Goal: Ask a question: Seek information or help from site administrators or community

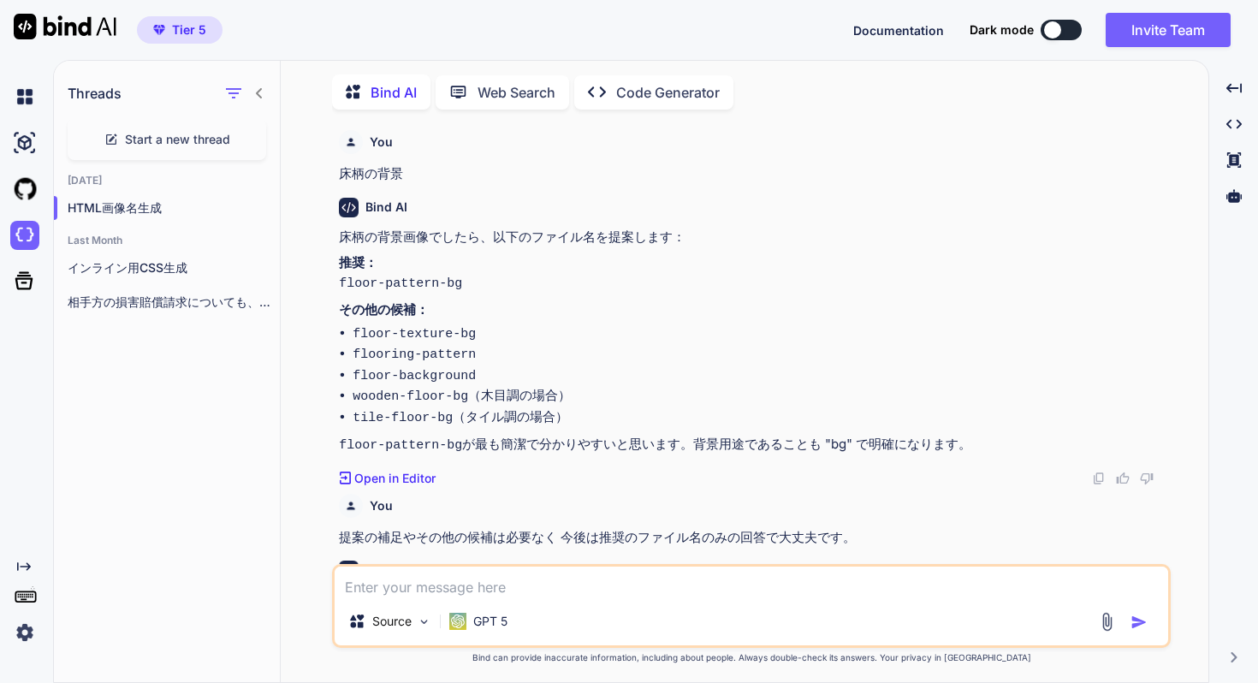
scroll to position [564, 0]
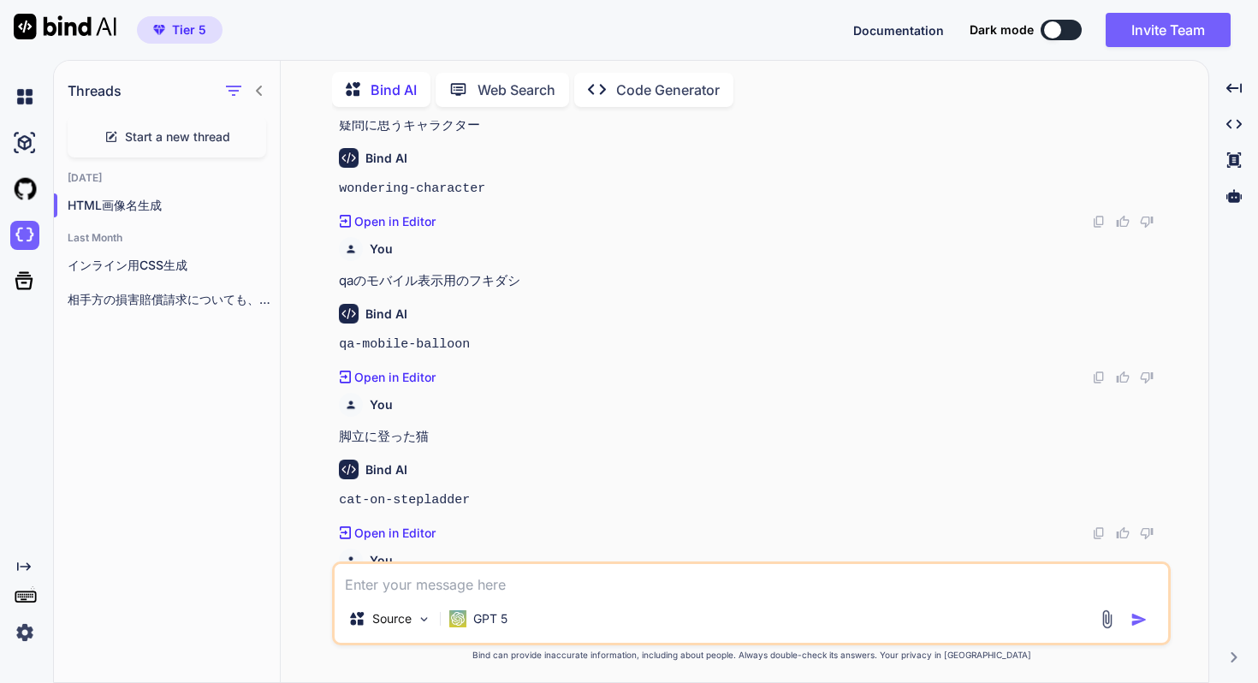
click at [149, 134] on span "Start a new thread" at bounding box center [177, 136] width 105 height 17
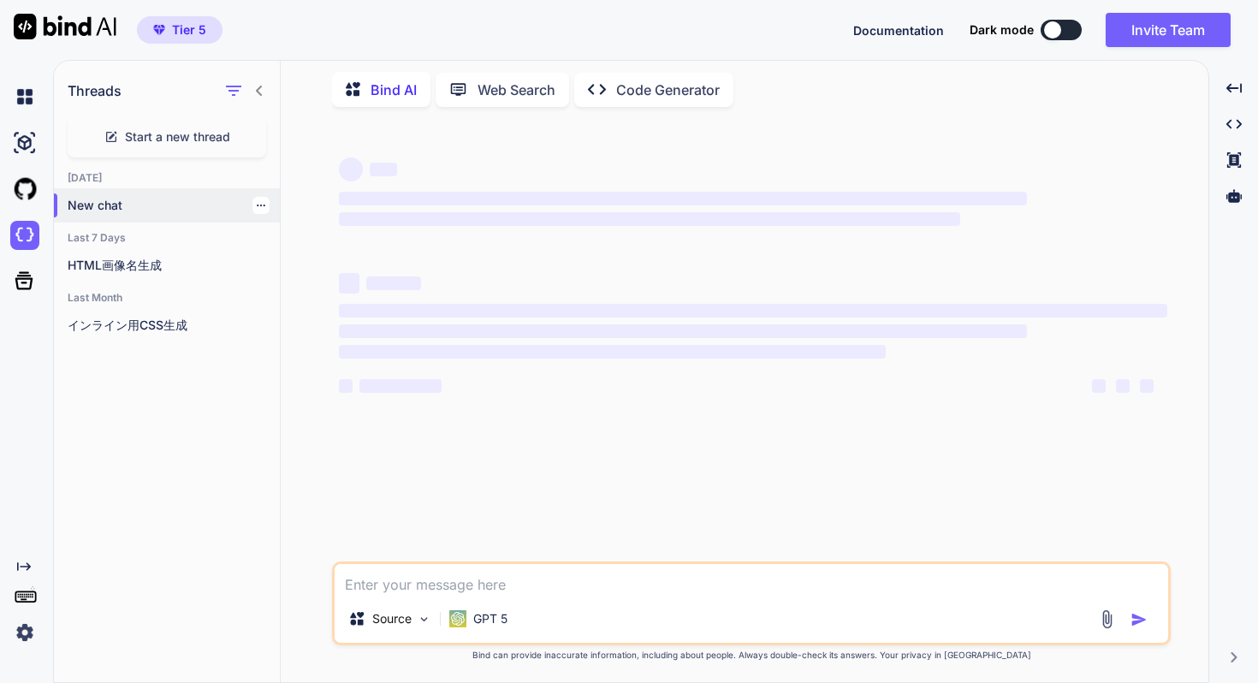
type textarea "x"
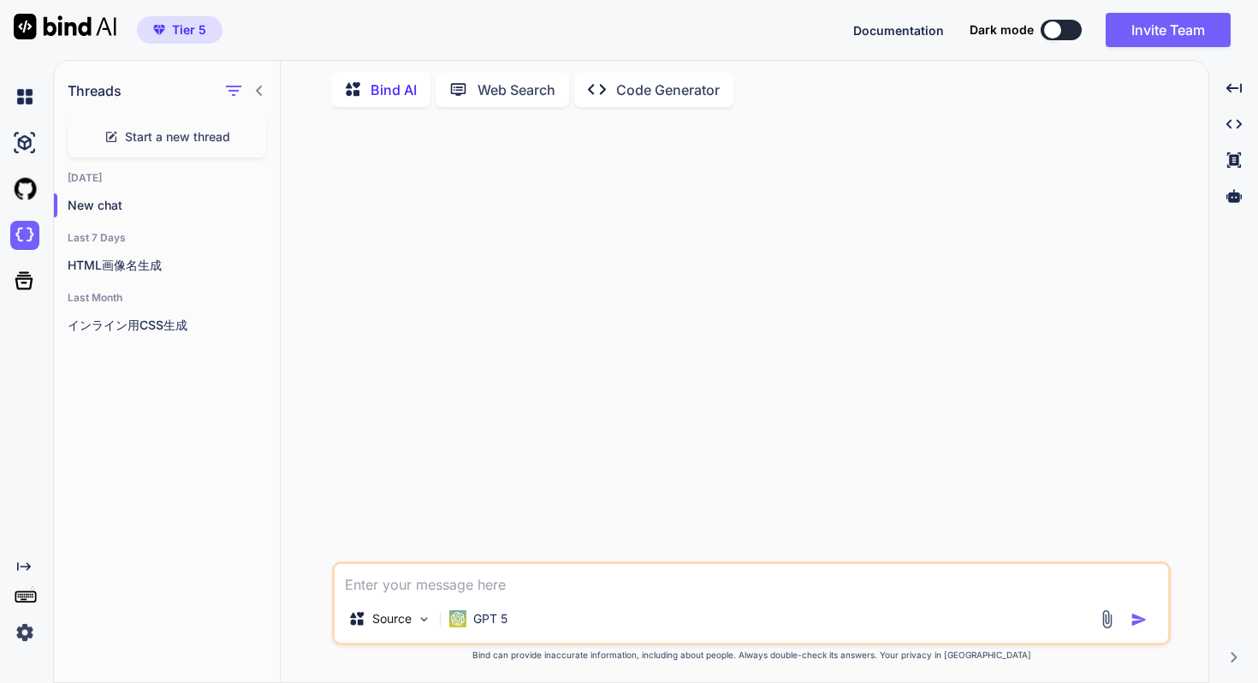
click at [460, 582] on textarea at bounding box center [752, 579] width 834 height 31
type textarea "べ"
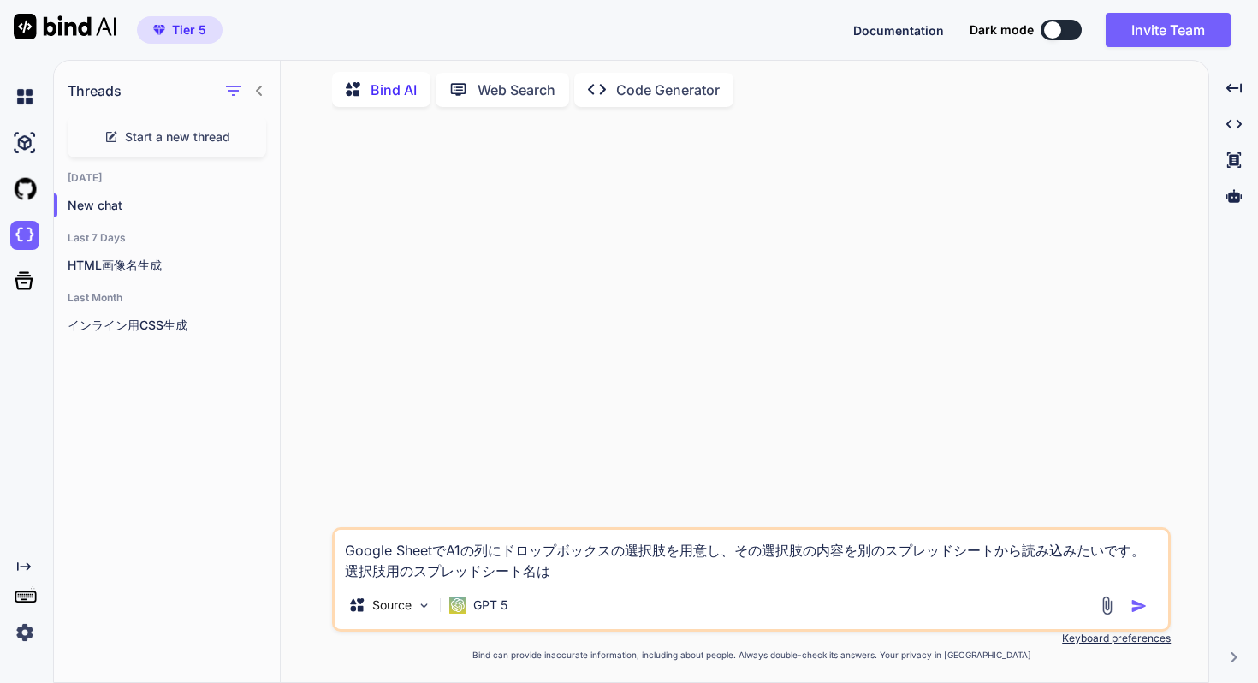
click at [580, 571] on textarea "Google SheetでA1の列にドロップボックスの選択肢を用意し、その選択肢の内容を別のスプレッドシートから読み込みたいです。 選択肢用のスプレッドシート…" at bounding box center [752, 555] width 834 height 51
click at [714, 575] on textarea "Google SheetでA1の列にドロップボックスの選択肢を用意し、その選択肢の内容を別のスプレッドシートから読み込みたいです。 選択肢用のスプレッドシート…" at bounding box center [752, 555] width 834 height 51
type textarea "Google SheetでA1の列にドロップボックスの選択肢を用意し、その選択肢の内容を別のスプレッドシートから読み込みたいです。 選択肢用のスプレッドシート…"
click at [1141, 608] on img "button" at bounding box center [1139, 605] width 17 height 17
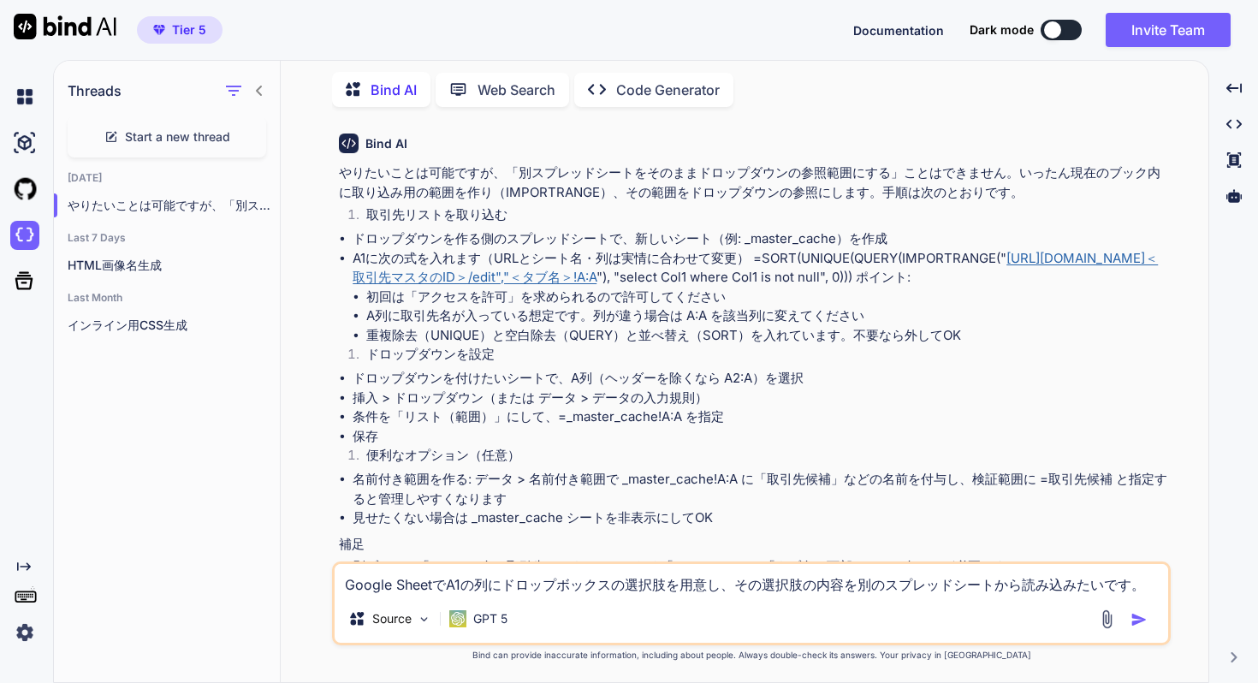
scroll to position [73, 0]
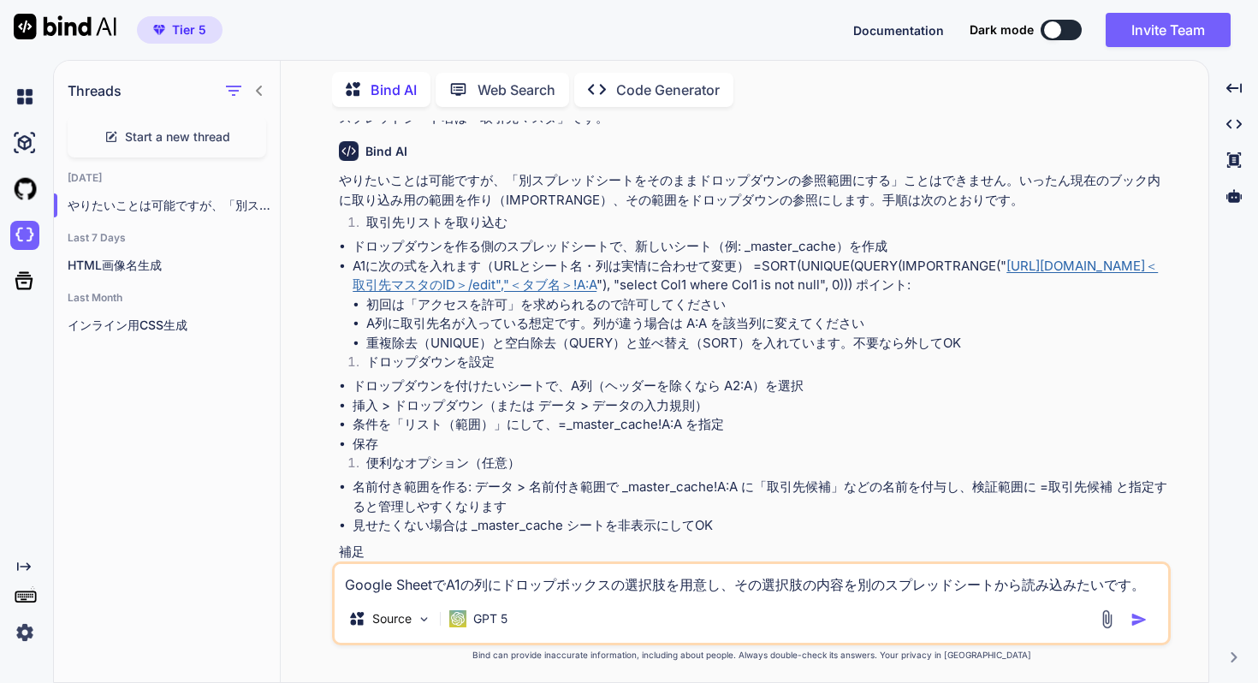
click at [486, 333] on li "A列に取引先名が入っている想定です。列が違う場合は A:A を該当列に変えてください" at bounding box center [766, 324] width 801 height 20
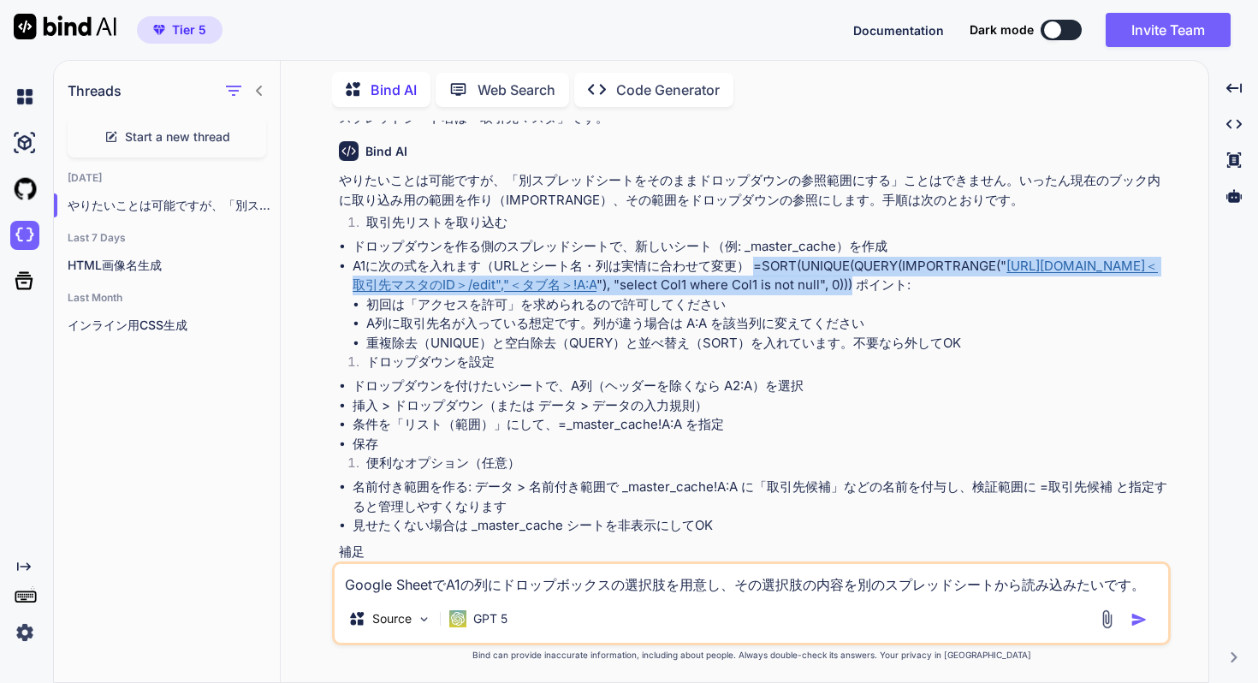
drag, startPoint x: 354, startPoint y: 283, endPoint x: 591, endPoint y: 301, distance: 236.9
click at [591, 301] on li "A1に次の式を入れます（URLとシート名・列は実情に合わせて変更） =SORT(UNIQUE(QUERY(IMPORTRANGE(" [URL][DOMAIN…" at bounding box center [760, 305] width 815 height 97
copy li "=SORT(UNIQUE(QUERY(IMPORTRANGE(" [URL][DOMAIN_NAME]＜取引先マスタのID＞/edit","＜タブ名＞!A:A…"
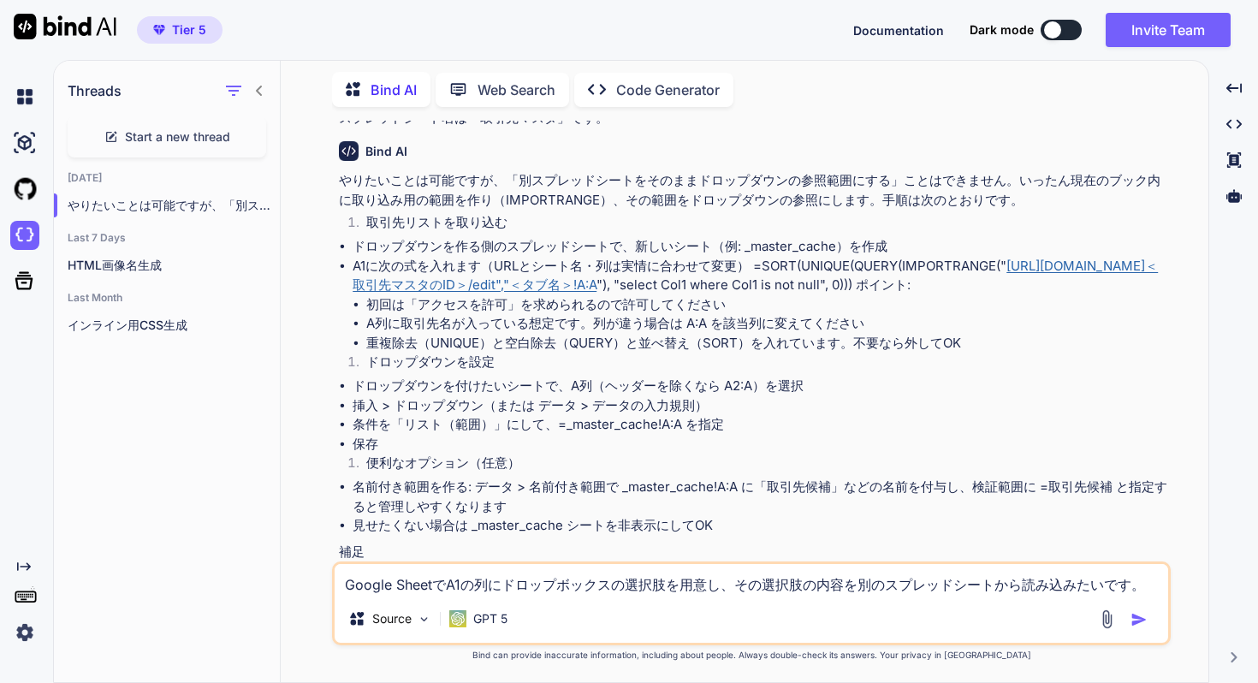
click at [662, 353] on li "重複除去（UNIQUE）と空白除去（QUERY）と並べ替え（SORT）を入れています。不要なら外してOK" at bounding box center [766, 344] width 801 height 20
click at [613, 377] on li "ドロップダウンを設定" at bounding box center [760, 365] width 815 height 24
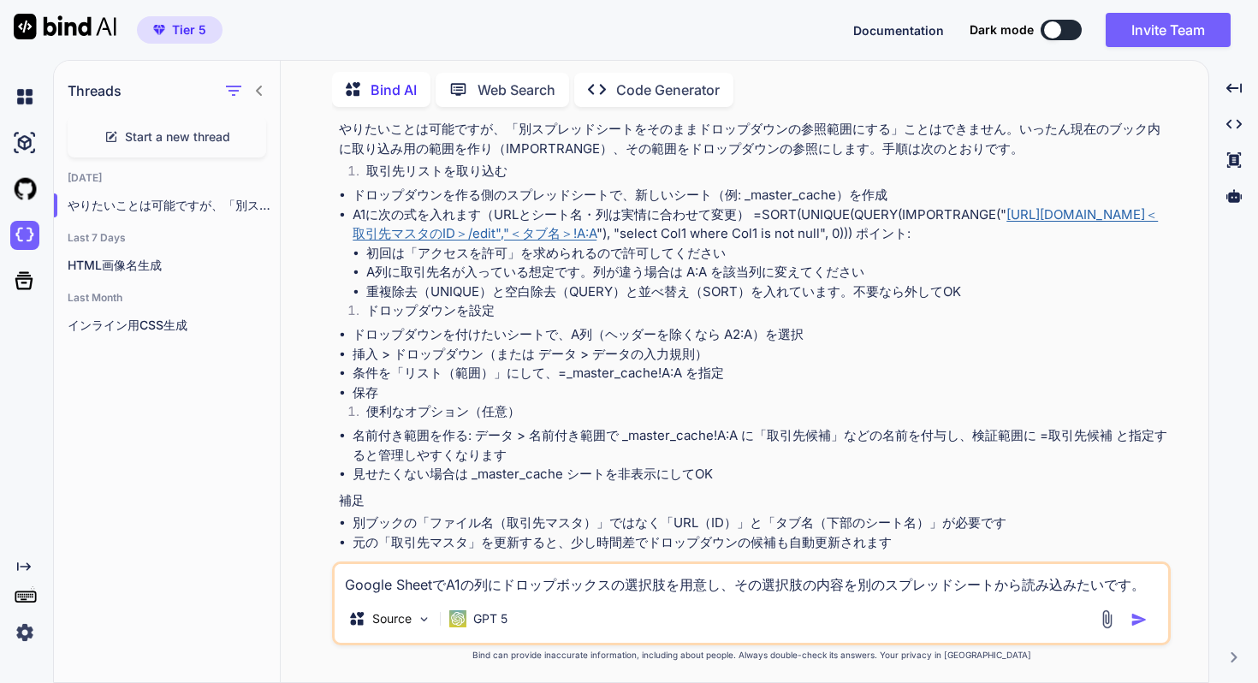
scroll to position [117, 0]
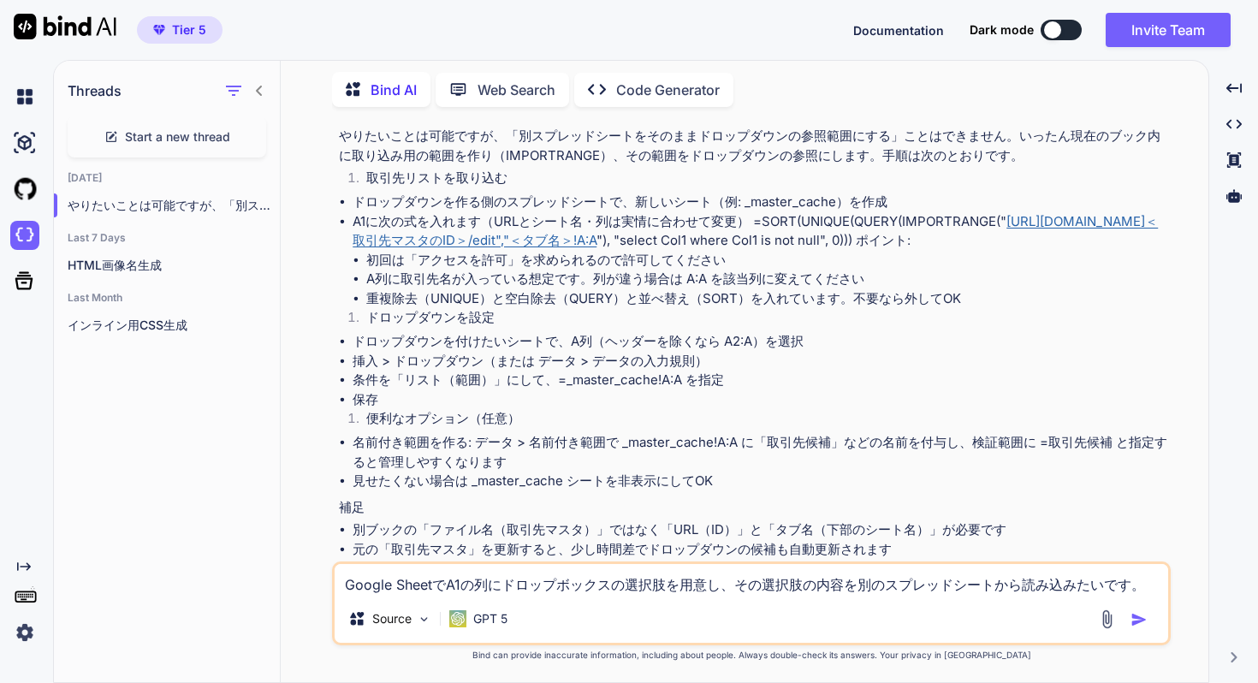
click at [362, 261] on li "A1に次の式を入れます（URLとシート名・列は実情に合わせて変更） =SORT(UNIQUE(QUERY(IMPORTRANGE(" [URL][DOMAIN…" at bounding box center [760, 260] width 815 height 97
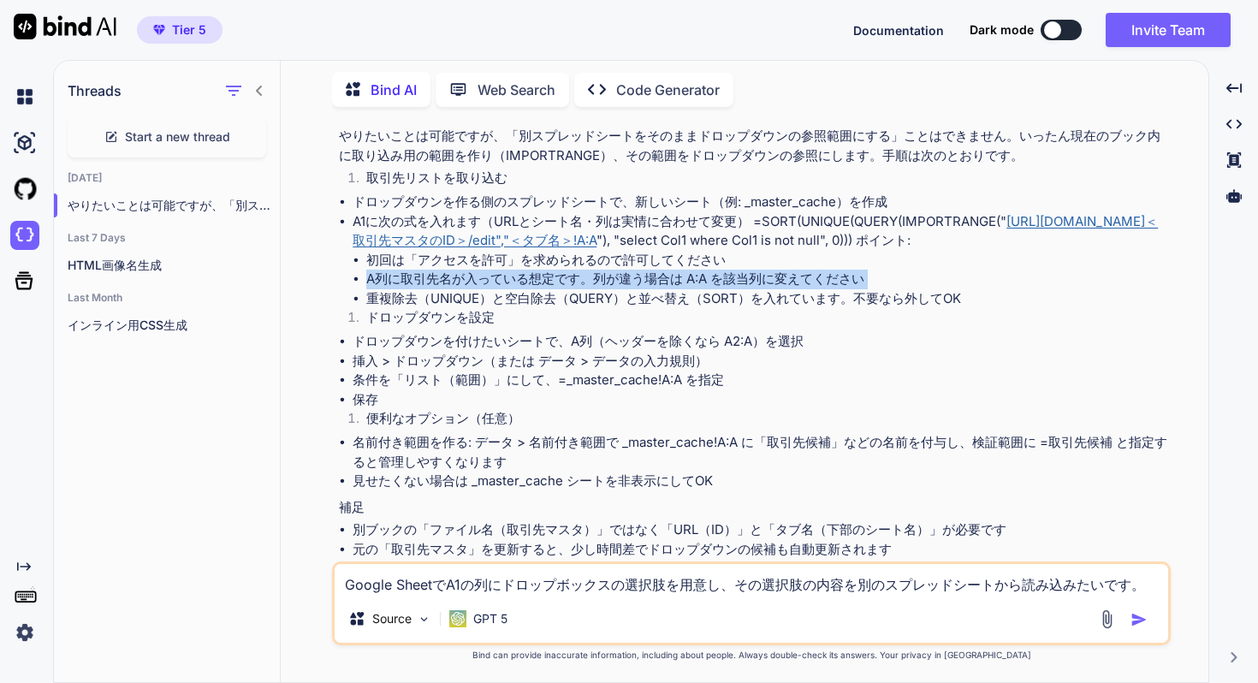
drag, startPoint x: 367, startPoint y: 295, endPoint x: 366, endPoint y: 309, distance: 13.7
click at [366, 309] on ul "初回は「アクセスを許可」を求められるので許可してください A列に取引先名が入っている想定です。列が違う場合は A:A を該当列に変えてください 重複除去（UN…" at bounding box center [760, 280] width 815 height 58
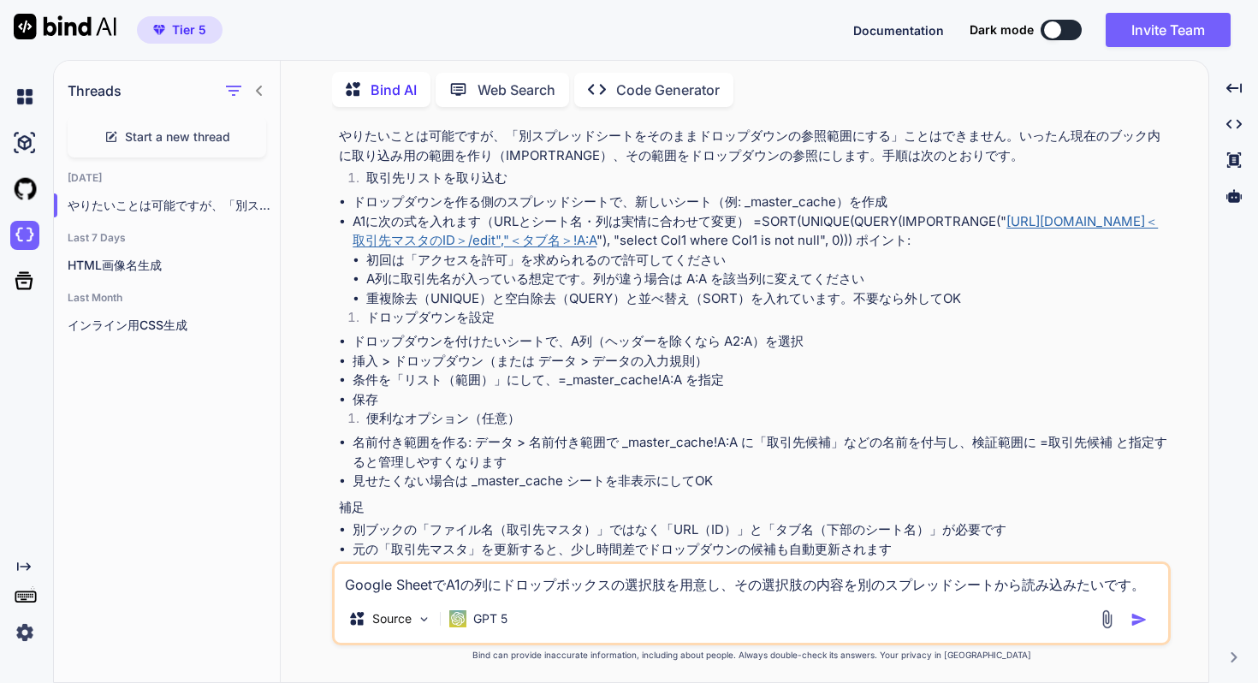
click at [649, 309] on li "重複除去（UNIQUE）と空白除去（QUERY）と並べ替え（SORT）を入れています。不要なら外してOK" at bounding box center [766, 299] width 801 height 20
click at [709, 582] on textarea "Google SheetでA1の列にドロップボックスの選択肢を用意し、その選択肢の内容を別のスプレッドシートから読み込みたいです。 選択肢用のスプレッドシート…" at bounding box center [752, 579] width 834 height 31
copy li "SORT"
drag, startPoint x: 706, startPoint y: 319, endPoint x: 738, endPoint y: 318, distance: 31.7
click at [738, 309] on li "重複除去（UNIQUE）と空白除去（QUERY）と並べ替え（SORT）を入れています。不要なら外してOK" at bounding box center [766, 299] width 801 height 20
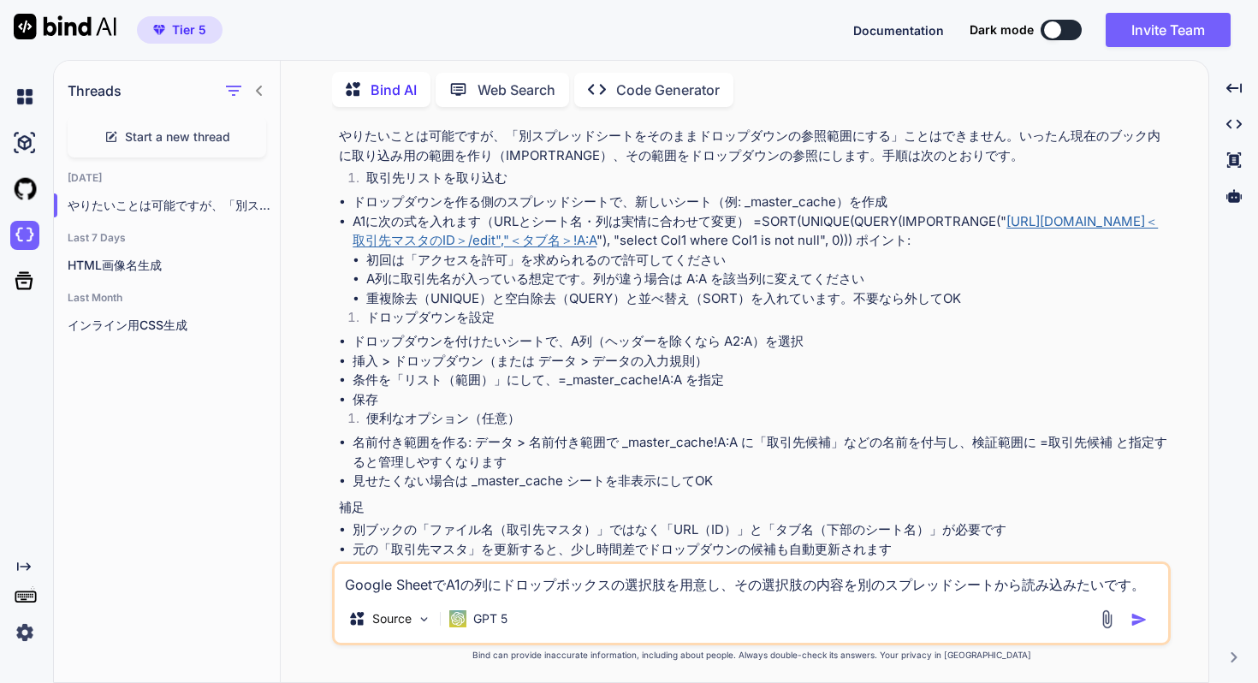
click at [560, 598] on div "Google SheetでA1の列にドロップボックスの選択肢を用意し、その選択肢の内容を別のスプレッドシートから読み込みたいです。 選択肢用のスプレッドシート…" at bounding box center [751, 603] width 839 height 84
click at [549, 589] on textarea "Google SheetでA1の列にドロップボックスの選択肢を用意し、その選択肢の内容を別のスプレッドシートから読み込みたいです。 選択肢用のスプレッドシート…" at bounding box center [752, 579] width 834 height 31
paste textarea "SORT"
type textarea "SORTの外し方を教えてください"
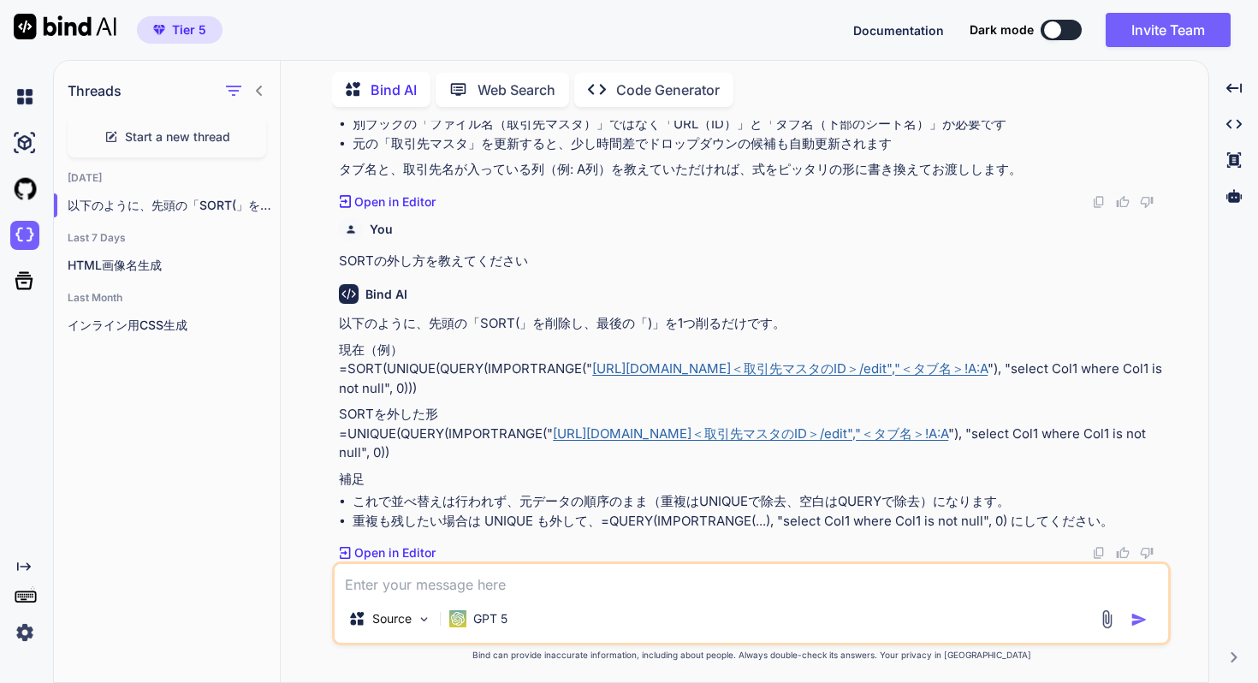
scroll to position [527, 0]
drag, startPoint x: 505, startPoint y: 470, endPoint x: 1085, endPoint y: 450, distance: 580.6
click at [1085, 450] on p "SORTを外した形 =UNIQUE(QUERY(IMPORTRANGE(" [URL][DOMAIN_NAME]＜取引先マスタのID＞/edit","＜タブ名…" at bounding box center [753, 434] width 829 height 58
copy p ""select Col1 where Col1 is not null", 0))"
click at [538, 582] on textarea at bounding box center [752, 579] width 834 height 31
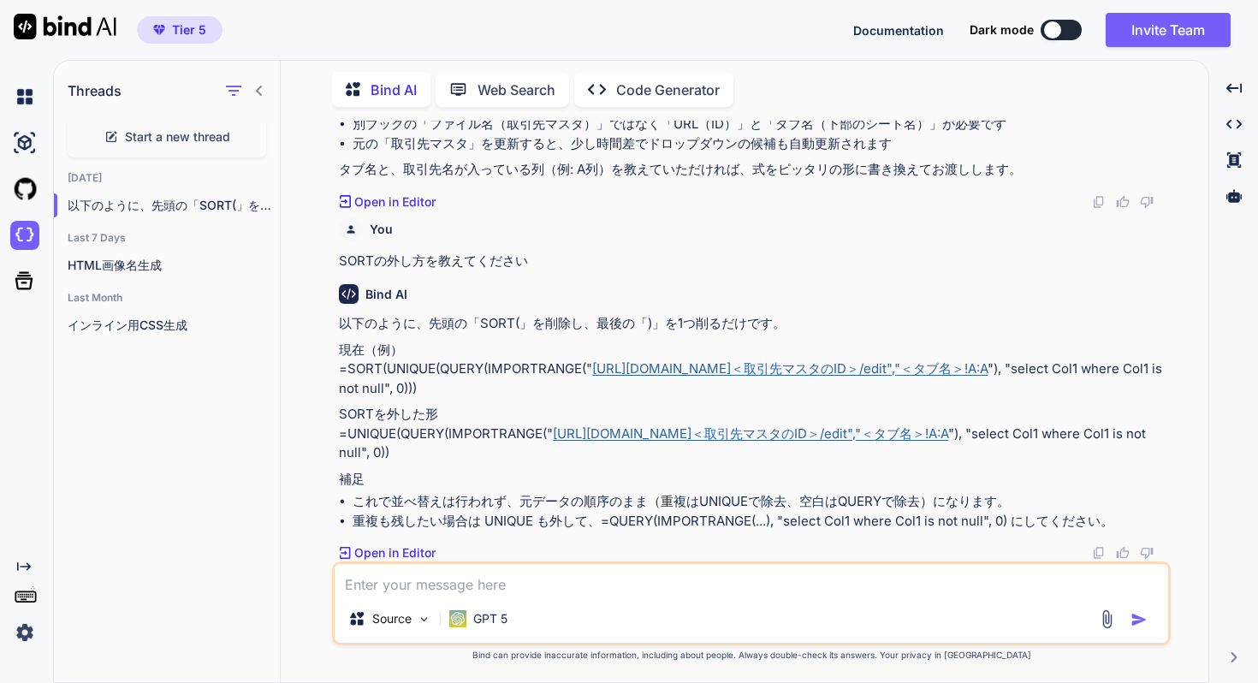
drag, startPoint x: 343, startPoint y: 450, endPoint x: 482, endPoint y: 463, distance: 139.3
click at [482, 463] on p "SORTを外した形 =UNIQUE(QUERY(IMPORTRANGE(" [URL][DOMAIN_NAME]＜取引先マスタのID＞/edit","＜タブ名…" at bounding box center [753, 434] width 829 height 58
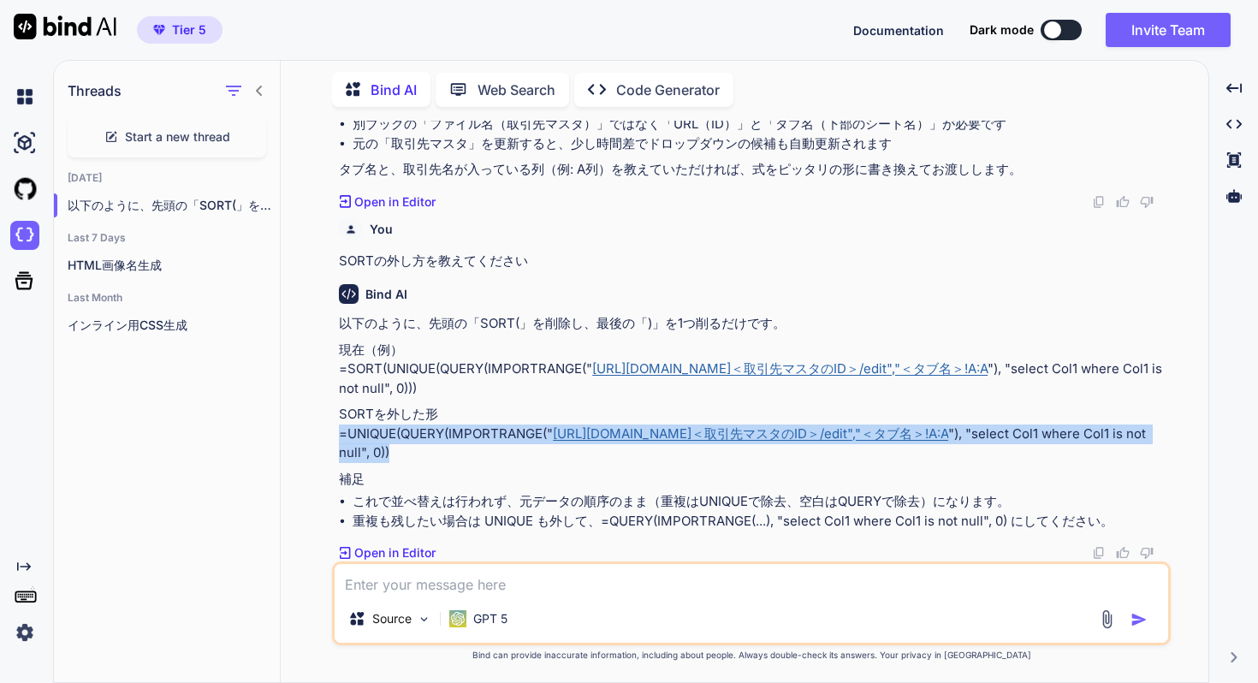
copy p "=UNIQUE(QUERY(IMPORTRANGE(" [URL][DOMAIN_NAME]＜取引先マスタのID＞/edit","＜タブ名＞!A:A "), …"
drag, startPoint x: 508, startPoint y: 466, endPoint x: 341, endPoint y: 453, distance: 167.5
click at [341, 453] on p "SORTを外した形 =UNIQUE(QUERY(IMPORTRANGE(" [URL][DOMAIN_NAME]＜取引先マスタのID＞/edit","＜タブ名…" at bounding box center [753, 434] width 829 height 58
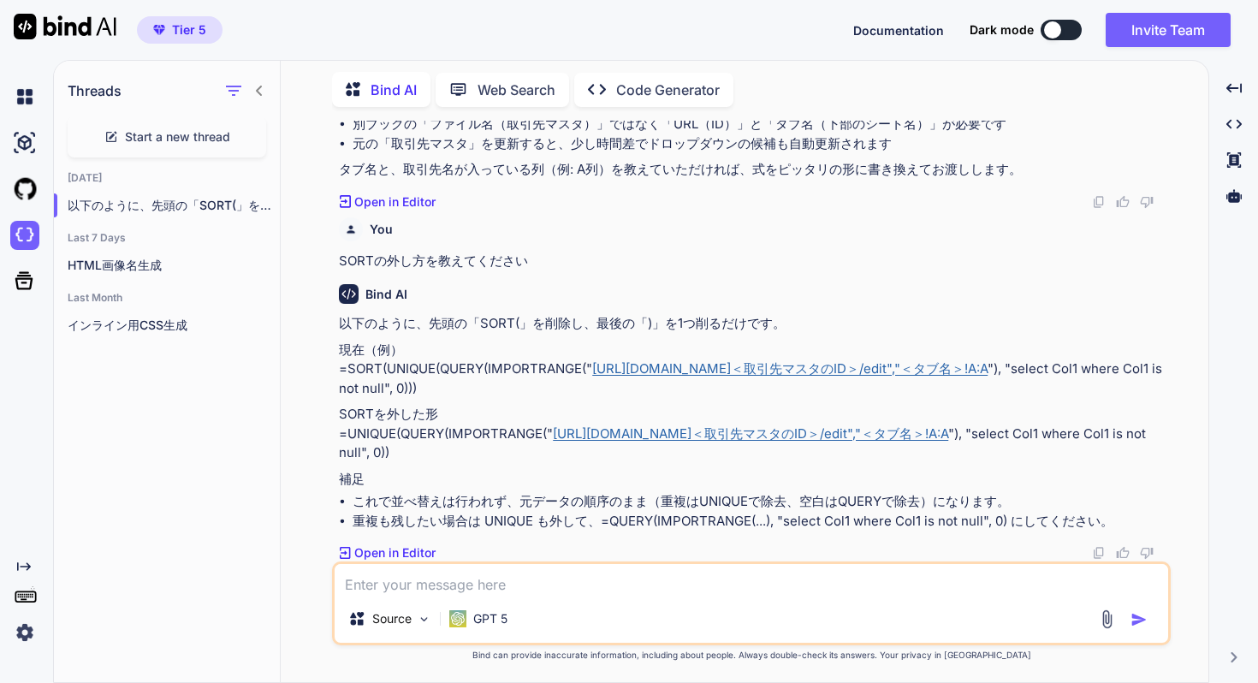
click at [536, 580] on textarea at bounding box center [752, 579] width 834 height 31
paste textarea "=UNIQUE(QUERY(IMPORTRANGE("[URL][DOMAIN_NAME]","取引先マスタ!B:B"), "select Col1 wher…"
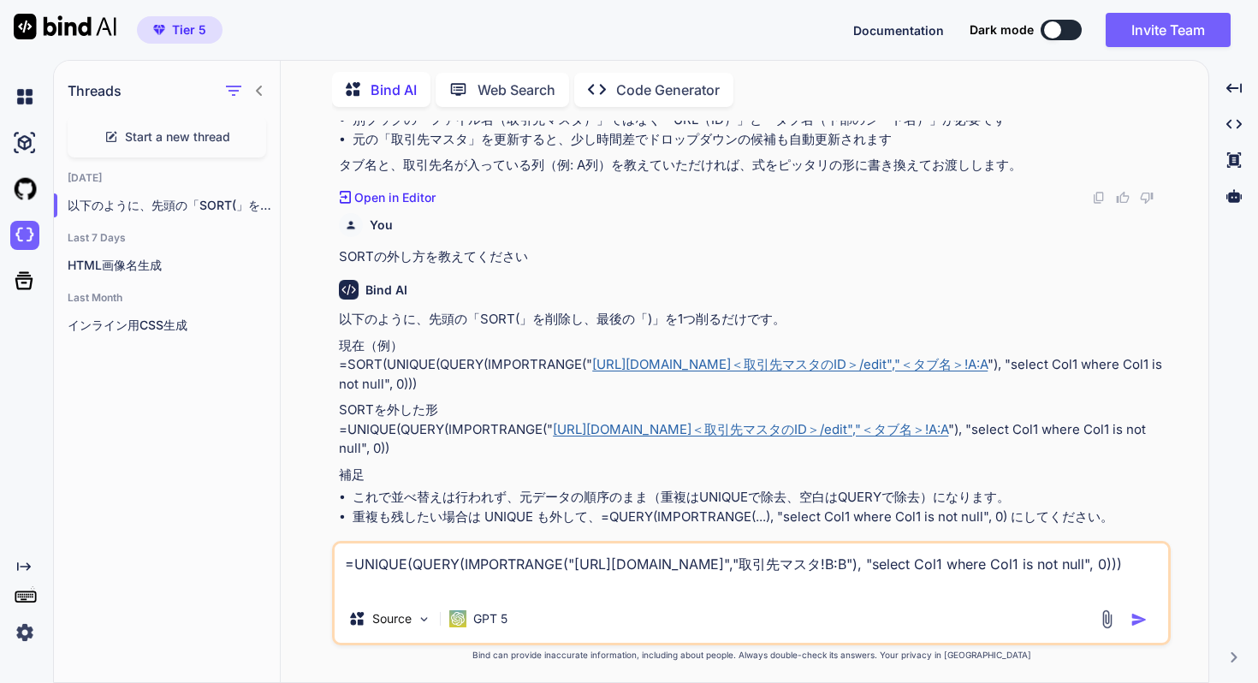
drag, startPoint x: 576, startPoint y: 560, endPoint x: 538, endPoint y: 584, distance: 45.4
click at [538, 584] on textarea "=UNIQUE(QUERY(IMPORTRANGE("[URL][DOMAIN_NAME]","取引先マスタ!B:B"), "select Col1 wher…" at bounding box center [752, 569] width 834 height 51
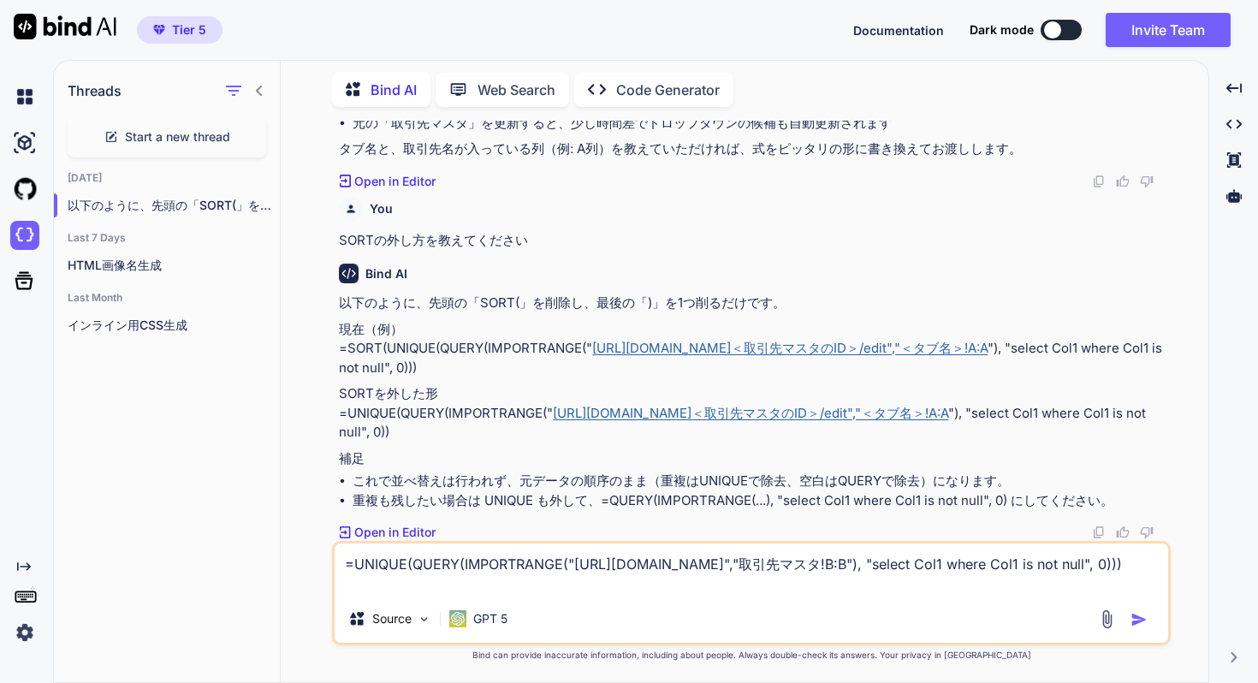
click at [538, 435] on p "SORTを外した形 =UNIQUE(QUERY(IMPORTRANGE(" [URL][DOMAIN_NAME]＜取引先マスタのID＞/edit","＜タブ名…" at bounding box center [753, 413] width 829 height 58
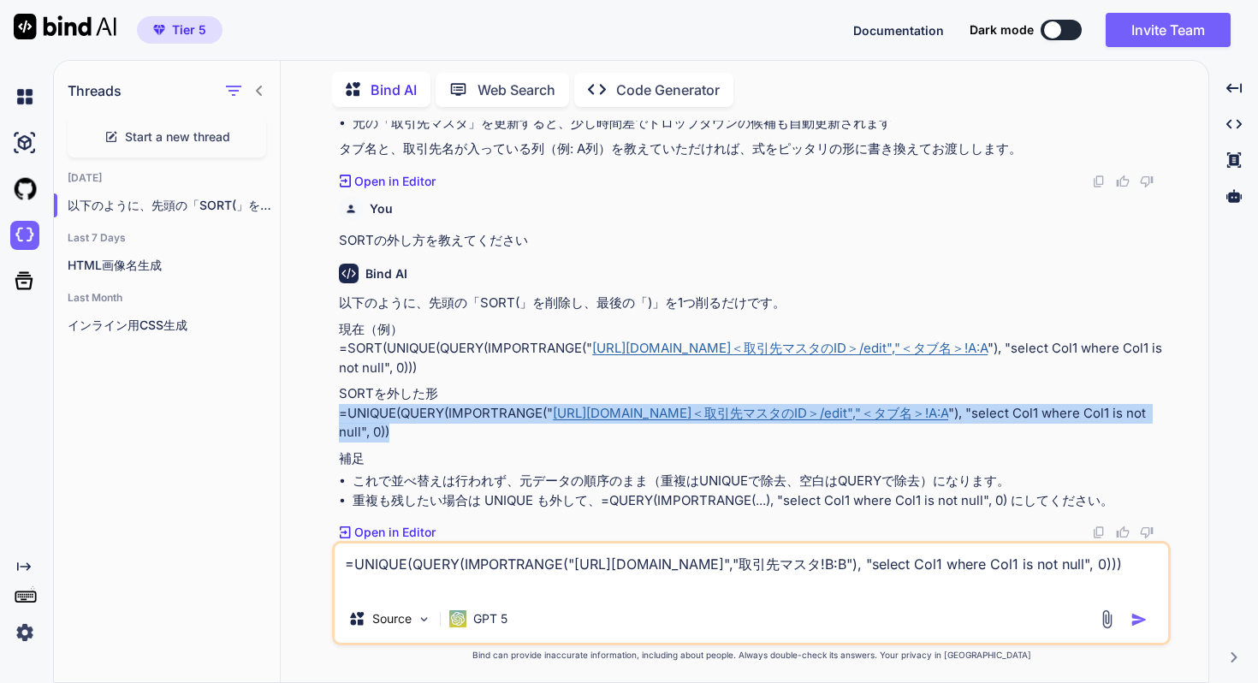
copy p "=UNIQUE(QUERY(IMPORTRANGE(" [URL][DOMAIN_NAME]＜取引先マスタのID＞/edit","＜タブ名＞!A:A "), …"
drag, startPoint x: 538, startPoint y: 435, endPoint x: 335, endPoint y: 418, distance: 204.4
click at [335, 418] on div "You Google SheetでA1の列にドロップボックスの選択肢を用意し、その選択肢の内容を別のスプレッドシートから読み込みたいです。 選択肢用のスプレッ…" at bounding box center [751, 401] width 839 height 561
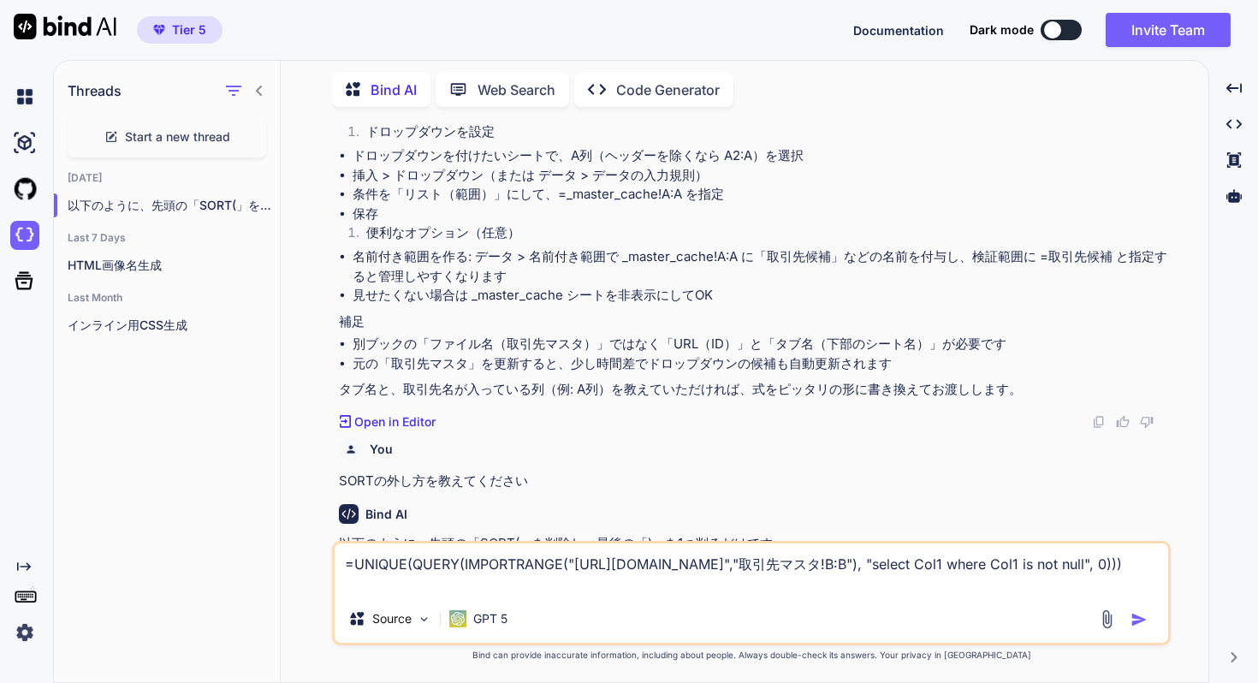
scroll to position [164, 0]
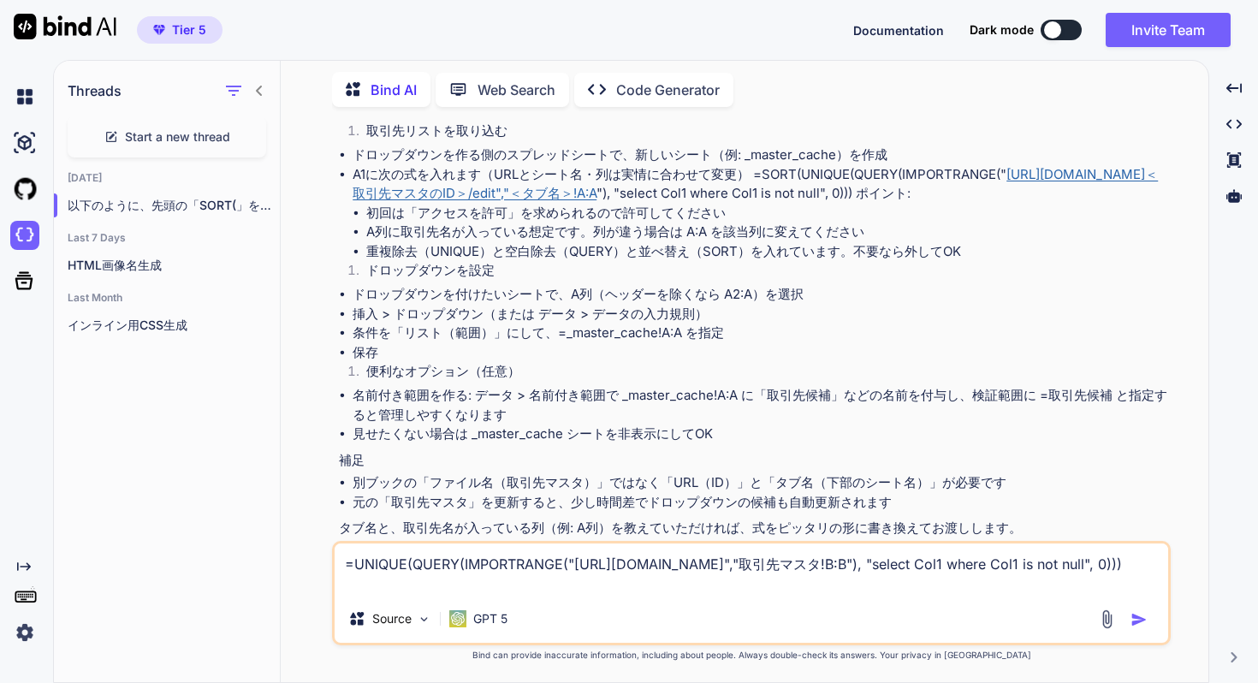
click at [450, 324] on li "挿入 > ドロップダウン（または データ > データの入力規則）" at bounding box center [760, 315] width 815 height 20
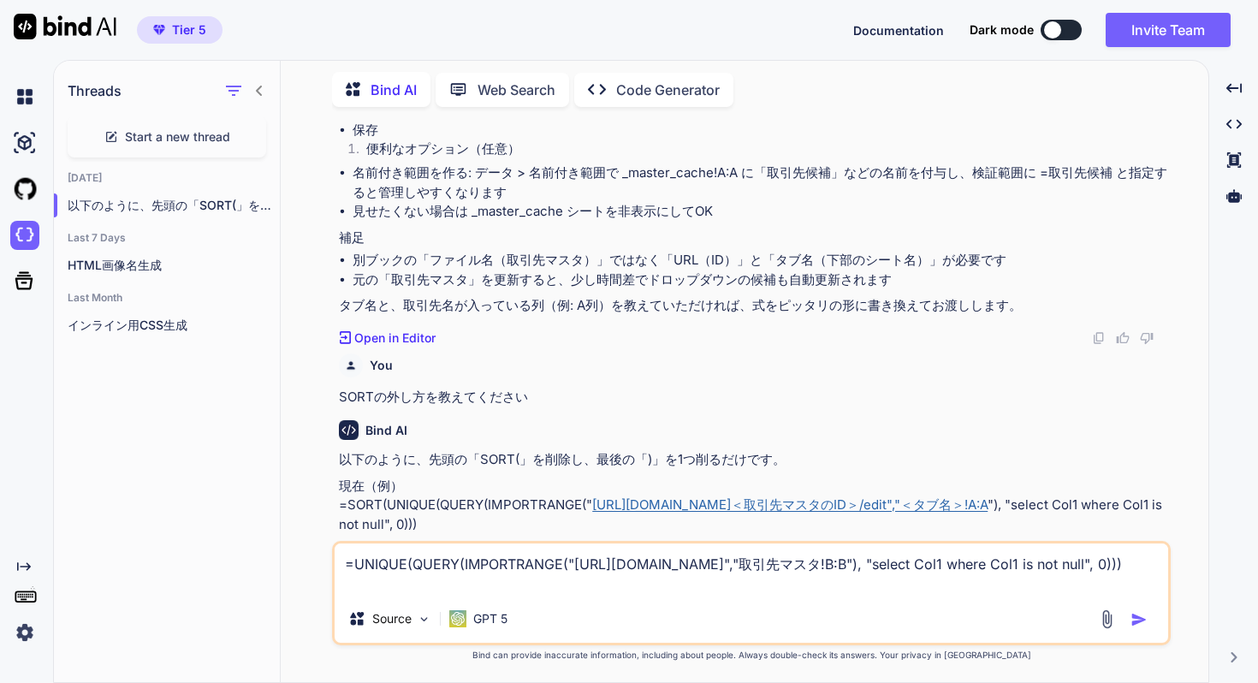
scroll to position [562, 0]
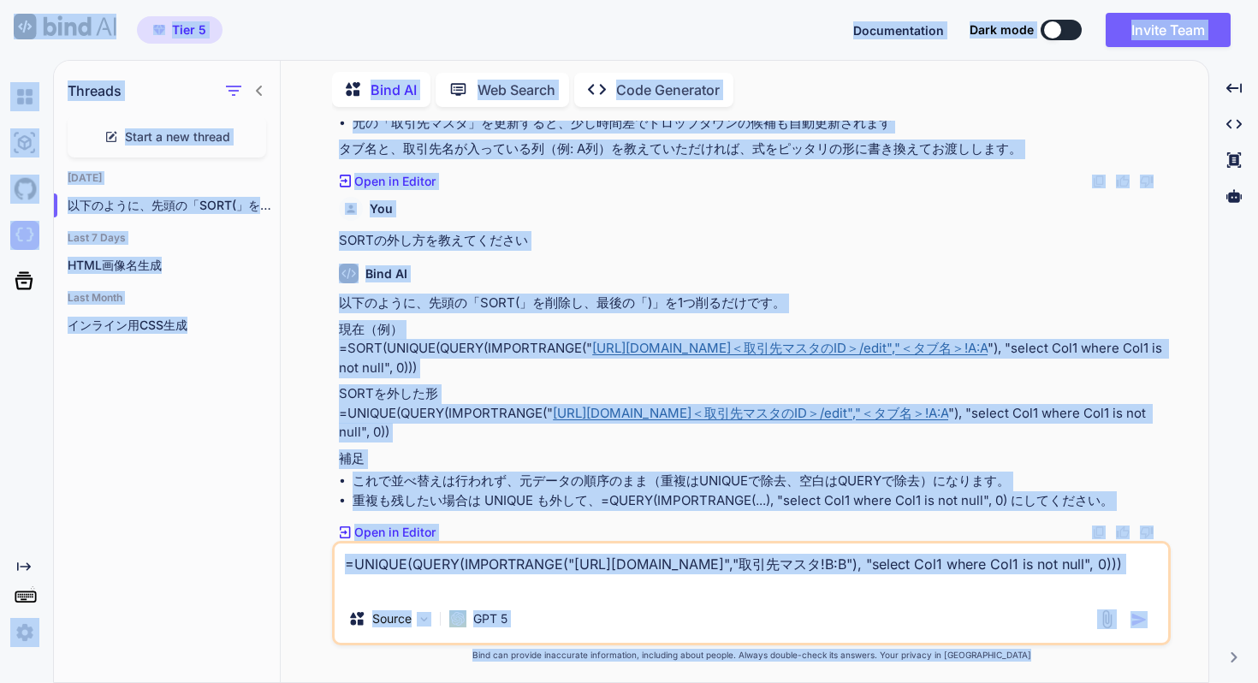
click at [607, 579] on textarea "=UNIQUE(QUERY(IMPORTRANGE("[URL][DOMAIN_NAME]","取引先マスタ!B:B"), "select Col1 wher…" at bounding box center [752, 569] width 834 height 51
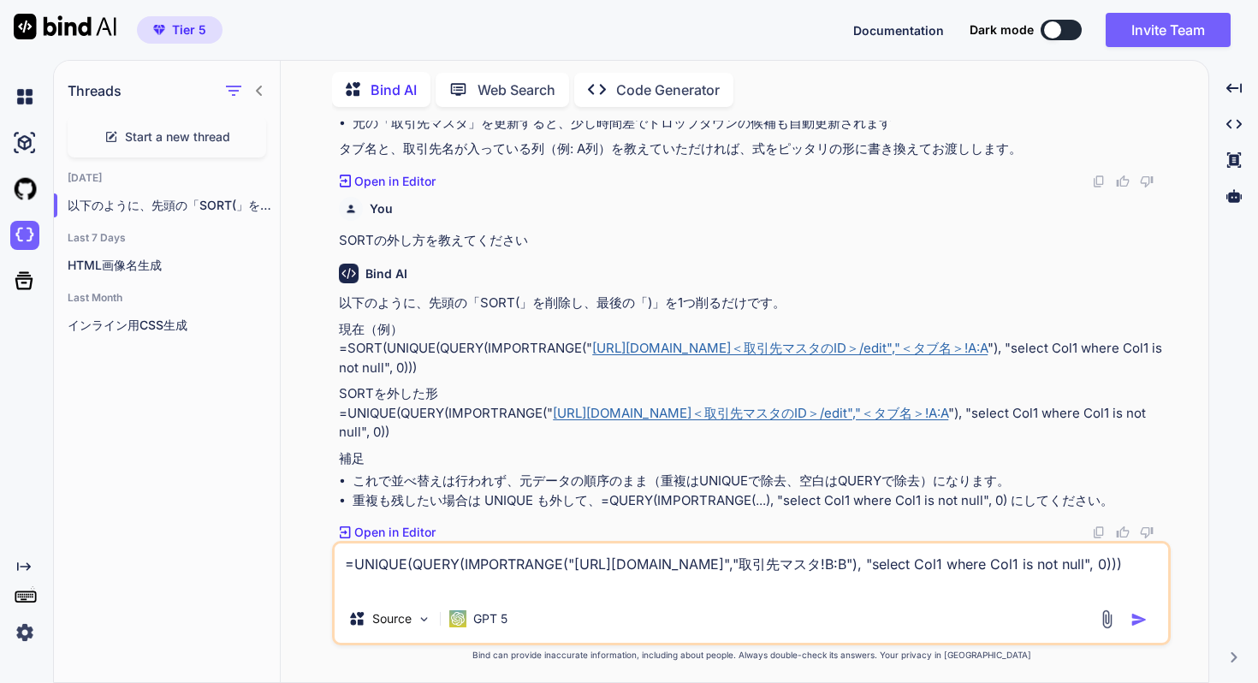
click at [607, 579] on textarea "=UNIQUE(QUERY(IMPORTRANGE("[URL][DOMAIN_NAME]","取引先マスタ!B:B"), "select Col1 wher…" at bounding box center [752, 569] width 834 height 51
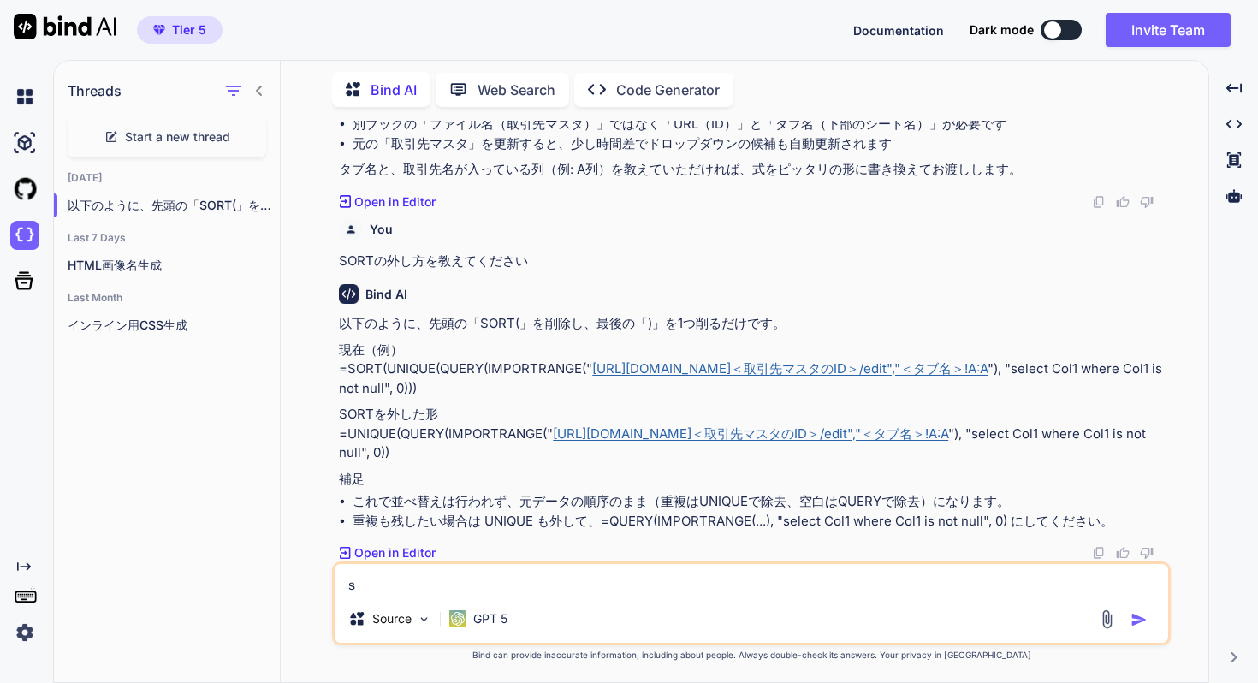
scroll to position [542, 0]
type textarea "二行目以降が数値の場合、ヘッダー情報が消えてしますのですが何が原因でしょうか"
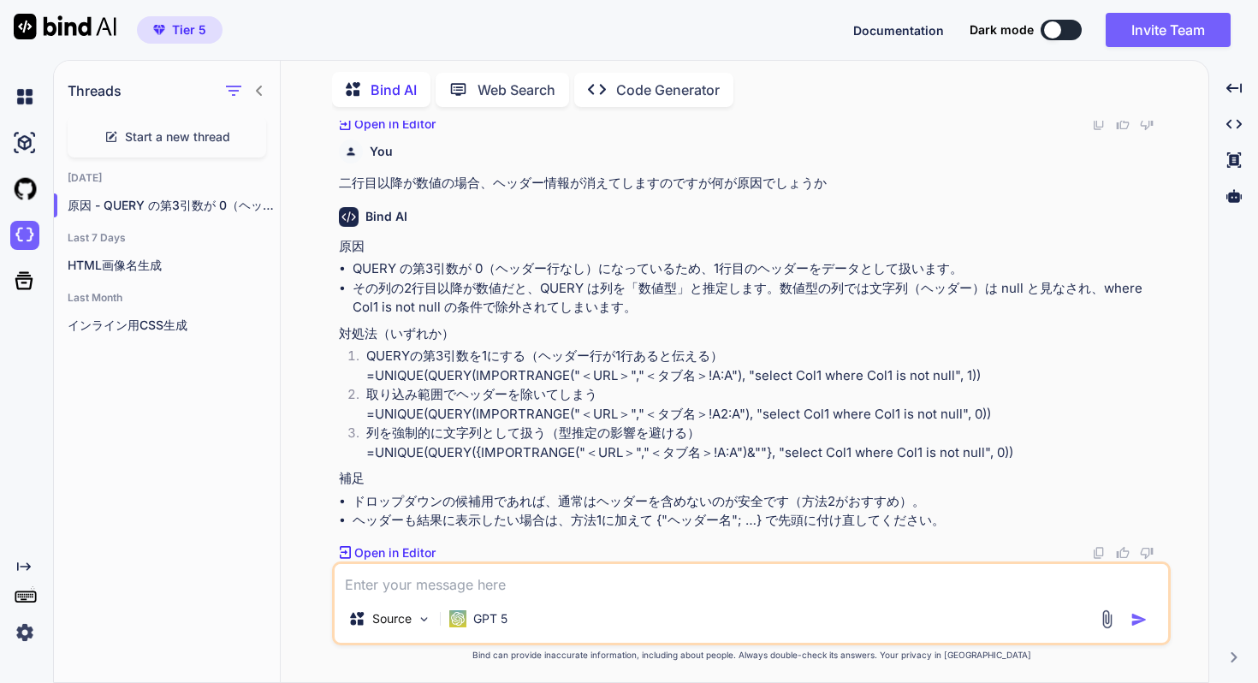
scroll to position [971, 0]
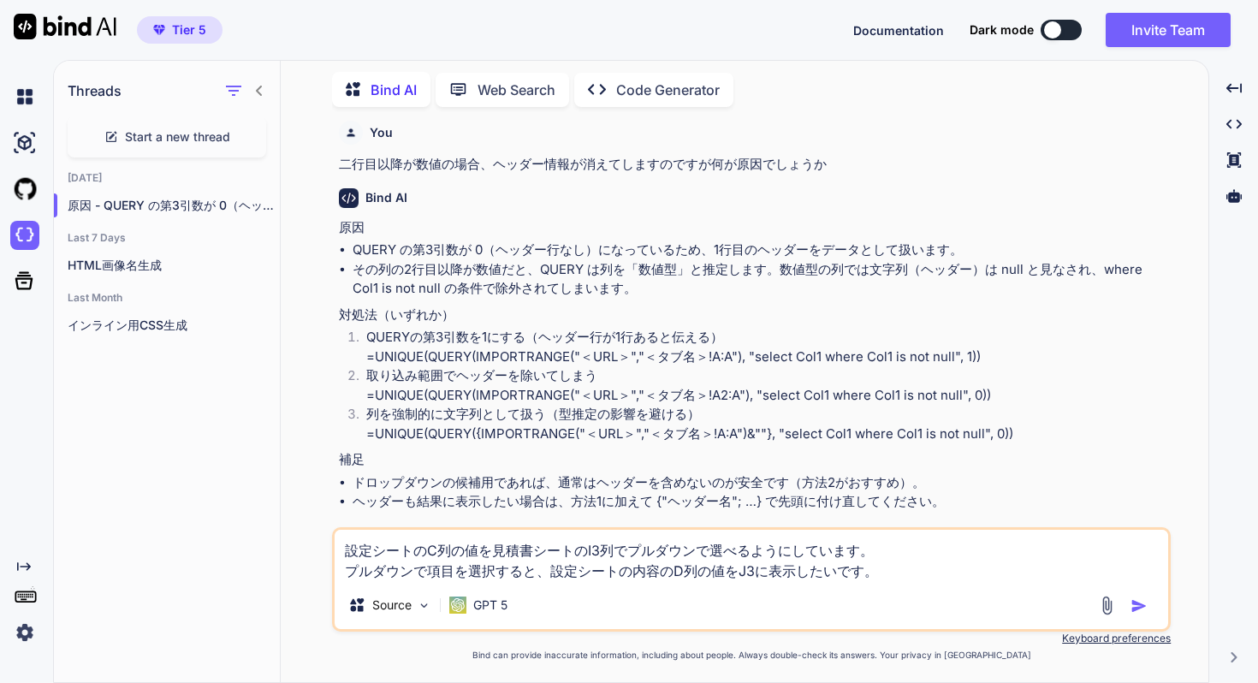
click at [554, 573] on textarea "設定シートのC列の値を見積書シートのI3列でプルダウンで選べるようにしています。 プルダウンで項目を選択すると、設定シートの内容のD列の値をJ3に表示したいで…" at bounding box center [752, 555] width 834 height 51
type textarea "設定シートのC列の値を見積書シートのI3列でプルダウンで選べるようにしています。 プルダウンで項目を選択すると、選択した値の設定シートの内容のD列の値をJ3に…"
click at [1140, 606] on img "button" at bounding box center [1139, 605] width 17 height 17
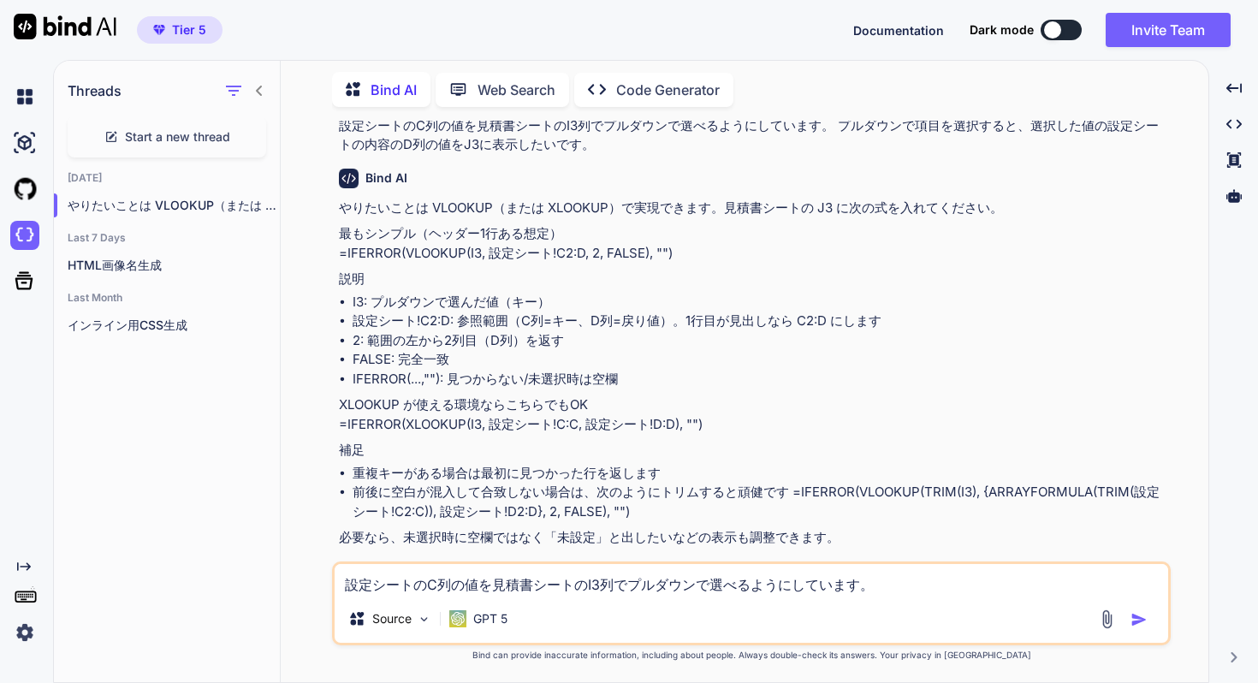
scroll to position [1474, 0]
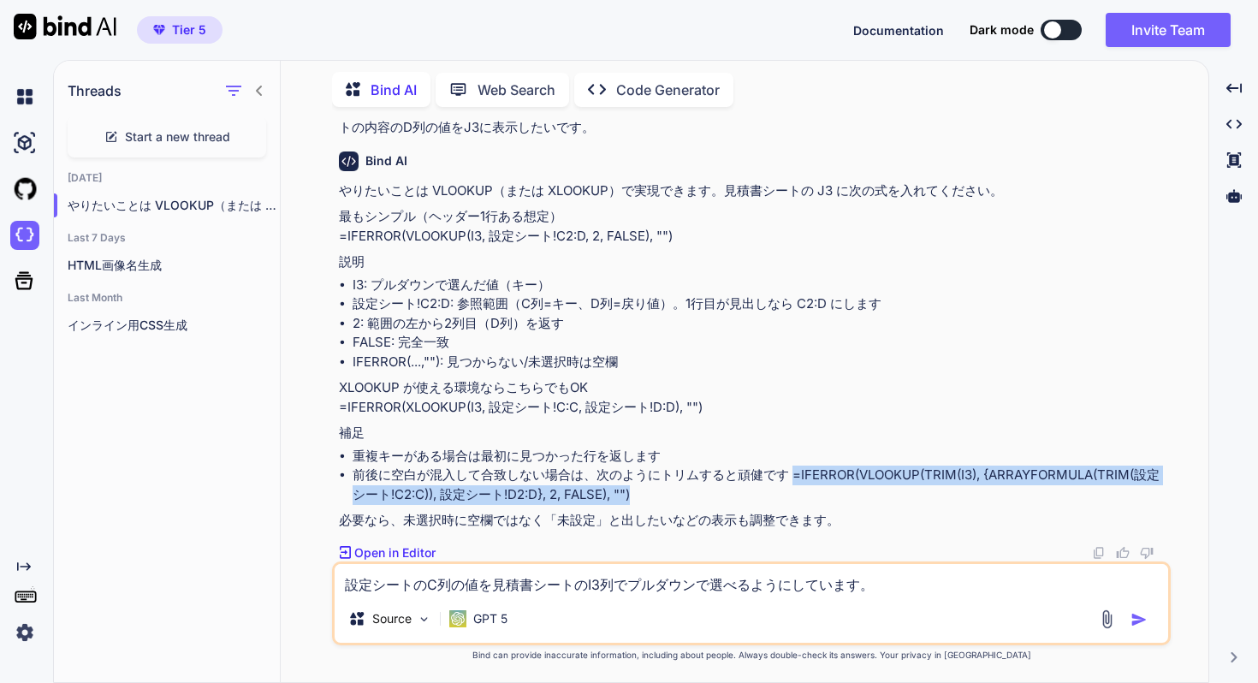
drag, startPoint x: 794, startPoint y: 473, endPoint x: 786, endPoint y: 496, distance: 24.6
click at [786, 496] on li "前後に空白が混入して合致しない場合は、次のようにトリムすると頑健です =IFERROR(VLOOKUP(TRIM(I3), {ARRAYFORMULA(TRI…" at bounding box center [760, 485] width 815 height 39
copy li "=IFERROR(VLOOKUP(TRIM(I3), {ARRAYFORMULA(TRIM(設定シート!C2:C)), 設定シート!D2:D}, 2, FAL…"
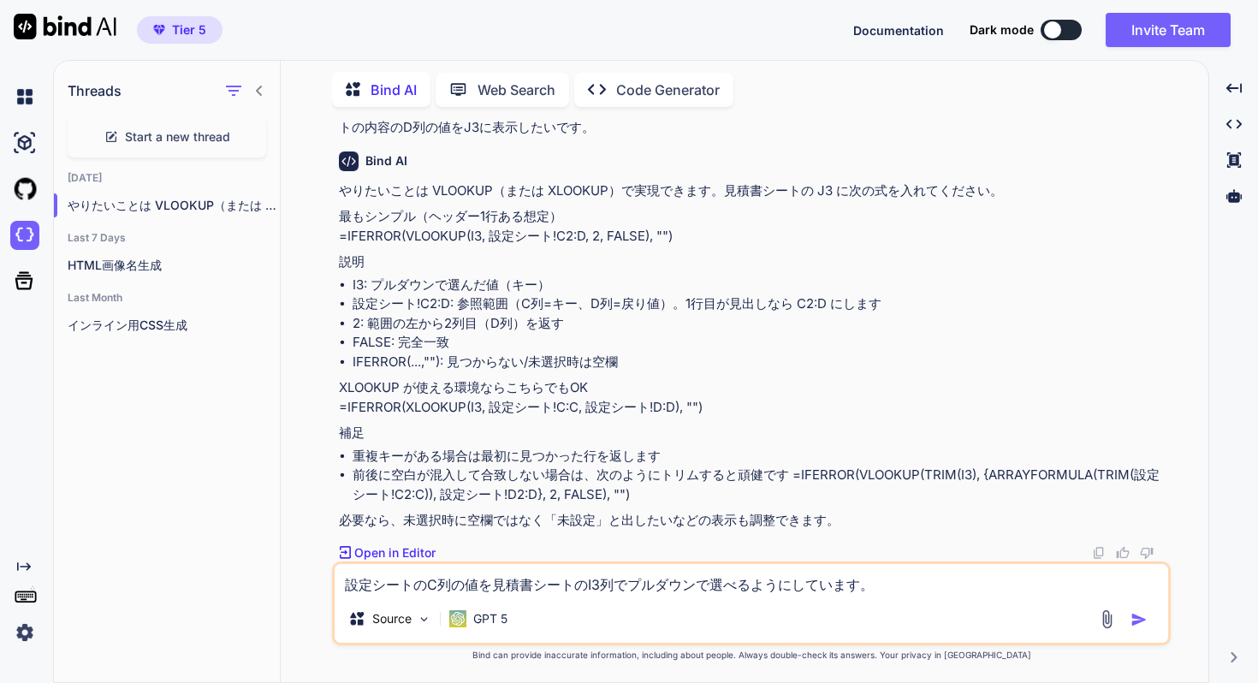
click at [424, 578] on textarea "設定シートのC列の値を見積書シートのI3列でプルダウンで選べるようにしています。 プルダウンで項目を選択すると、選択した値の設定シートの内容のD列の値をJ3に…" at bounding box center [752, 579] width 834 height 31
drag, startPoint x: 730, startPoint y: 589, endPoint x: 567, endPoint y: 590, distance: 163.5
click at [567, 590] on textarea "J3の値が0より大きかった場合は、%で表示（例：J3の値が）" at bounding box center [752, 579] width 834 height 31
type textarea "J3の値が0より大きかった場合は、J3の値を表示、0だった場合は「込」と表示したいです。"
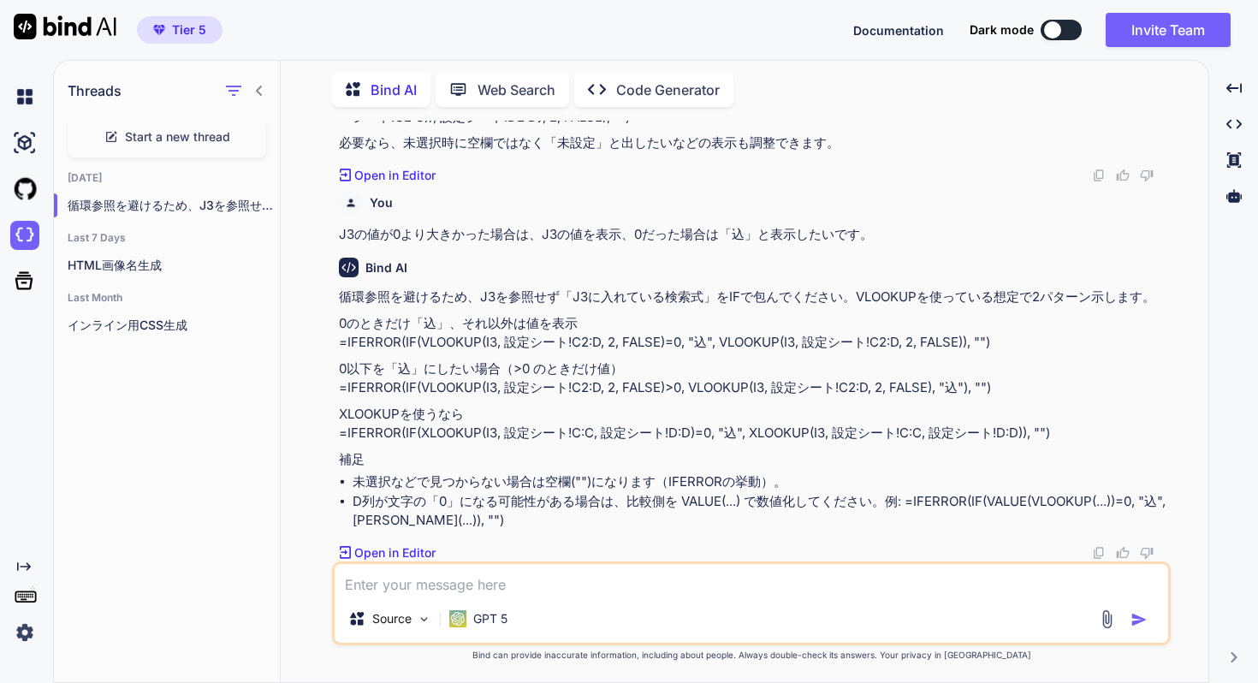
scroll to position [1851, 0]
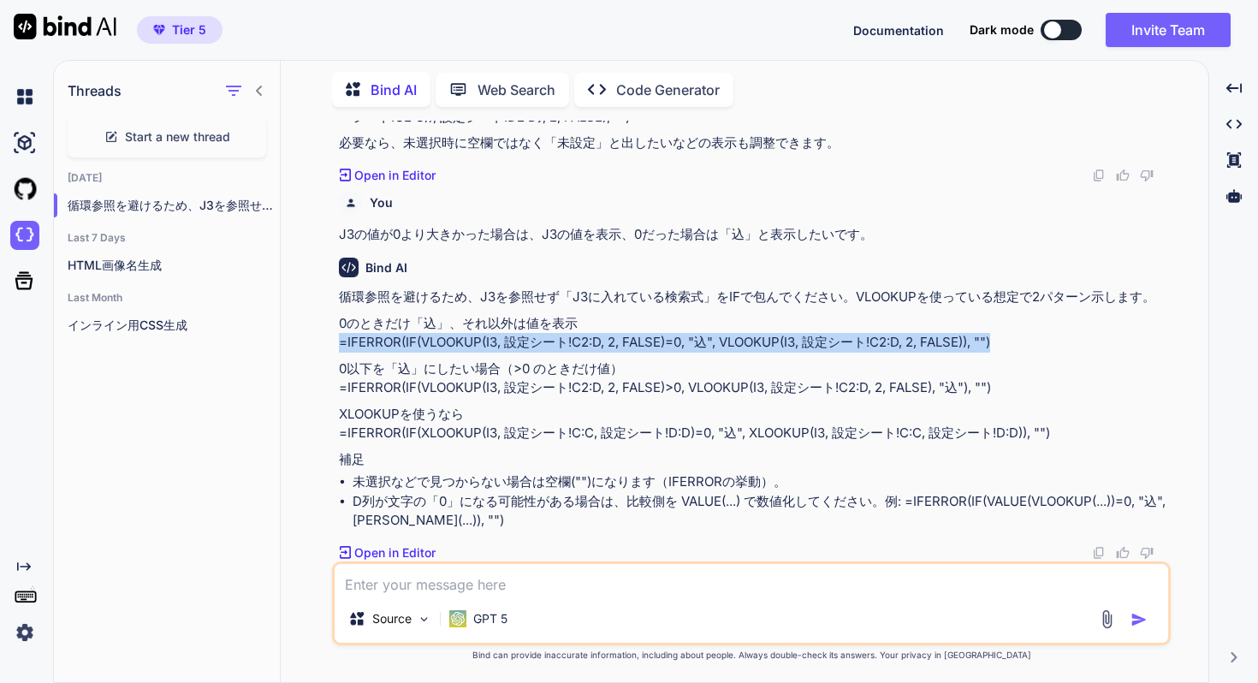
copy p "=IFERROR(IF(VLOOKUP(I3, 設定シート!C2:D, 2, FALSE)=0, "込", VLOOKUP(I3, 設定シート!C2:D, 2…"
drag, startPoint x: 342, startPoint y: 342, endPoint x: 1011, endPoint y: 336, distance: 668.5
click at [1011, 336] on p "0のときだけ「込」、それ以外は値を表示 =IFERROR(IF(VLOOKUP(I3, 設定シート!C2:D, 2, FALSE)=0, "込", VLOOK…" at bounding box center [753, 333] width 829 height 39
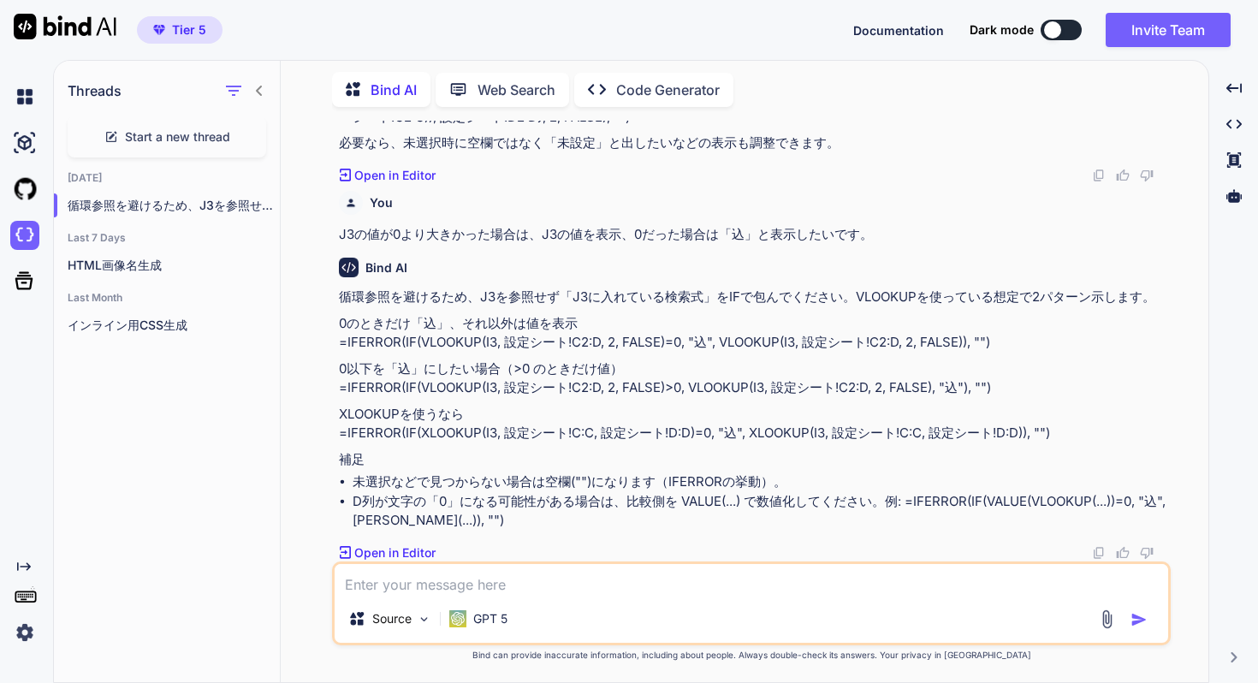
click at [740, 589] on textarea at bounding box center [752, 579] width 834 height 31
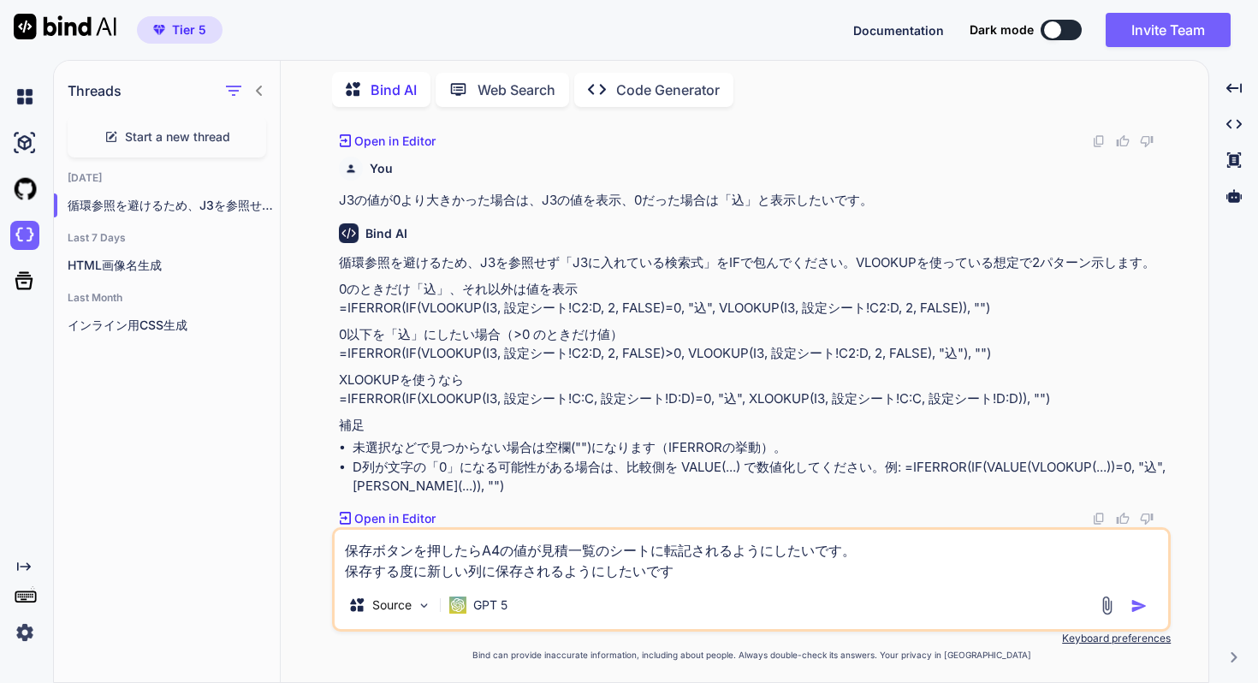
type textarea "保存ボタンを押したらA4の値が見積一覧のシートに転記されるようにしたいです。 保存する度に新しい列に保存されるようにしたいです。"
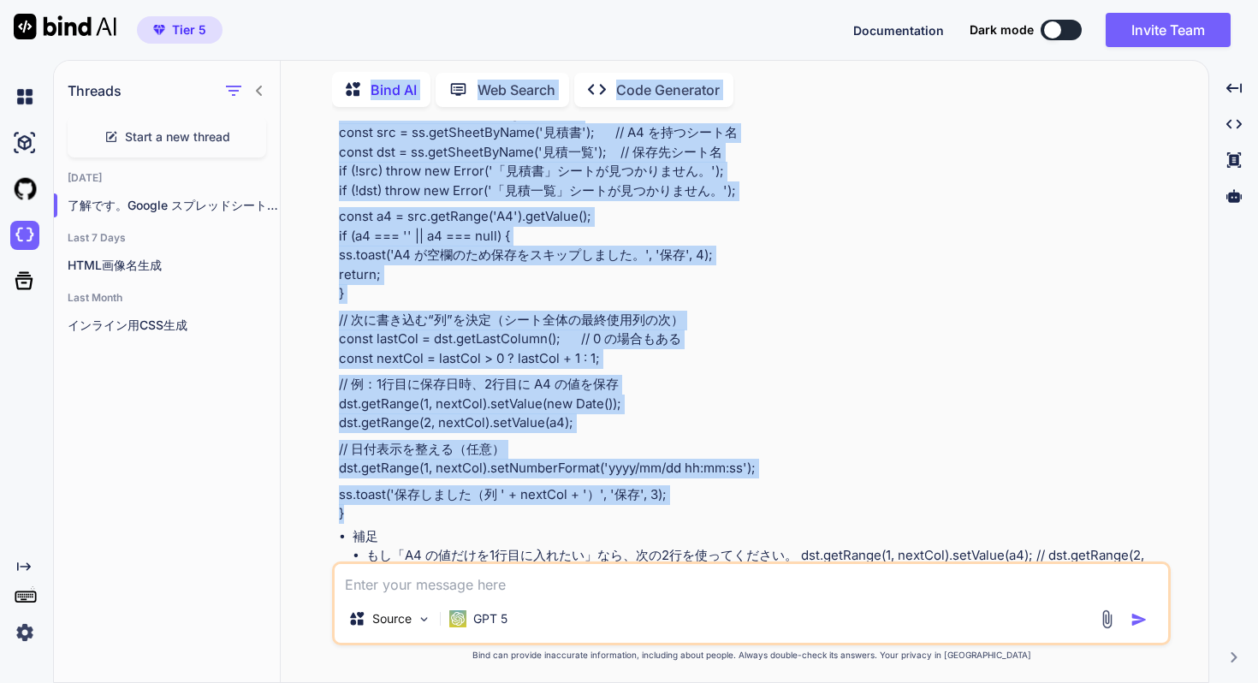
scroll to position [2318, 0]
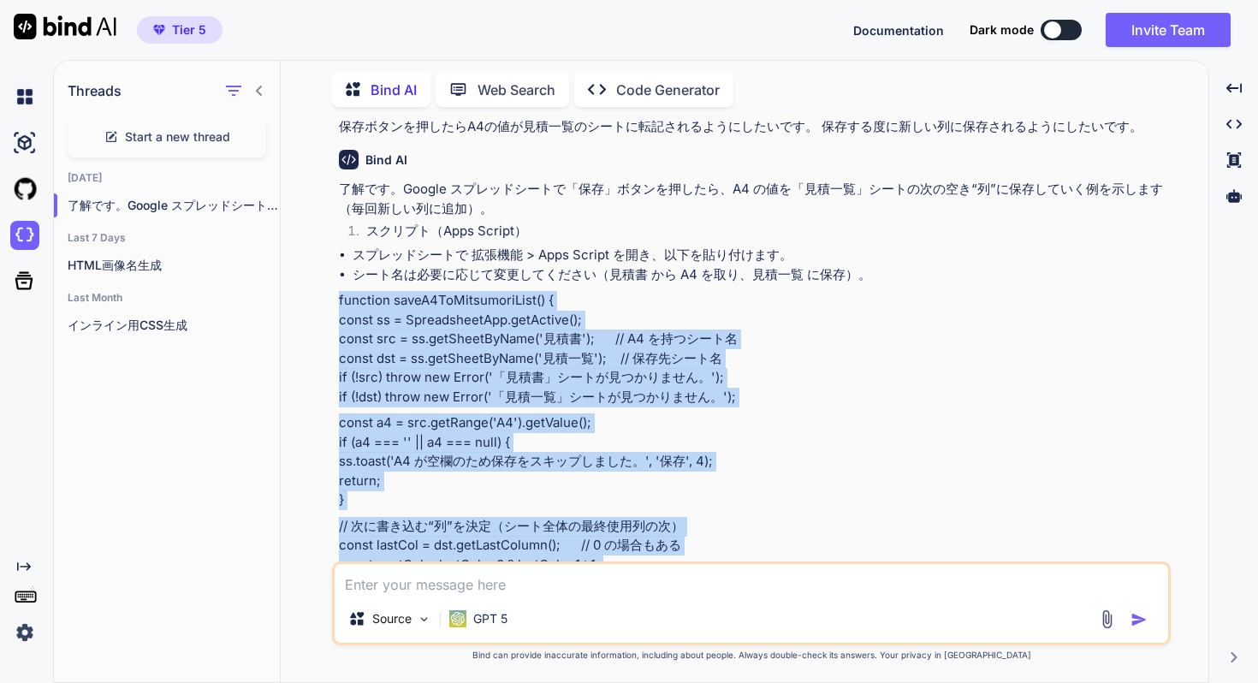
drag, startPoint x: 380, startPoint y: 336, endPoint x: 336, endPoint y: 310, distance: 51.1
click at [336, 310] on div "You Google SheetでA1の列にドロップボックスの選択肢を用意し、その選択肢の内容を別のスプレッドシートから読み込みたいです。 選択肢用のスプレッ…" at bounding box center [753, 341] width 835 height 441
copy div "loremips doloR3SiTametconsEcte() { adipi el = SeddoeiusmoDte.incIdidun(); utlab…"
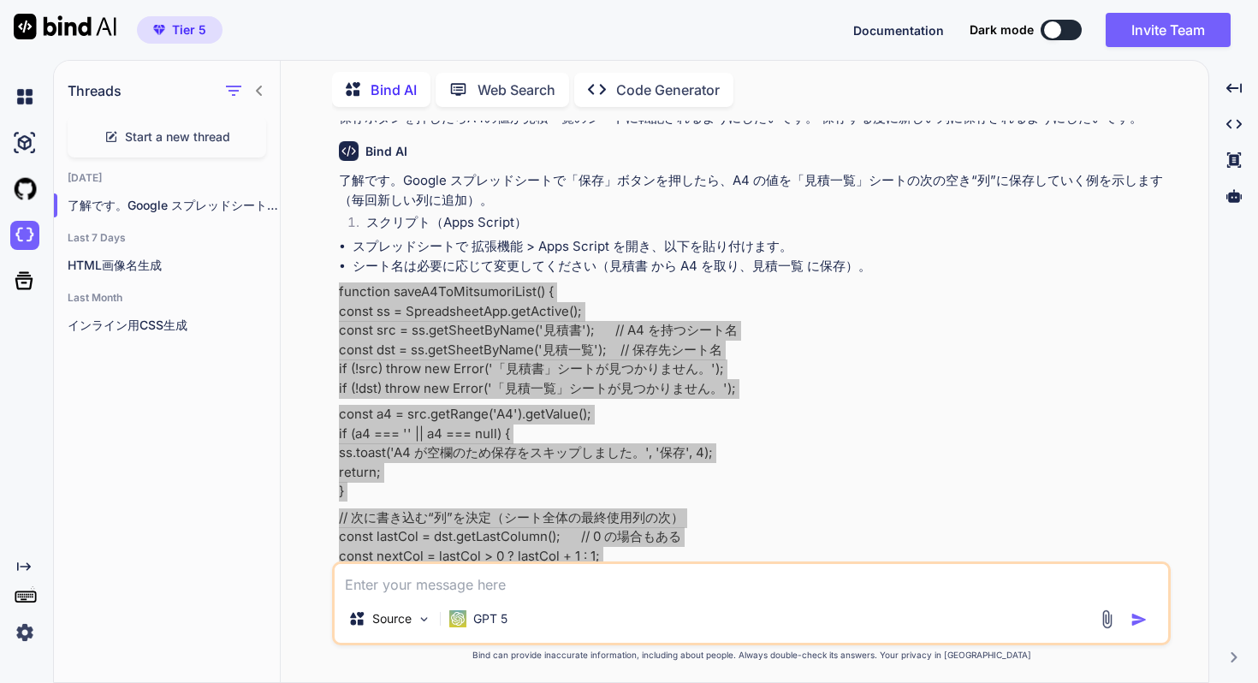
scroll to position [2328, 0]
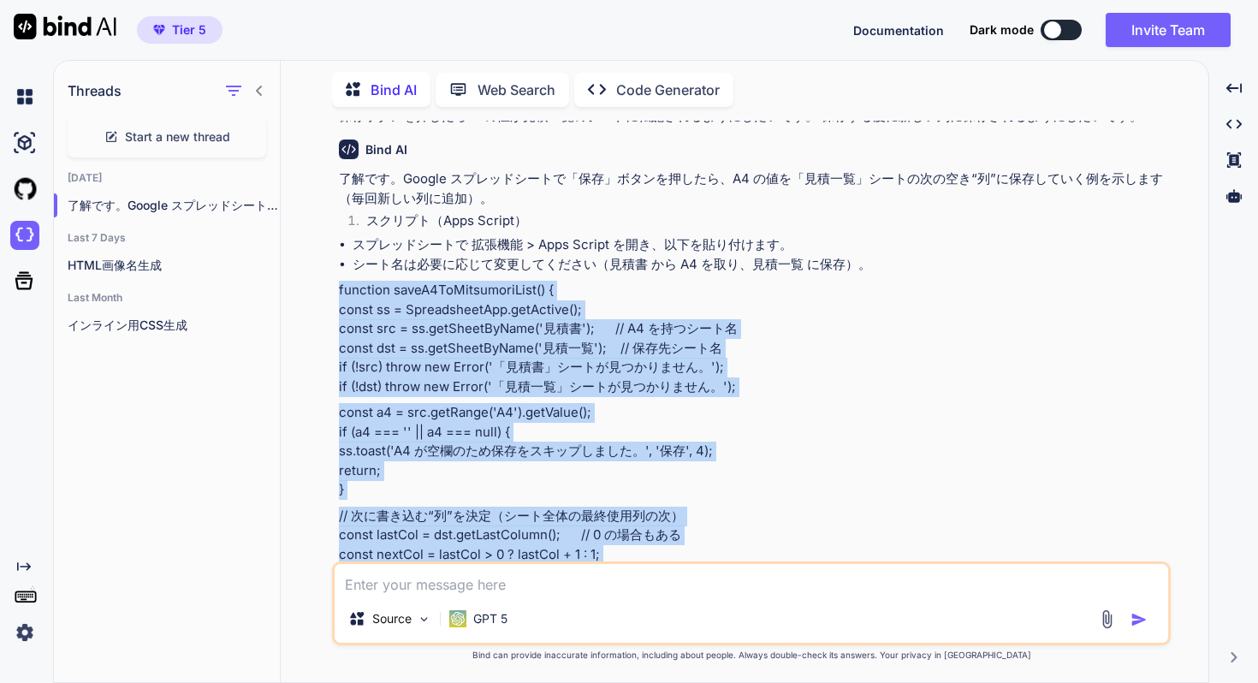
click at [766, 396] on p "function saveA4ToMitsumoriList() { const ss = SpreadsheetApp.getActive(); const…" at bounding box center [753, 339] width 829 height 116
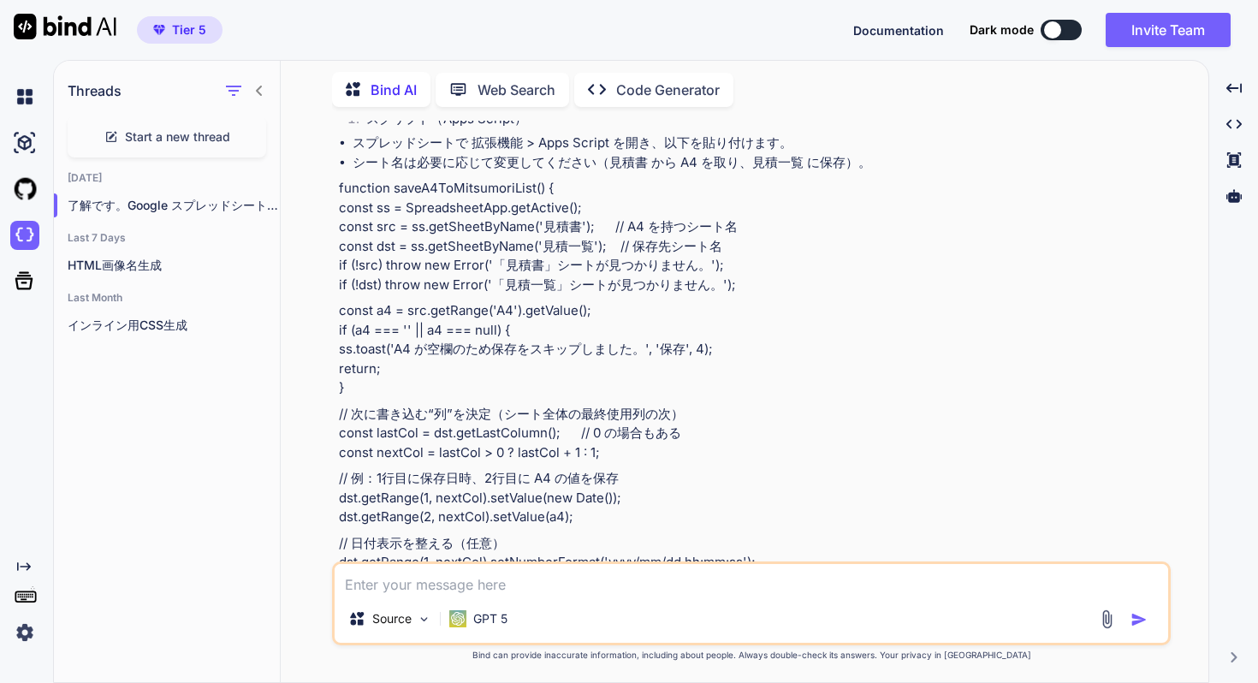
scroll to position [2433, 0]
click at [675, 455] on p "// 次に書き込む“列”を決定（シート全体の最終使用列の次） const lastCol = dst.getLastColumn(); // 0 の場合もある…" at bounding box center [753, 431] width 829 height 58
click at [585, 577] on textarea at bounding box center [752, 579] width 834 height 31
type textarea "保存ボタンはどうやって作成すれば良いですか"
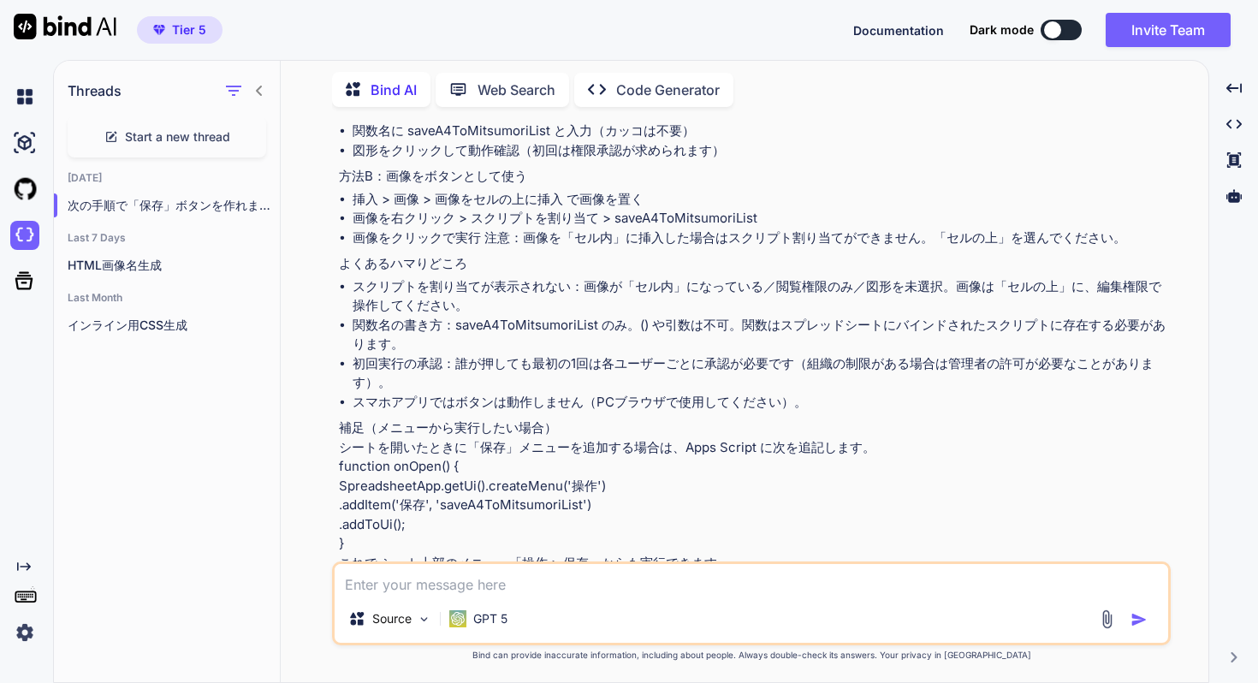
scroll to position [3520, 0]
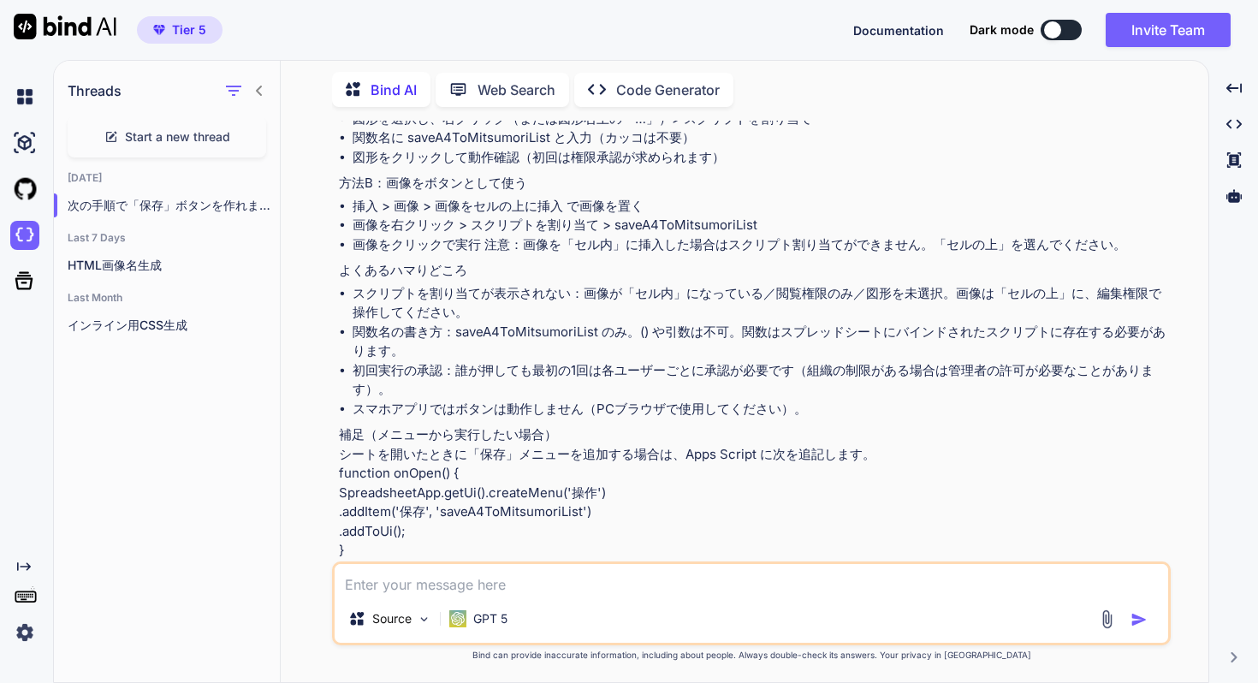
click at [726, 281] on p "よくあるハマりどころ" at bounding box center [753, 271] width 829 height 20
drag, startPoint x: 617, startPoint y: 247, endPoint x: 763, endPoint y: 247, distance: 146.4
click at [763, 235] on li "画像を右クリック > スクリプトを割り当て > saveA4ToMitsumoriList" at bounding box center [760, 226] width 815 height 20
copy li "saveA4ToMitsumoriList"
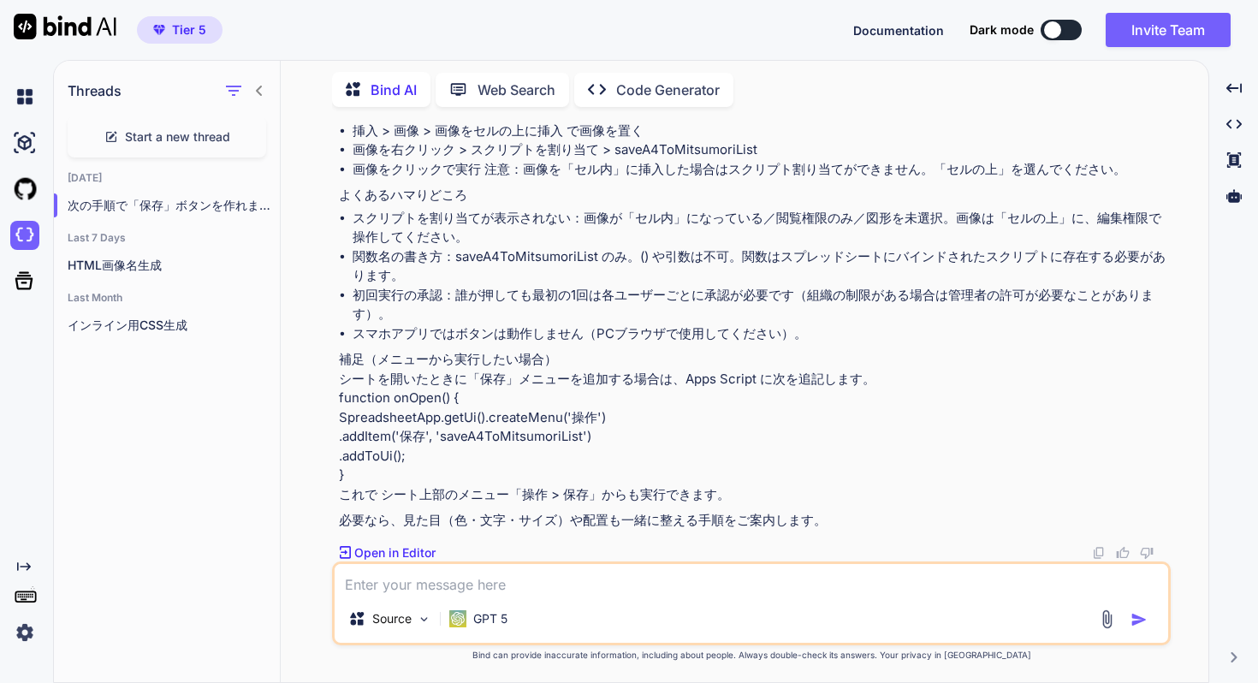
click at [640, 571] on textarea at bounding box center [752, 579] width 834 height 31
type textarea "ひ"
type textarea "最"
type textarea "日付はA列に、A4の値はBに転記されるようにしてください。"
click at [1145, 626] on img "button" at bounding box center [1139, 619] width 17 height 17
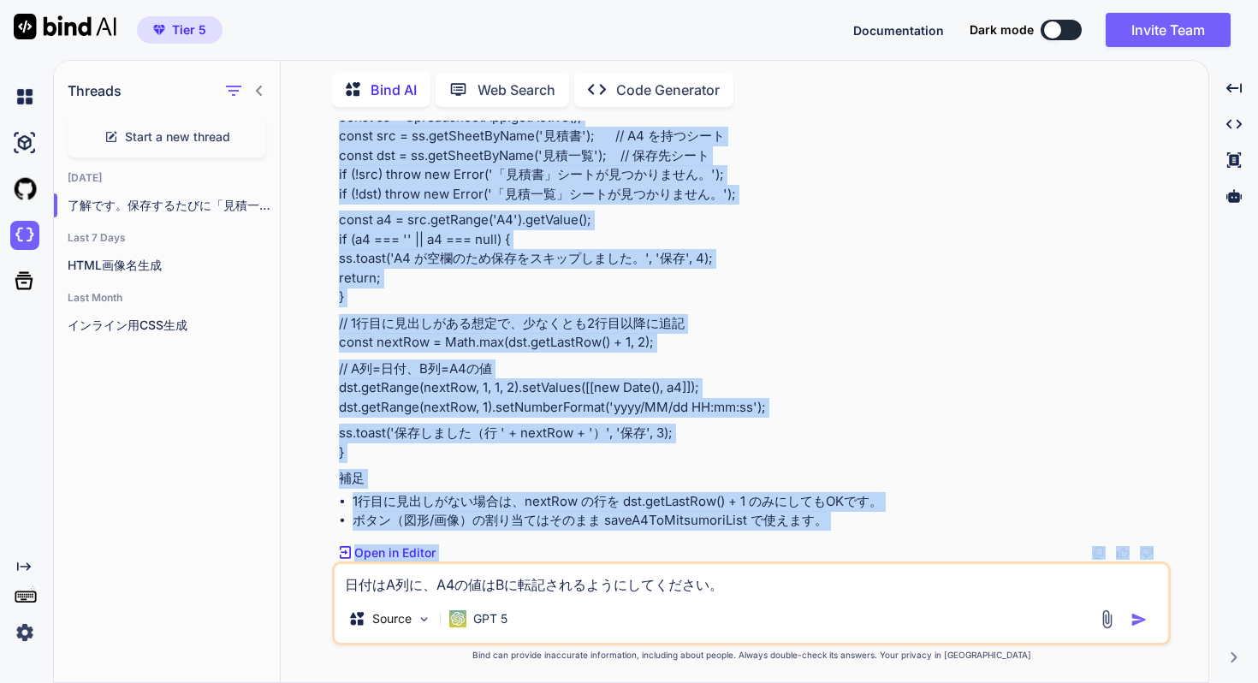
scroll to position [4237, 0]
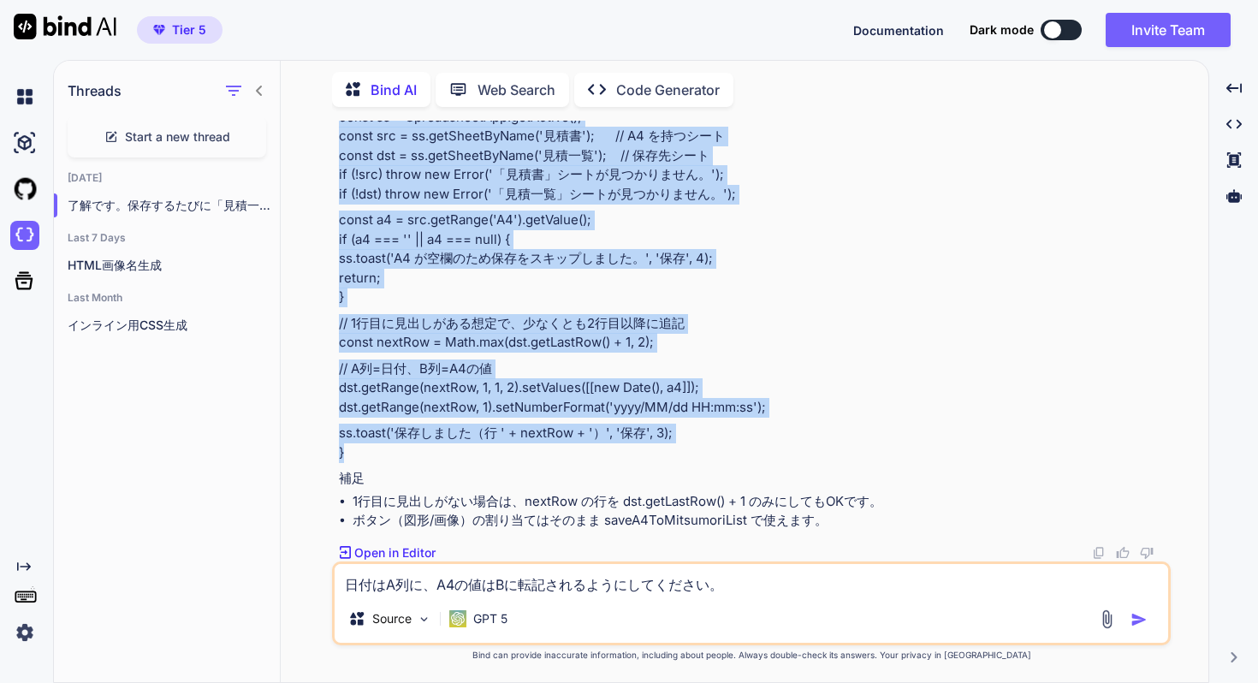
drag, startPoint x: 339, startPoint y: 298, endPoint x: 378, endPoint y: 454, distance: 161.5
click at [378, 454] on div "了解です。保存するたびに「見積一覧」シートの次の空き“行”に、A列へ日付、B列へA4の値を追記するように変更します。前回の関数を次のコードに置き換えてください…" at bounding box center [753, 287] width 829 height 488
copy div "function saveA4ToMitsumoriList() { const ss = SpreadsheetApp.getActive(); const…"
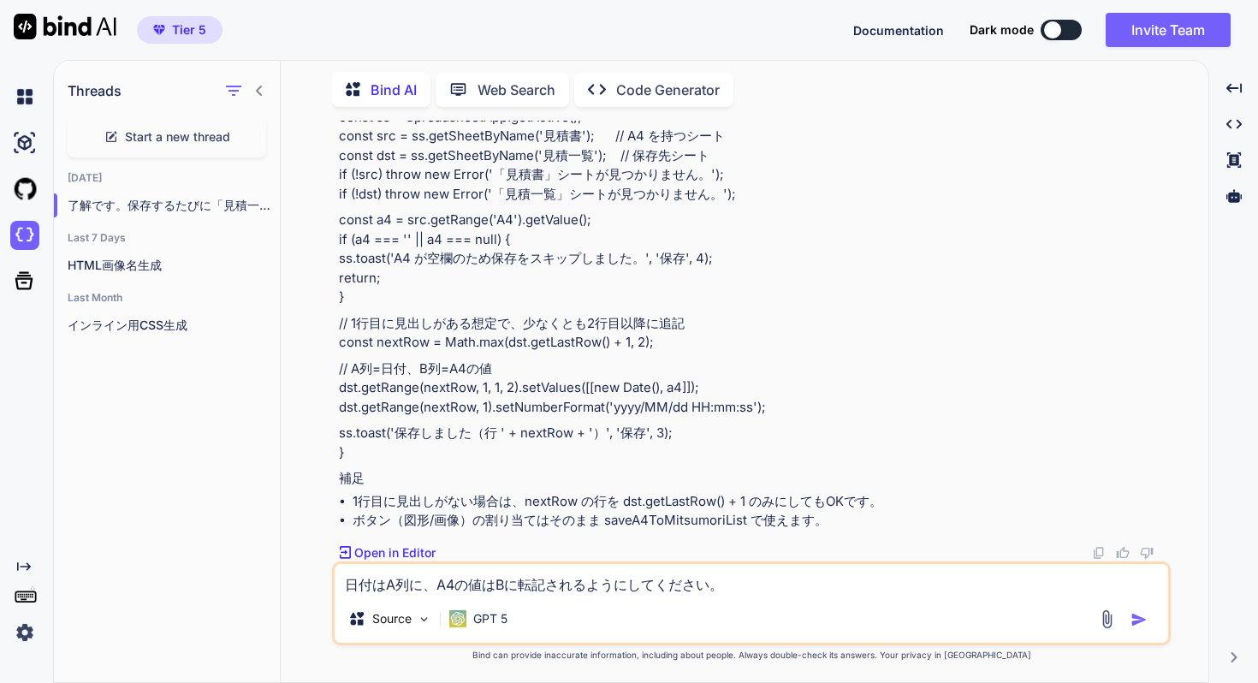
click at [648, 581] on textarea "日付はA列に、A4の値はBに転記されるようにしてください。" at bounding box center [752, 579] width 834 height 31
type textarea "ボタンをホバーした際にカーソルを矢印から指のアイコンに変更することは可能でしょうか。"
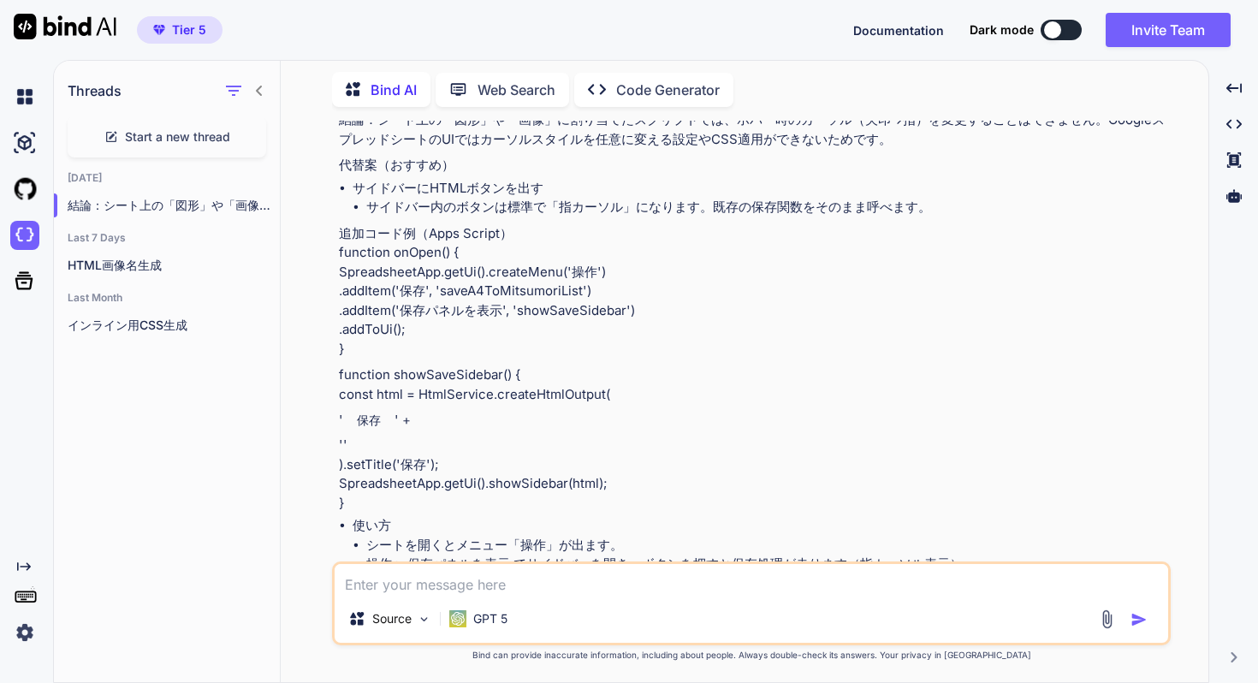
scroll to position [4703, 0]
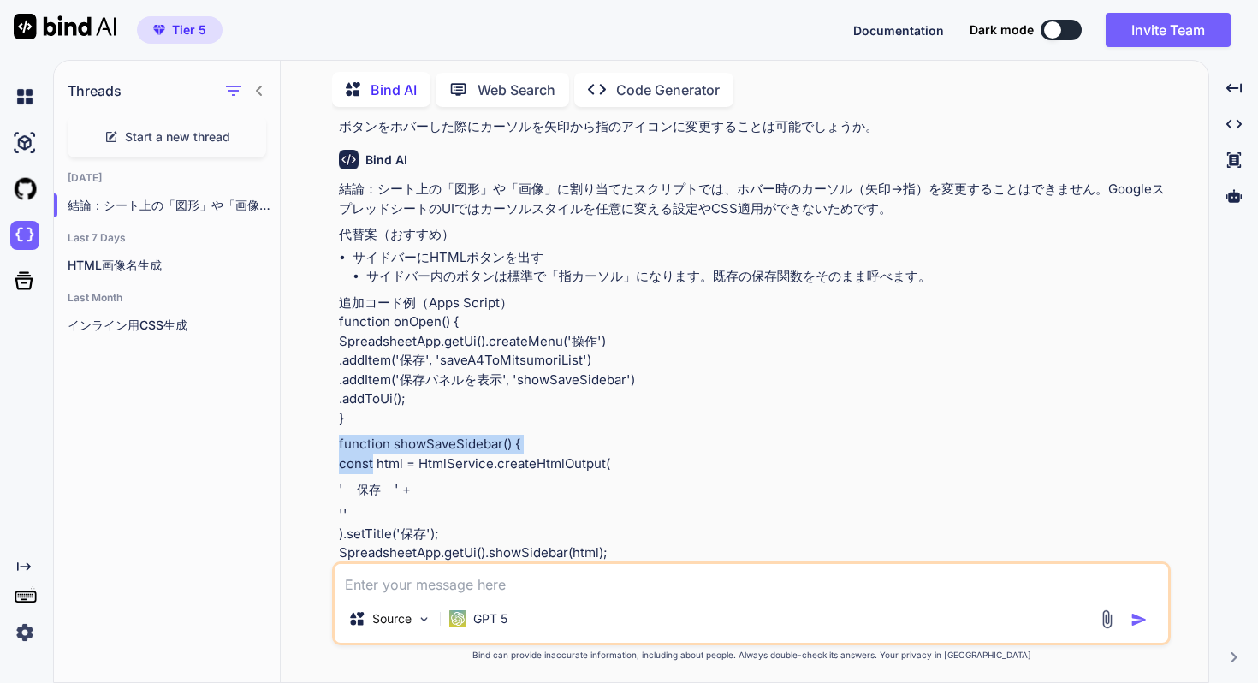
drag, startPoint x: 377, startPoint y: 441, endPoint x: 372, endPoint y: 474, distance: 33.7
click at [372, 474] on div "結論：シート上の「図形」や「画像」に割り当てたスクリプトでは、ホバー時のカーソル（矢印→指）を変更することはできません。GoogleスプレッドシートのUIでは…" at bounding box center [753, 468] width 829 height 577
click at [422, 388] on p "追加コード例（Apps Script） function onOpen() { SpreadsheetApp.getUi().createMenu('操作')…" at bounding box center [753, 361] width 829 height 135
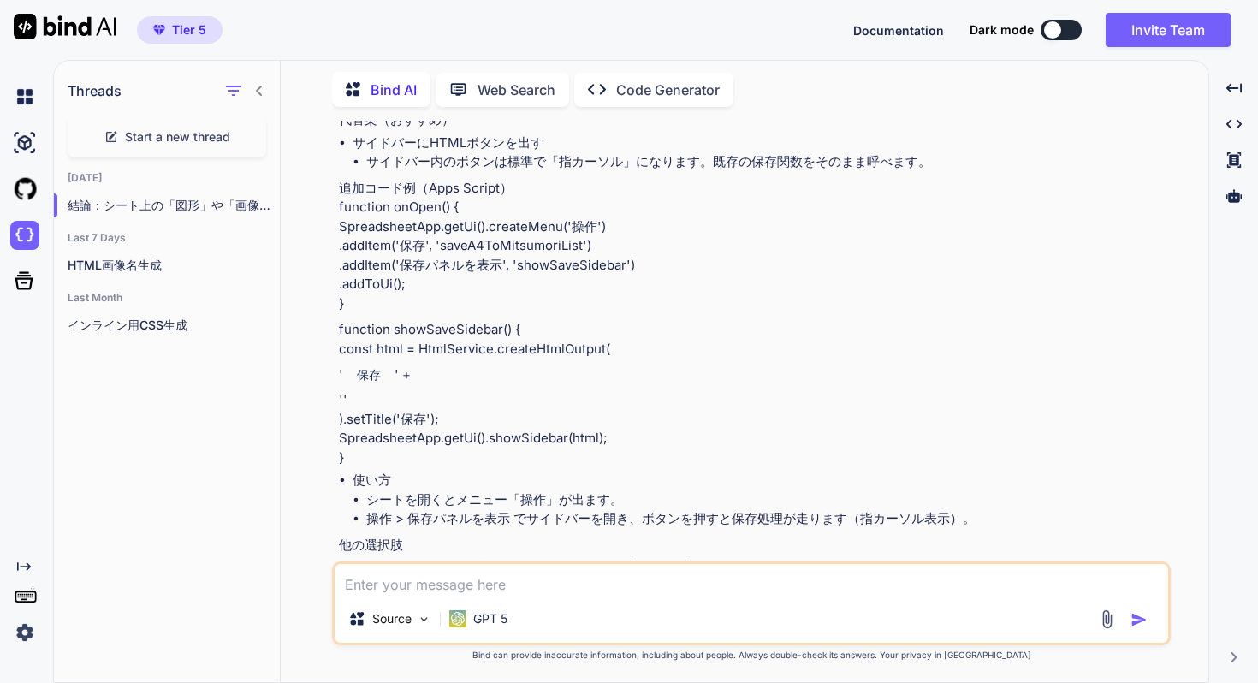
scroll to position [4866, 0]
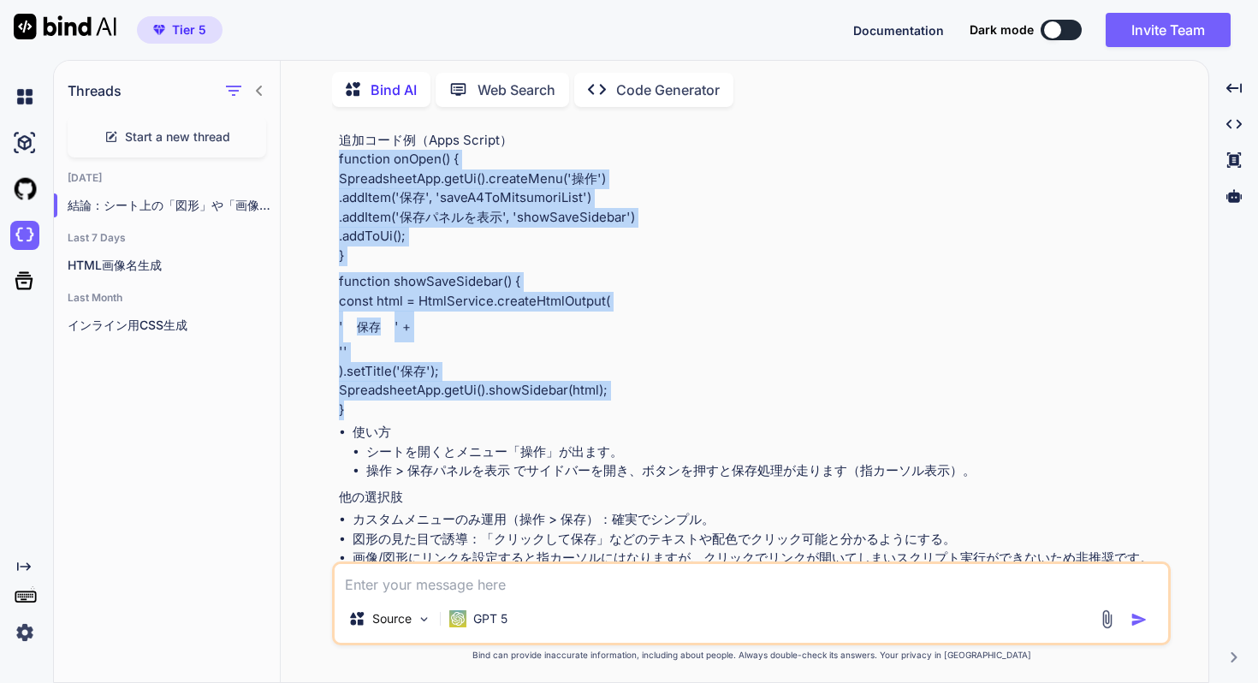
drag, startPoint x: 341, startPoint y: 178, endPoint x: 355, endPoint y: 431, distance: 252.9
click at [355, 431] on div "結論：シート上の「図形」や「画像」に割り当てたスクリプトでは、ホバー時のカーソル（矢印→指）を変更することはできません。GoogleスプレッドシートのUIでは…" at bounding box center [753, 305] width 829 height 577
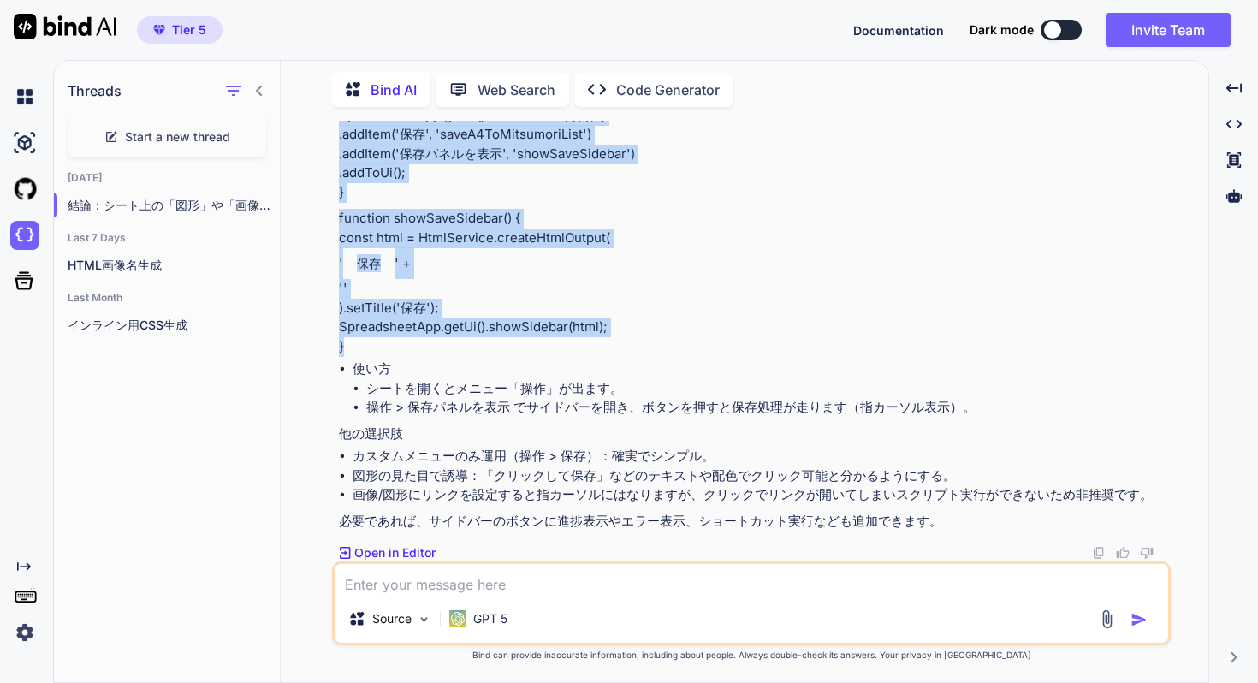
scroll to position [4948, 0]
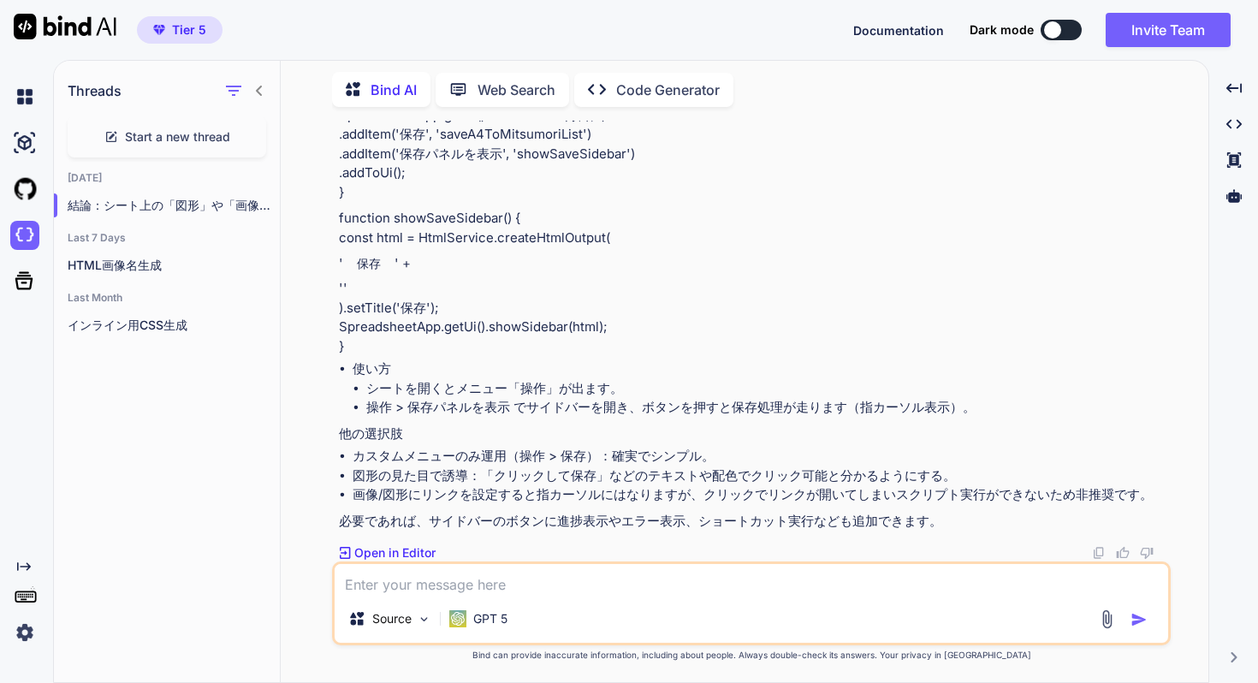
click at [844, 384] on li "シートを開くとメニュー「操作」が出ます。" at bounding box center [766, 389] width 801 height 20
click at [464, 591] on textarea at bounding box center [752, 579] width 834 height 31
type textarea "F"
type textarea "F2の値が以前に作成したことのある番号の場合、新規の保存ではなく上書き保存にしたいです。"
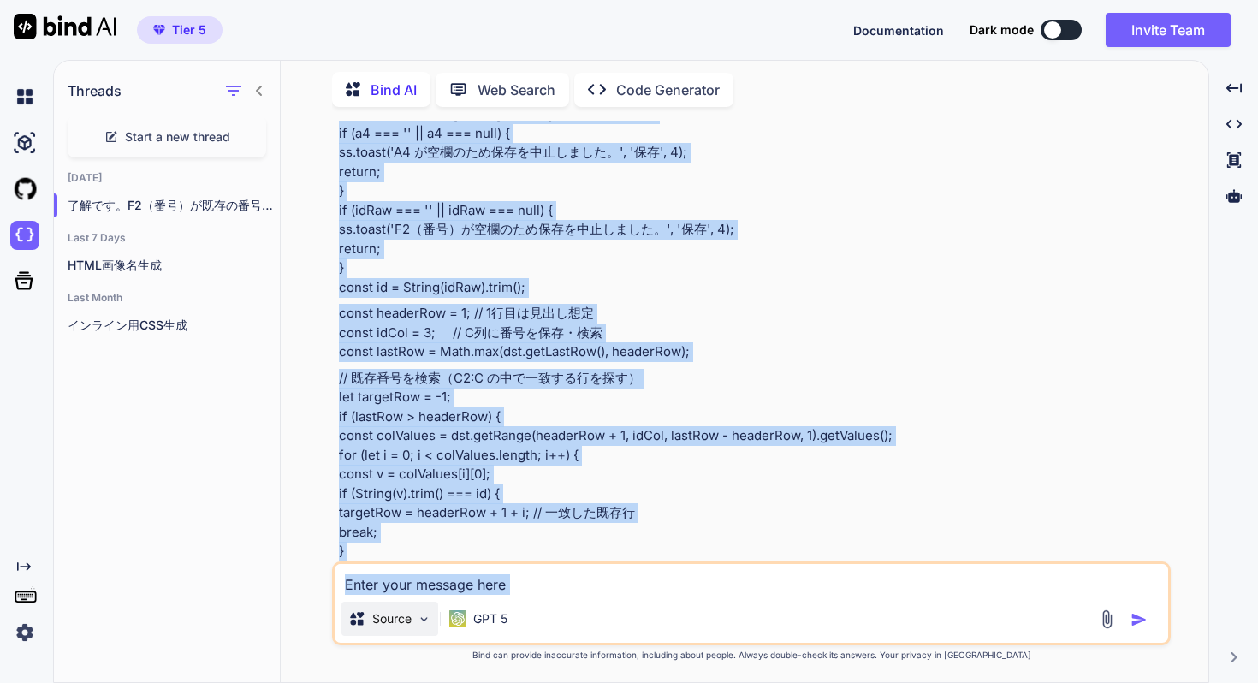
scroll to position [6172, 0]
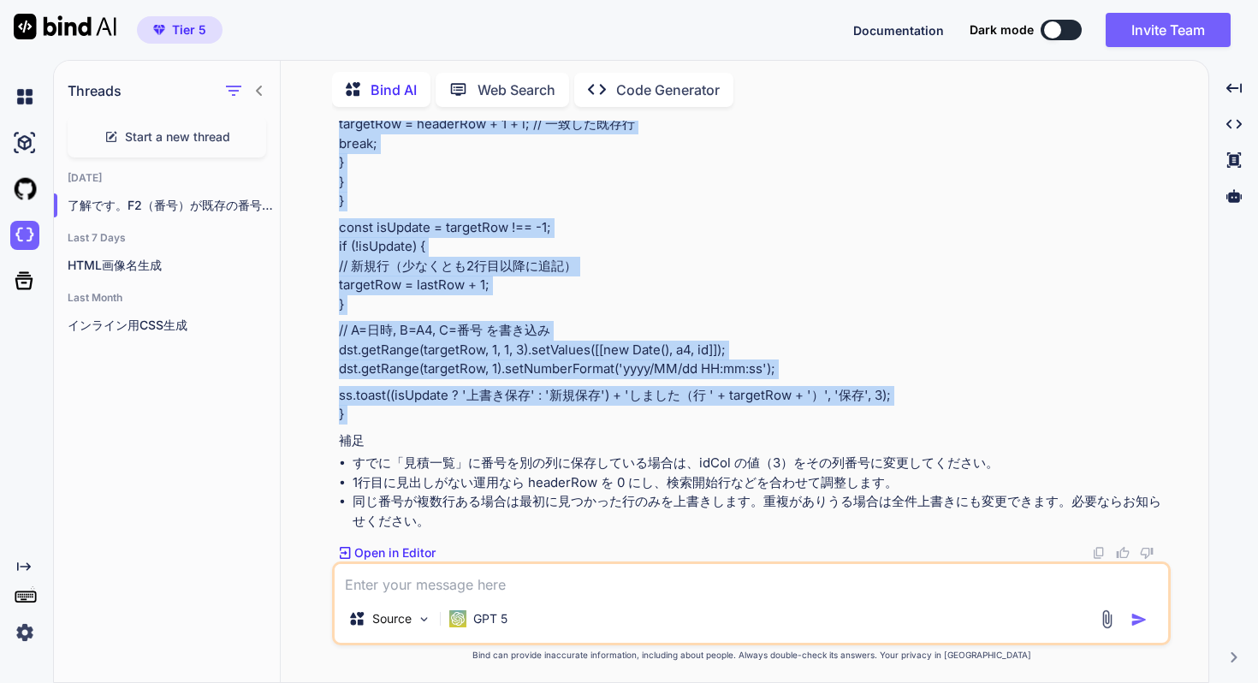
drag, startPoint x: 339, startPoint y: 242, endPoint x: 364, endPoint y: 428, distance: 187.4
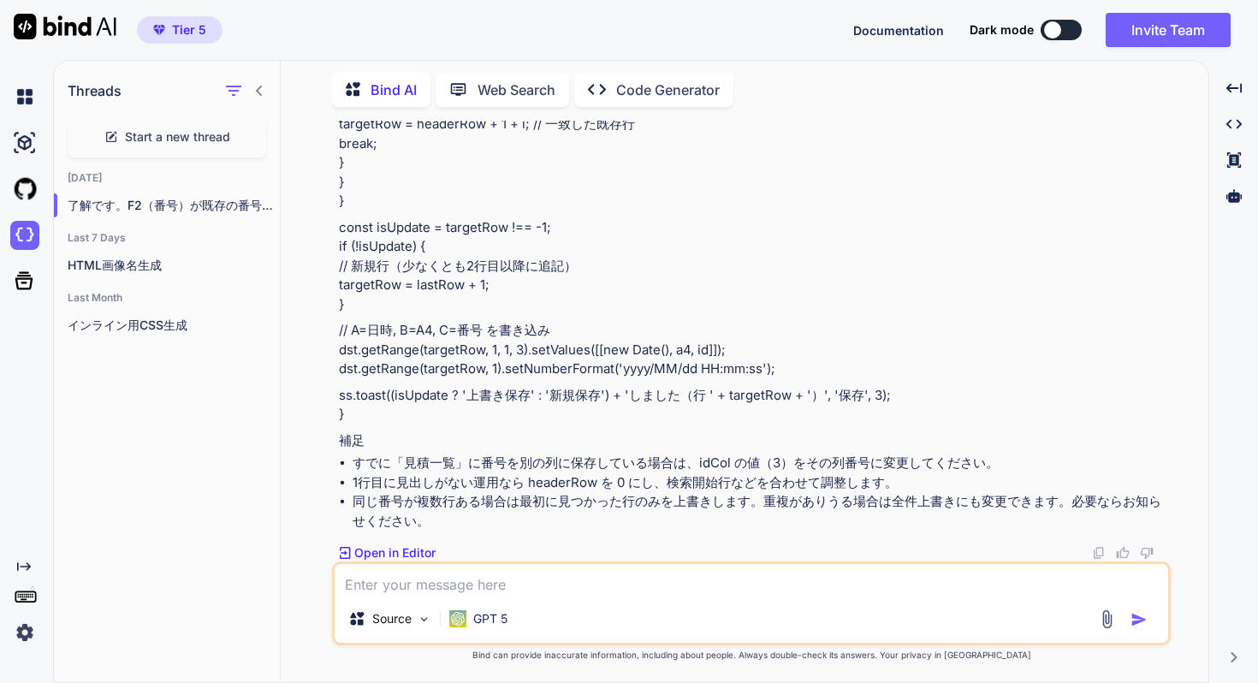
click at [511, 597] on div "Source GPT 5" at bounding box center [751, 603] width 839 height 84
click at [508, 582] on textarea at bounding box center [752, 579] width 834 height 31
click at [640, 579] on textarea "新規作成ボタンをクリックした時にA4、F3、" at bounding box center [752, 579] width 834 height 31
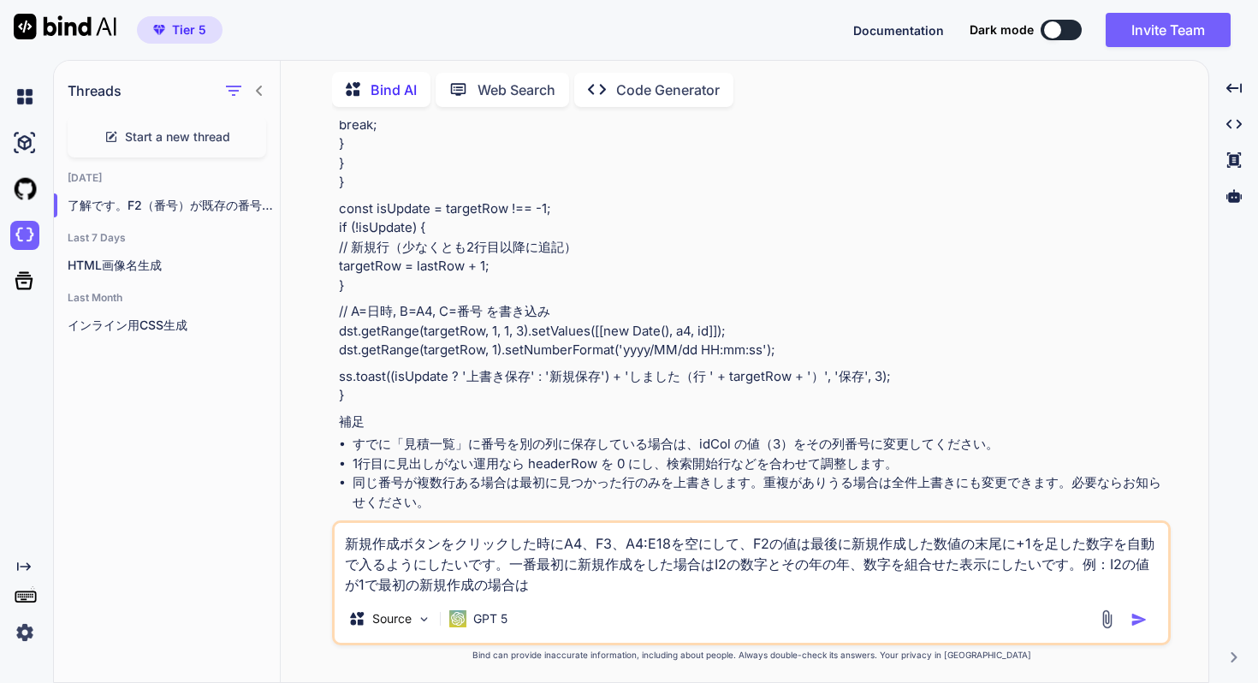
click at [773, 586] on textarea "新規作成ボタンをクリックした時にA4、F3、A4:E18を空にして、F2の値は最後に新規作成した数値の末尾に+1を足した数字を自動で入るようにしたいです。一番…" at bounding box center [752, 559] width 834 height 72
click at [416, 585] on textarea "新規作成ボタンをクリックした時にA4、F3、A4:E18を空にして、F2の値は最後に新規作成した数値の末尾に+1を足した数字を自動で入るようにしたいです。一番…" at bounding box center [752, 559] width 834 height 72
click at [383, 581] on textarea "新規作成ボタンをクリックした時にA4、F3、A4:E18を空にして、F2の値は最後に新規作成した数値の末尾に+1を足した数字を自動で入るようにしたいです。一番…" at bounding box center [752, 559] width 834 height 72
click at [593, 586] on textarea "新規作成ボタンをクリックした時にA4、F3、A4:E18を空にして、F2の値は最後に新規作成した数値の末尾に+1を足した数字を自動で入るようにしたいです。一番…" at bounding box center [752, 559] width 834 height 72
type textarea "新規作成ボタンをクリックした時にA4、F3、A4:E18を空にして、F2の値は最後に新規作成した数値の末尾に+1を足した数字を自動で入るようにしたいです。一番…"
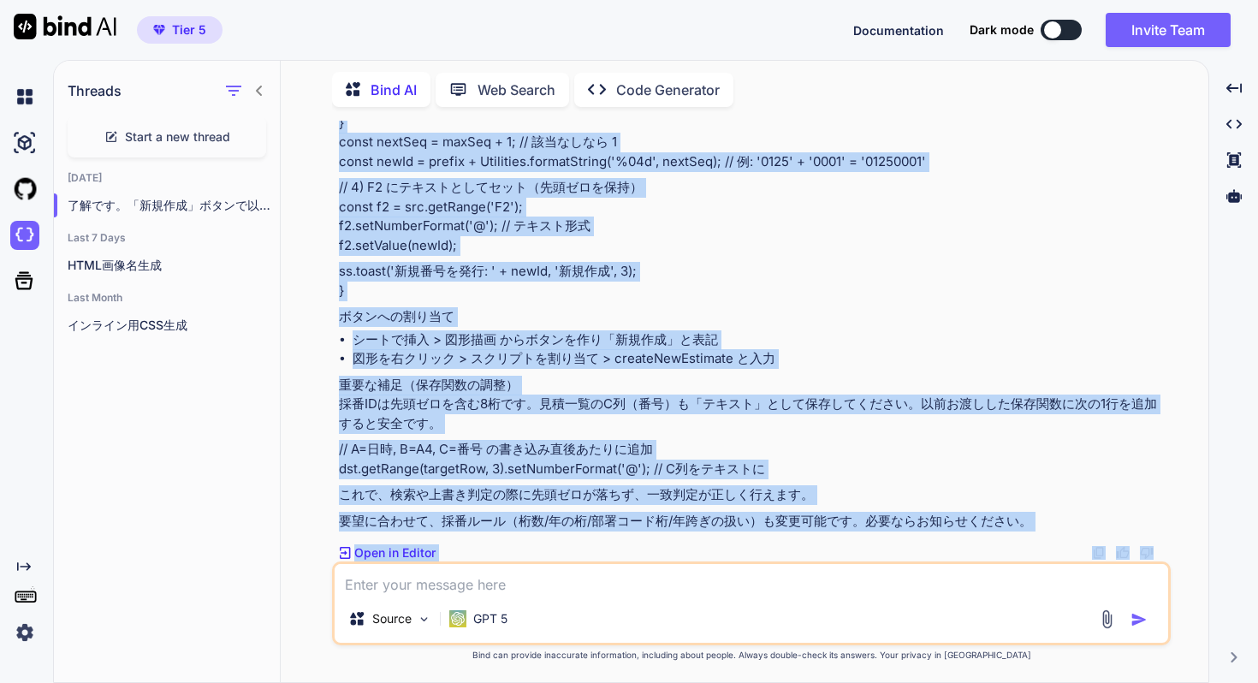
scroll to position [7718, 0]
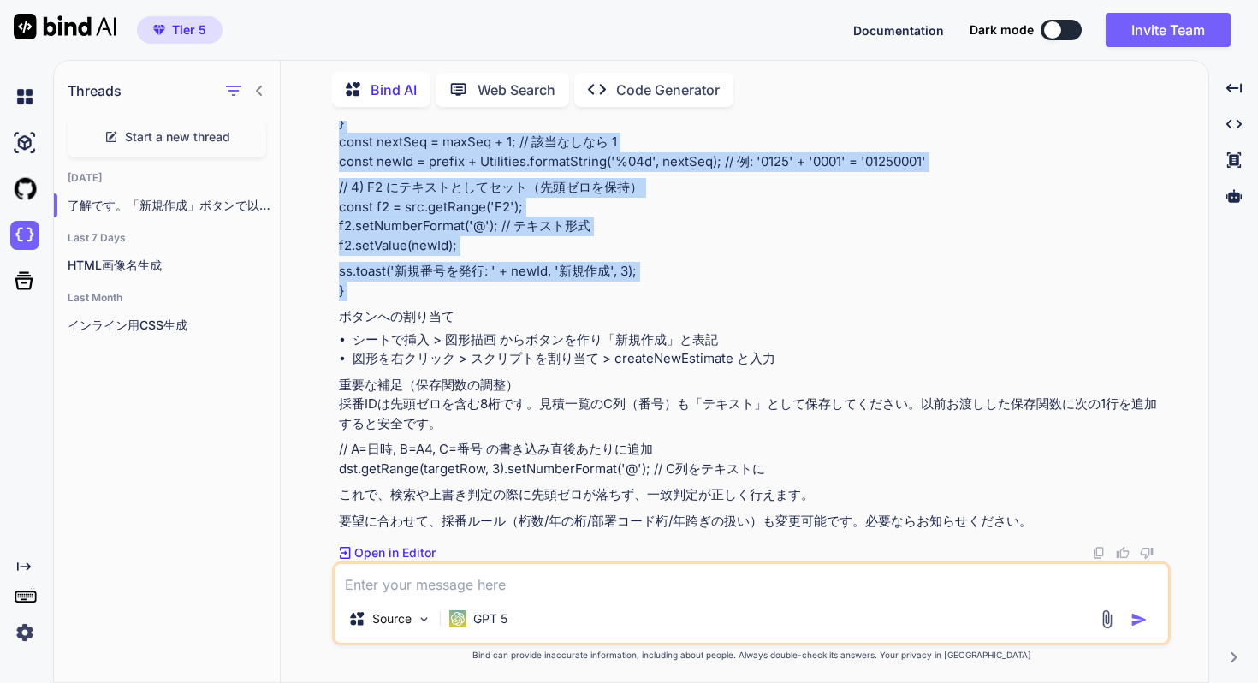
drag, startPoint x: 339, startPoint y: 215, endPoint x: 402, endPoint y: 300, distance: 106.5
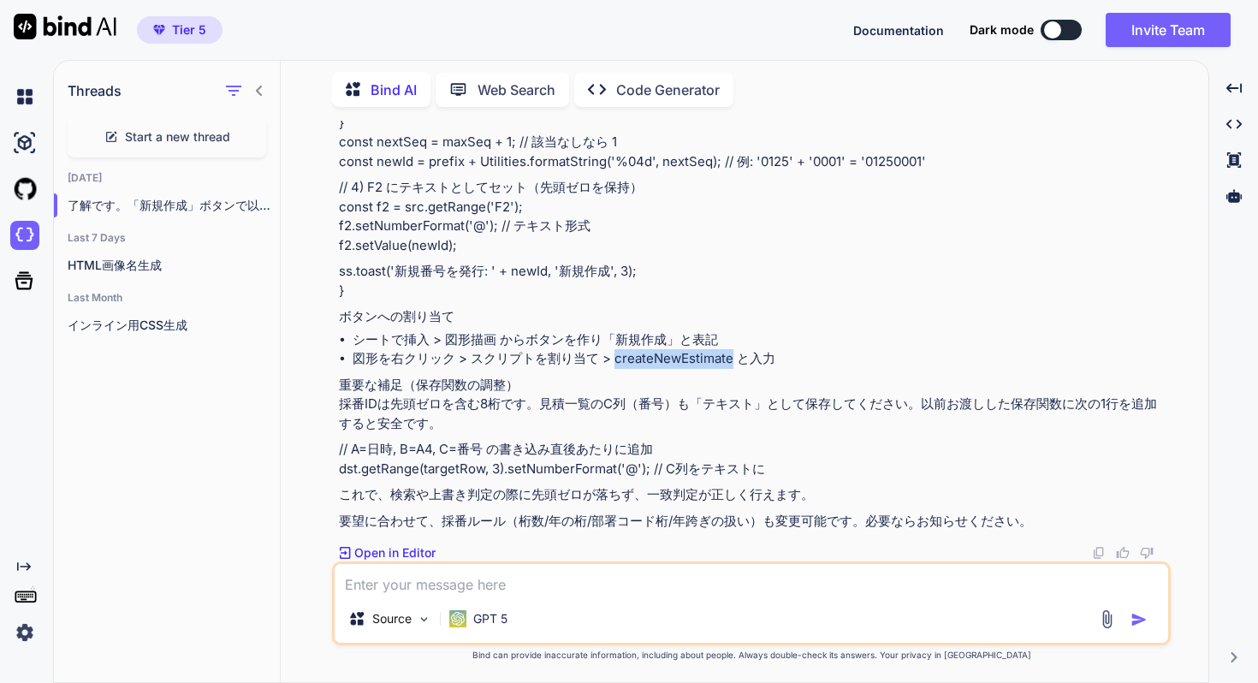
drag, startPoint x: 615, startPoint y: 358, endPoint x: 733, endPoint y: 359, distance: 118.1
click at [733, 359] on li "図形を右クリック > スクリプトを割り当て > createNewEstimate と入力" at bounding box center [760, 359] width 815 height 20
click at [706, 566] on textarea at bounding box center [752, 579] width 834 height 31
type textarea "A"
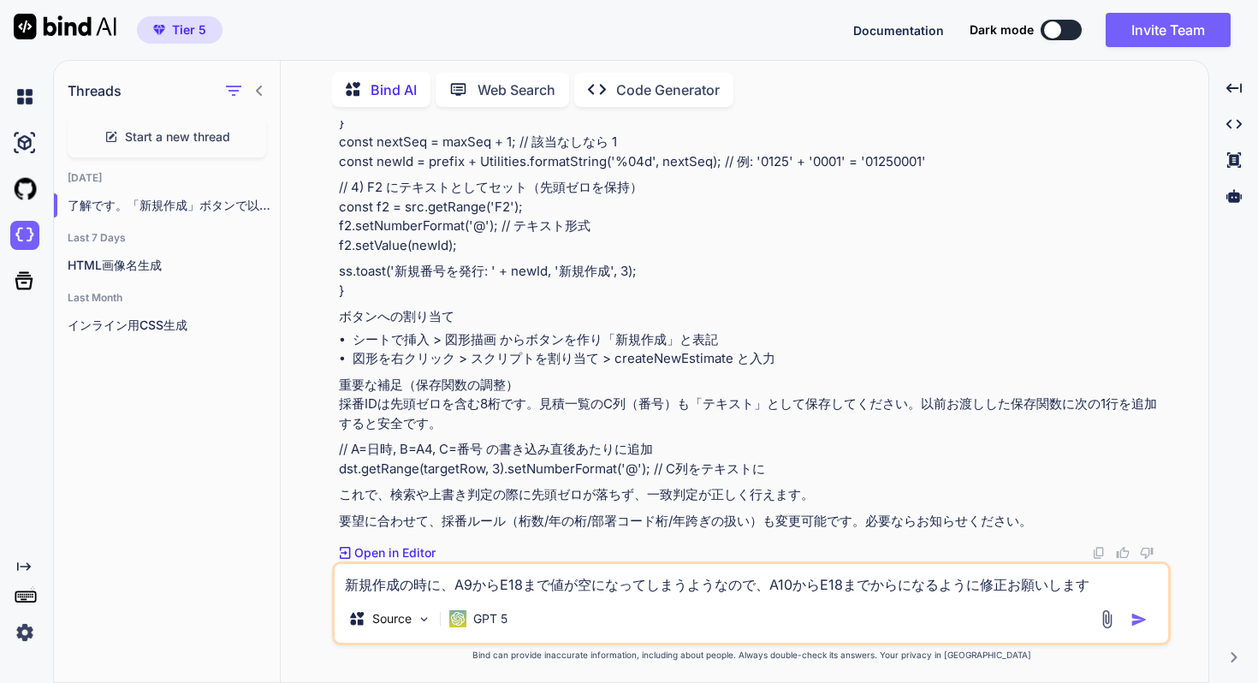
type textarea "新規作成の時に、A9からE18まで値が空になってしまうようなので、A10からE18までからになるように修正お願いします。"
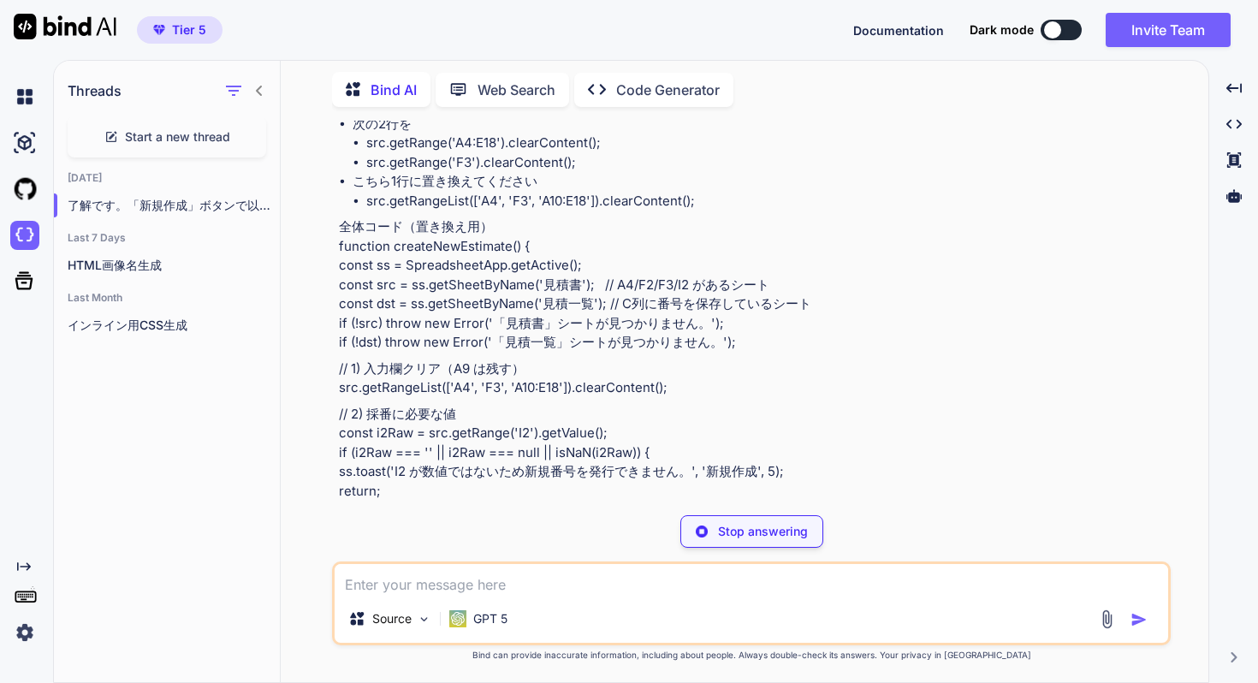
scroll to position [8308, 0]
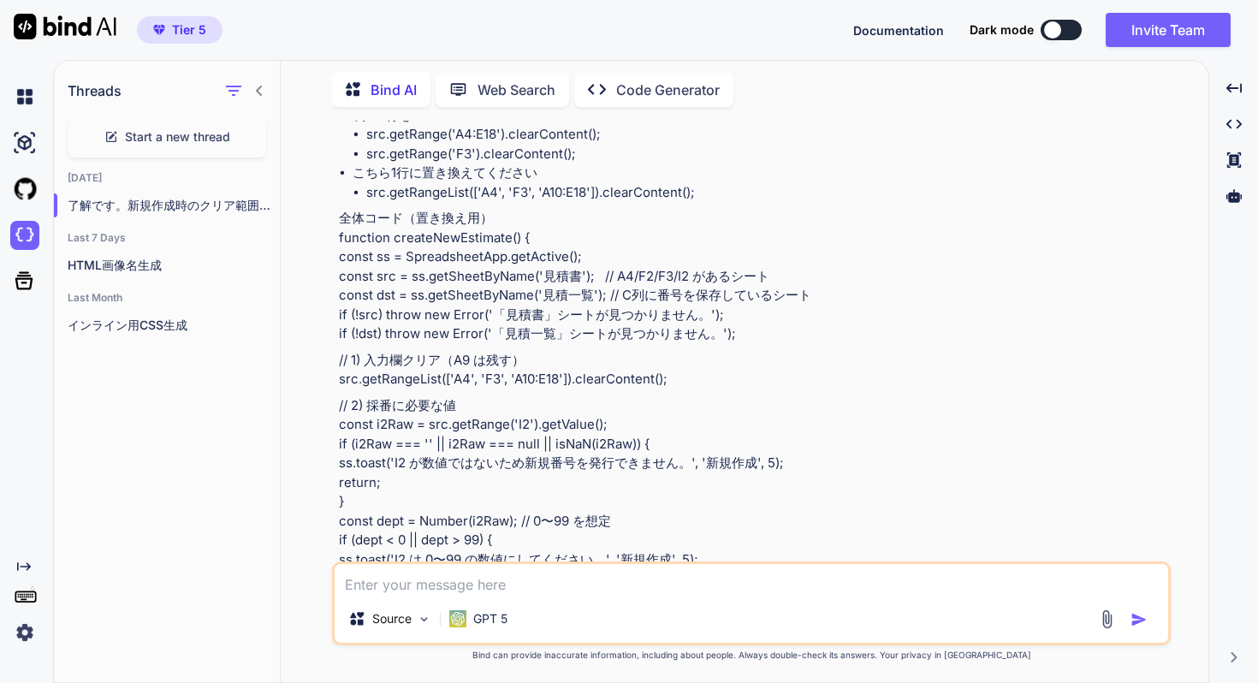
click at [496, 579] on textarea at bounding box center [752, 579] width 834 height 31
click at [447, 584] on textarea "F2の値を" at bounding box center [752, 579] width 834 height 31
click at [343, 583] on textarea "F2に数値を入力して、見積一覧のシートに既にデータがある場合、該当の値を" at bounding box center [752, 579] width 834 height 31
type textarea "見積書のシートのF2に数値を入力して、見積一覧のシートに既にデータがある場合、該当の値を見積書のシートに転記したいです。"
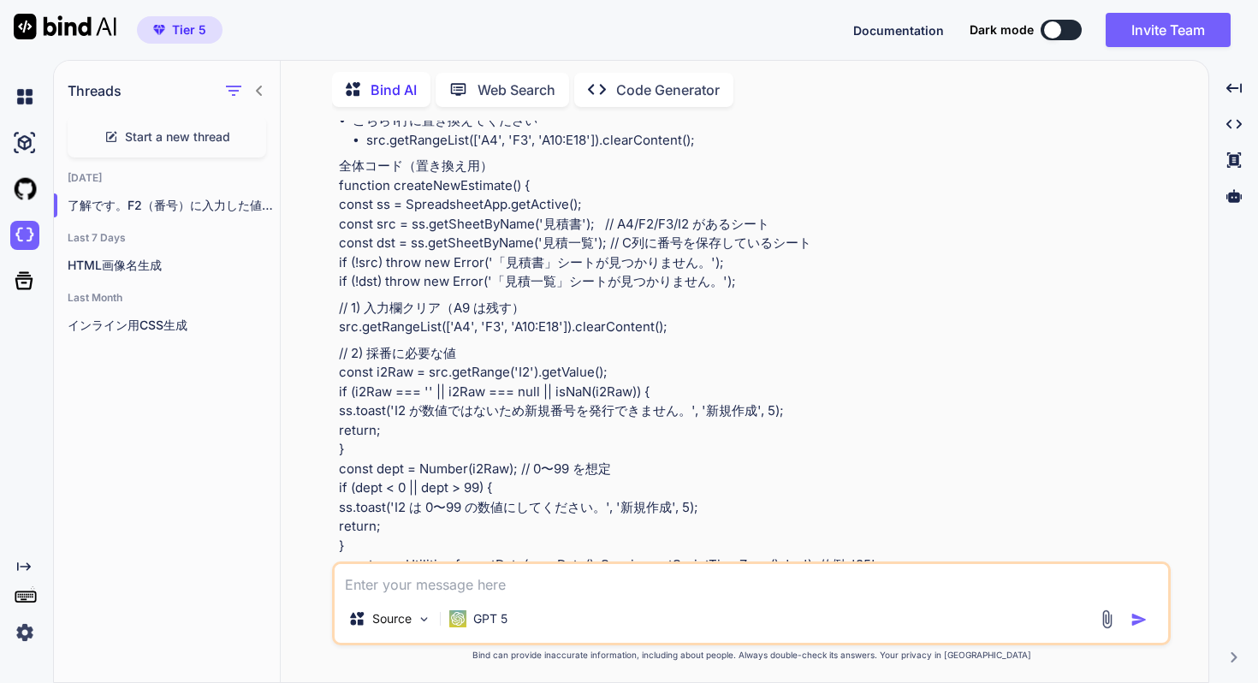
scroll to position [8351, 0]
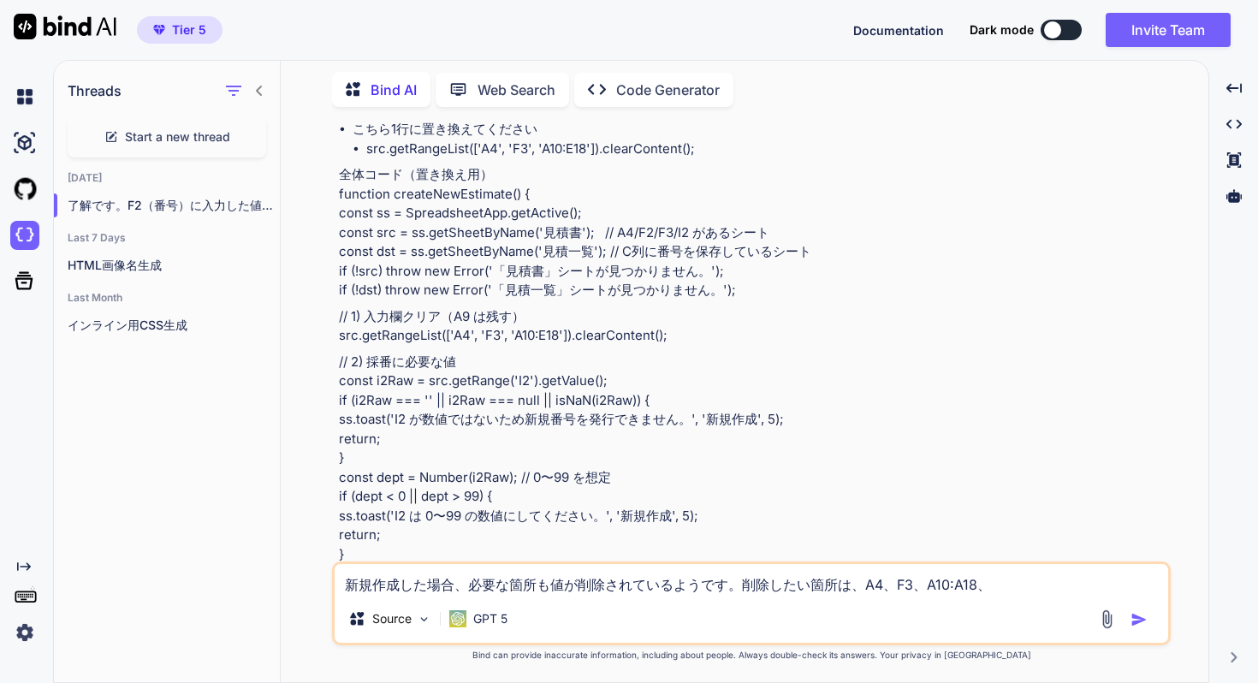
drag, startPoint x: 926, startPoint y: 584, endPoint x: 974, endPoint y: 581, distance: 48.0
click at [974, 581] on textarea "新規作成した場合、必要な箇所も値が削除されているようです。削除したい箇所は、A4、F3、A10:A18、" at bounding box center [752, 579] width 834 height 31
click at [1012, 584] on textarea "新規作成した場合、必要な箇所も値が削除されているようです。削除したい箇所は、A4、F3、A10:A18、" at bounding box center [752, 579] width 834 height 31
paste textarea "A10:A18"
drag, startPoint x: 1001, startPoint y: 584, endPoint x: 991, endPoint y: 584, distance: 9.4
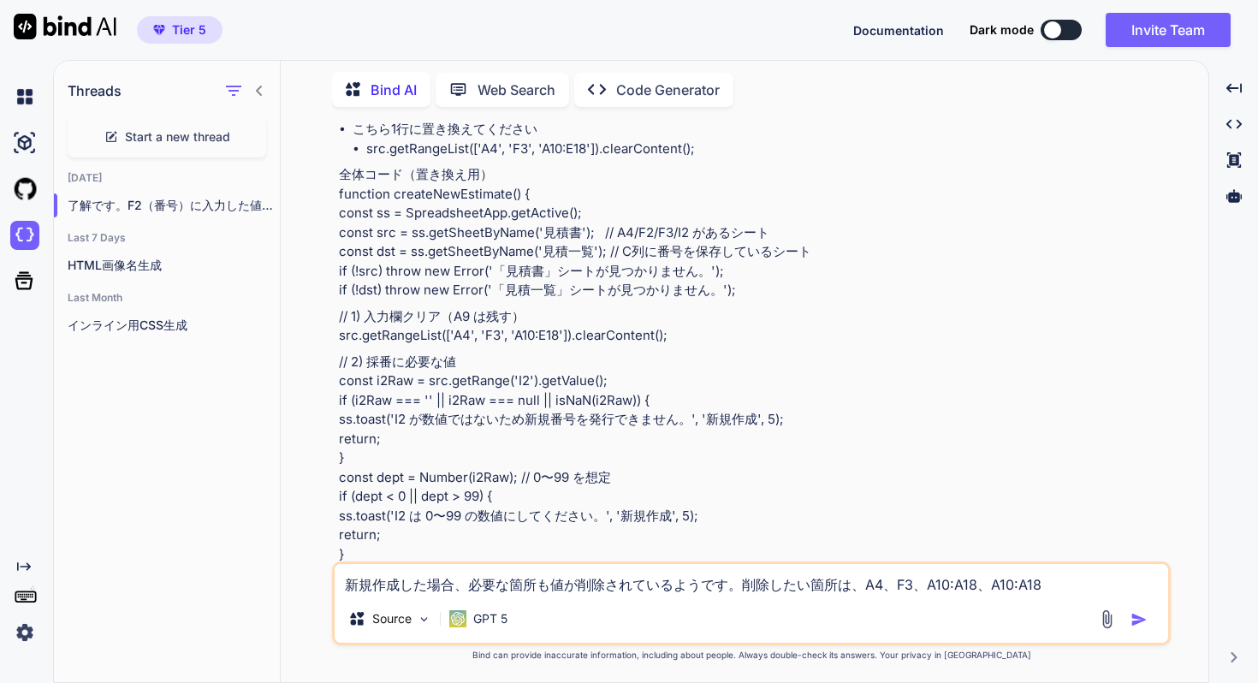
click at [991, 584] on textarea "新規作成した場合、必要な箇所も値が削除されているようです。削除したい箇所は、A4、F3、A10:A18、A10:A18" at bounding box center [752, 579] width 834 height 31
click at [1019, 585] on textarea "新規作成した場合、必要な箇所も値が削除されているようです。削除したい箇所は、A4、F3、A10:A18、B10:A18" at bounding box center [752, 579] width 834 height 31
click at [1058, 587] on textarea "新規作成した場合、必要な箇所も値が削除されているようです。削除したい箇所は、A4、F3、A10:A18、B10:B18" at bounding box center [752, 579] width 834 height 31
paste textarea "A10:A18"
drag, startPoint x: 1063, startPoint y: 585, endPoint x: 1054, endPoint y: 585, distance: 9.4
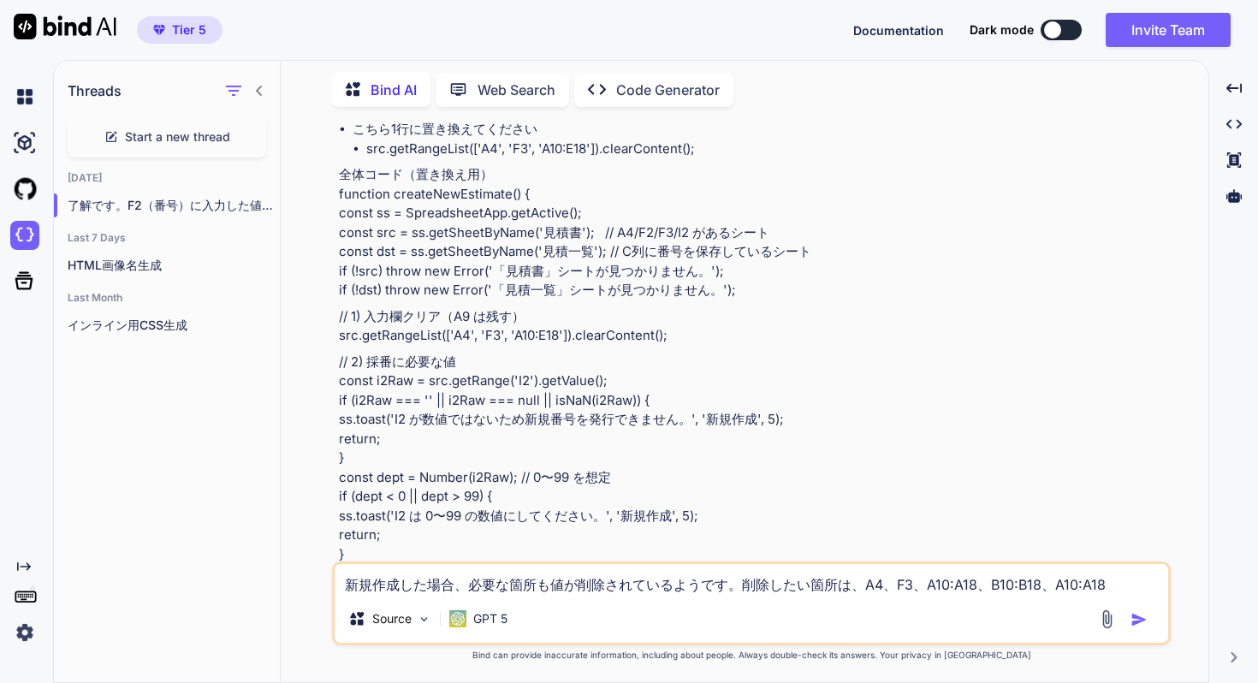
click at [1054, 585] on textarea "新規作成した場合、必要な箇所も値が削除されているようです。削除したい箇所は、A4、F3、A10:A18、B10:B18、A10:A18" at bounding box center [752, 579] width 834 height 31
click at [1084, 577] on textarea "新規作成した場合、必要な箇所も値が削除されているようです。削除したい箇所は、A4、F3、A10:A18、B10:B18、C10:A18" at bounding box center [752, 579] width 834 height 31
click at [1138, 579] on textarea "新規作成した場合、必要な箇所も値が削除されているようです。削除したい箇所は、A4、F3、A10:A18、B10:B18、C10:C18" at bounding box center [752, 579] width 834 height 31
paste textarea "A10:A18"
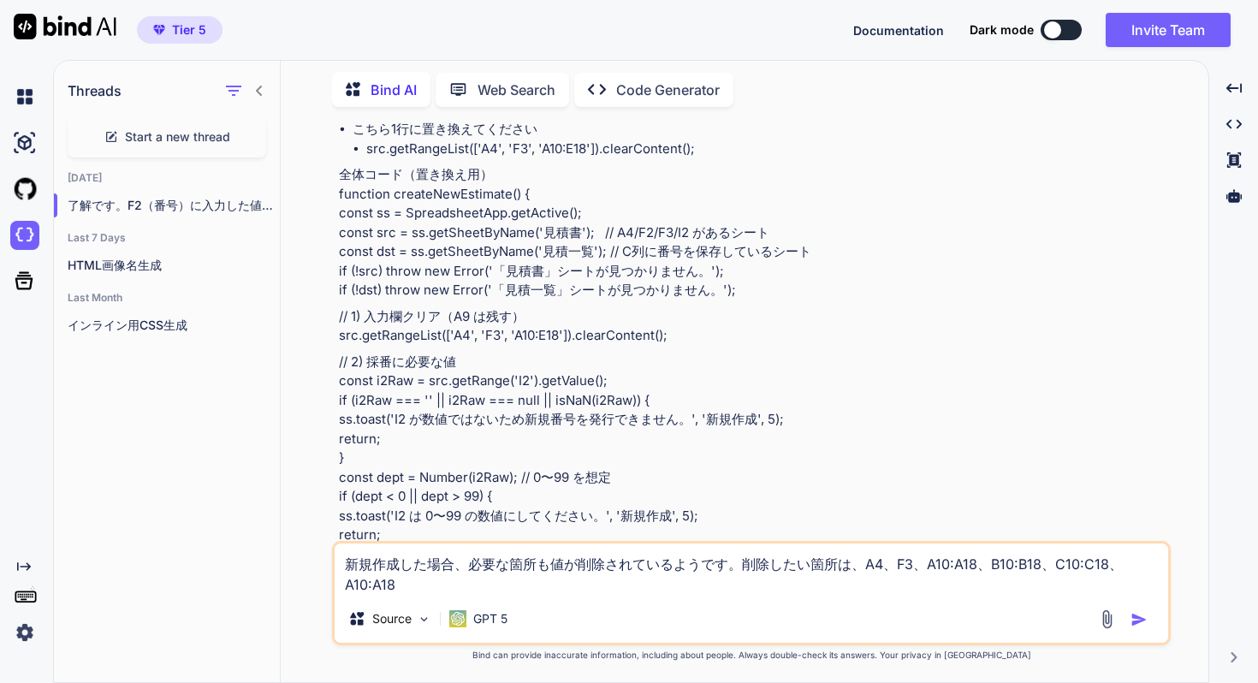
click at [345, 585] on textarea "新規作成した場合、必要な箇所も値が削除されているようです。削除したい箇所は、A4、F3、A10:A18、B10:B18、C10:C18、A10:A18" at bounding box center [752, 569] width 834 height 51
click at [373, 583] on textarea "新規作成した場合、必要な箇所も値が削除されているようです。削除したい箇所は、A4、F3、A10:A18、B10:B18、C10:C18、D10:A18" at bounding box center [752, 569] width 834 height 51
click at [419, 581] on textarea "新規作成した場合、必要な箇所も値が削除されているようです。削除したい箇所は、A4、F3、A10:A18、B10:B18、C10:C18、D10:D18" at bounding box center [752, 569] width 834 height 51
paste textarea "A10:A18"
click at [419, 582] on textarea "新規作成した場合、必要な箇所も値が削除されているようです。削除したい箇所は、A4、F3、A10:A18、B10:B18、C10:C18、D10:D18、A10…" at bounding box center [752, 569] width 834 height 51
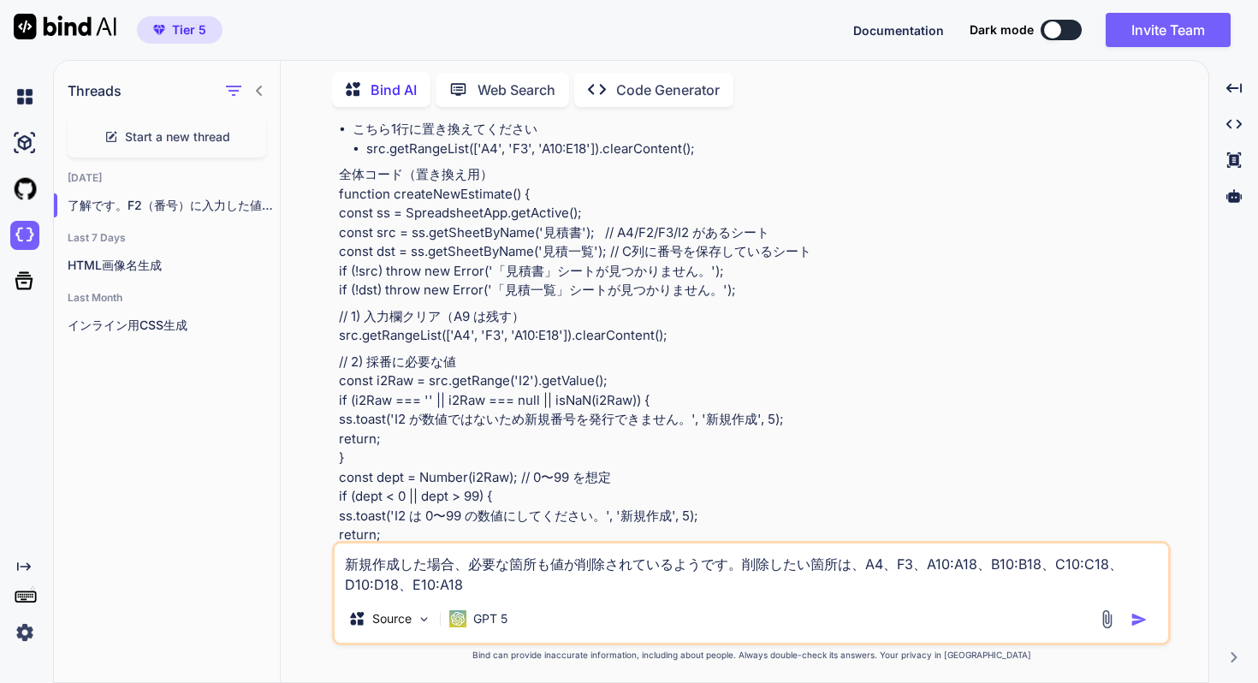
click at [440, 583] on textarea "新規作成した場合、必要な箇所も値が削除されているようです。削除したい箇所は、A4、F3、A10:A18、B10:B18、C10:C18、D10:D18、E10…" at bounding box center [752, 569] width 834 height 51
click at [477, 583] on textarea "新規作成した場合、必要な箇所も値が削除されているようです。削除したい箇所は、A4、F3、A10:A18、B10:B18、C10:C18、D10:D18、E10…" at bounding box center [752, 569] width 834 height 51
type textarea "新規作成した場合、必要な箇所も値が削除されているようです。削除したい箇所は、A4、F3、A10:A18、B10:B18、C10:C18、D10:D18、E10…"
click at [573, 478] on p "// 2) 採番に必要な値 const i2Raw = src.getRange('I2').getValue(); if (i2Raw === '' || …" at bounding box center [753, 478] width 829 height 251
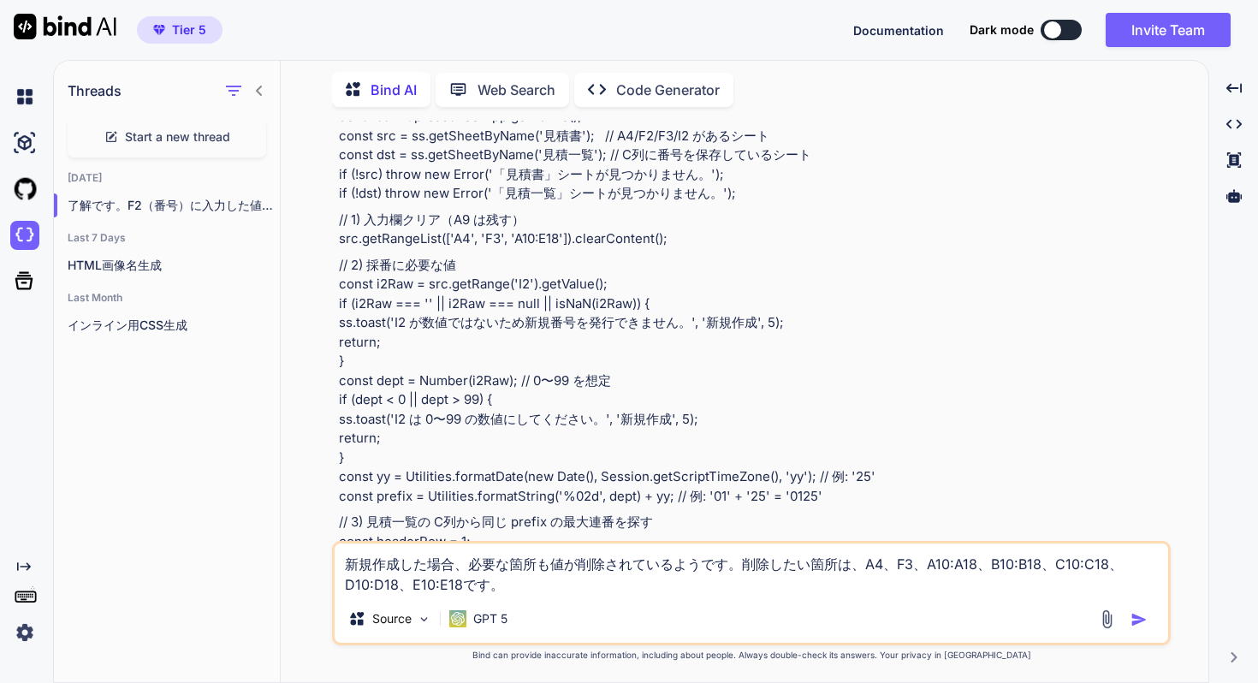
scroll to position [8450, 0]
click at [1142, 621] on img "button" at bounding box center [1139, 619] width 17 height 17
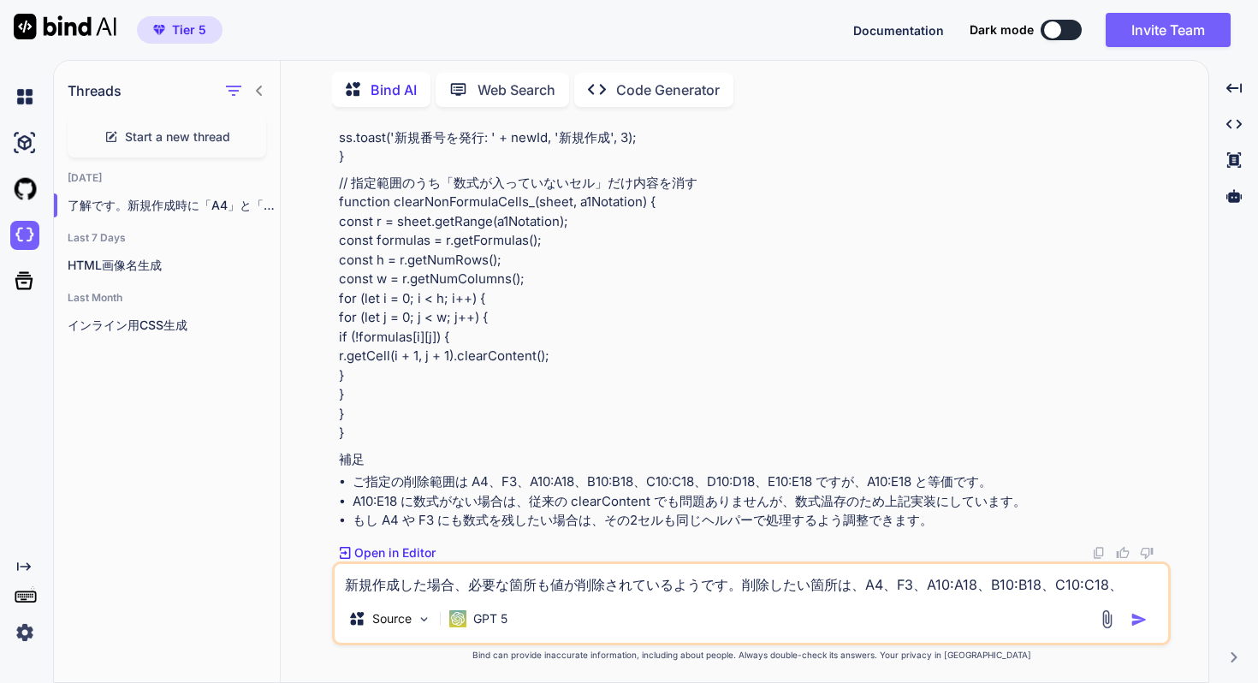
scroll to position [12400, 0]
click at [404, 585] on textarea "新規作成した場合、必要な箇所も値が削除されているようです。削除したい箇所は、A4、F3、A10:A18、B10:B18、C10:C18、D10:D18、E10…" at bounding box center [752, 579] width 834 height 31
type textarea "A"
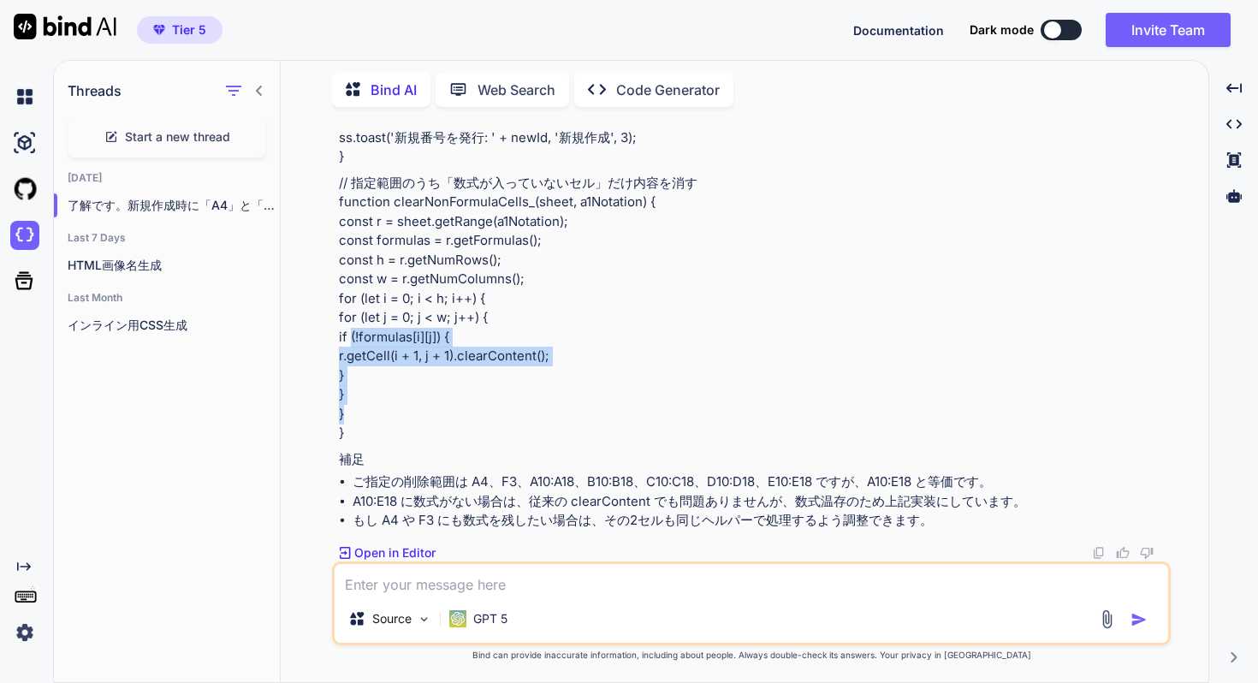
drag, startPoint x: 359, startPoint y: 424, endPoint x: 351, endPoint y: 344, distance: 80.1
click at [351, 344] on p "// 指定範囲のうち「数式が入っていないセル」だけ内容を消す function clearNonFormulaCells_(sheet, a1Notation…" at bounding box center [753, 309] width 829 height 270
click at [352, 429] on p "// 指定範囲のうち「数式が入っていないセル」だけ内容を消す function clearNonFormulaCells_(sheet, a1Notation…" at bounding box center [753, 309] width 829 height 270
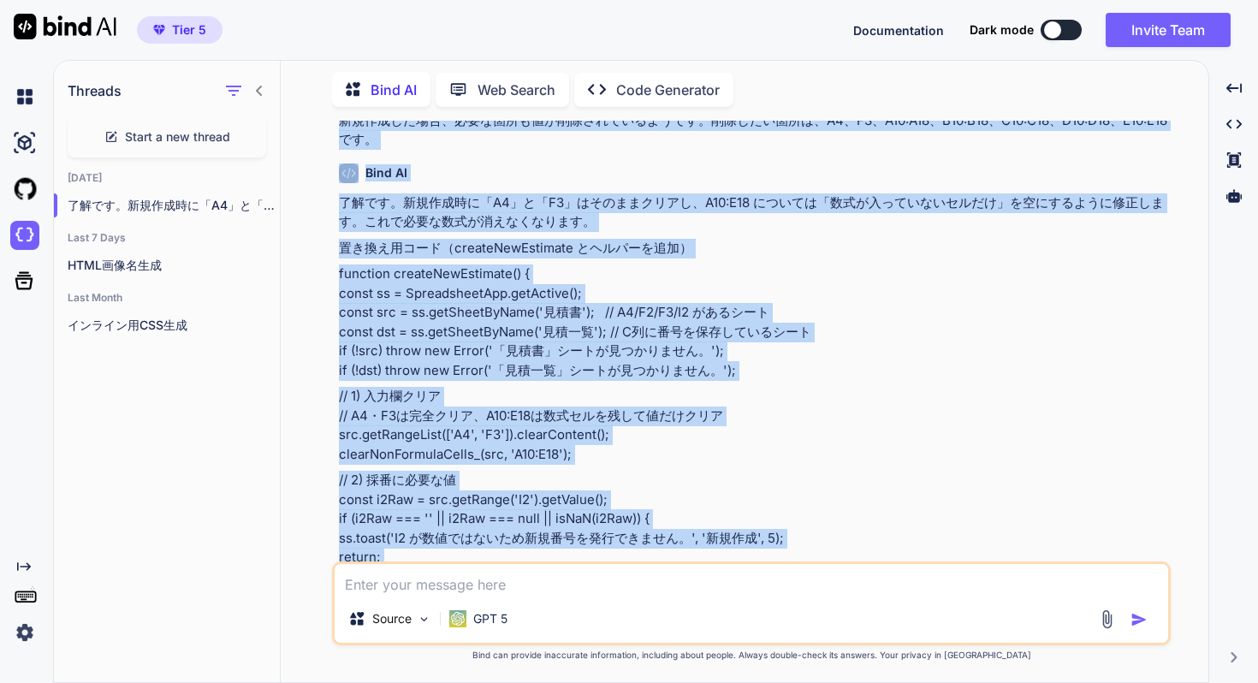
scroll to position [11287, 0]
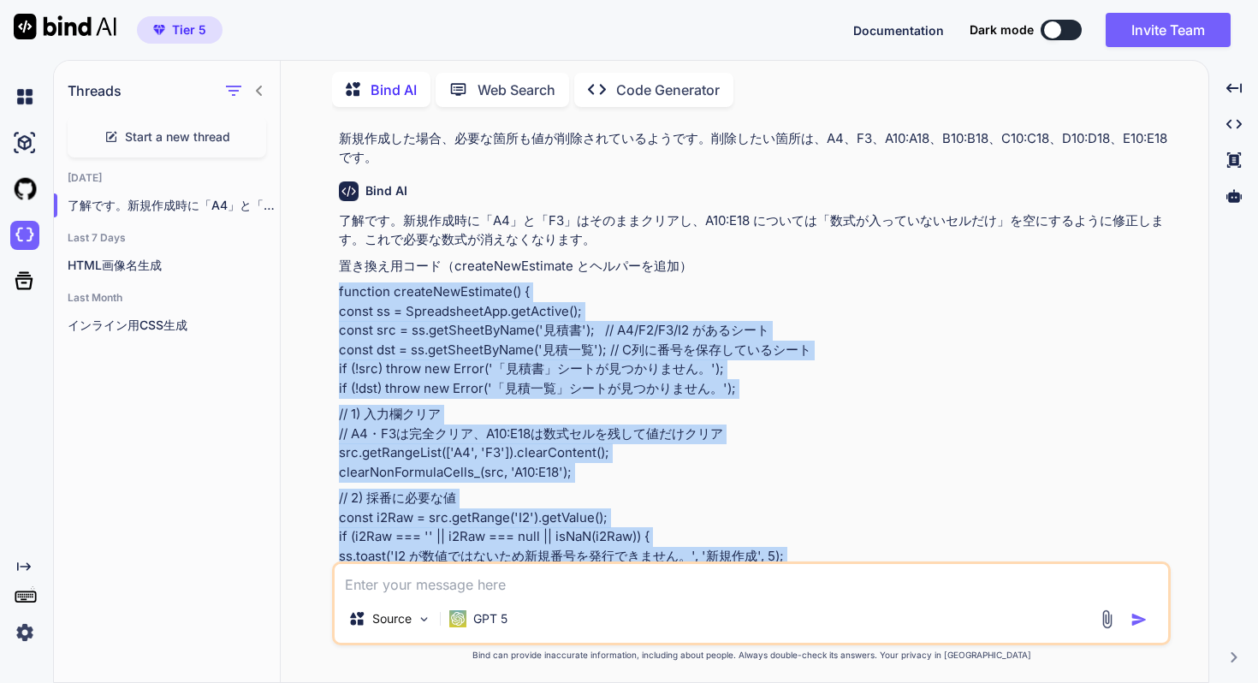
drag, startPoint x: 349, startPoint y: 438, endPoint x: 310, endPoint y: 317, distance: 127.8
click at [310, 317] on div "You Google SheetでA1の列にドロップボックスの選択肢を用意し、その選択肢の内容を別のスプレッドシートから読み込みたいです。 選択肢用のスプレッ…" at bounding box center [751, 401] width 914 height 561
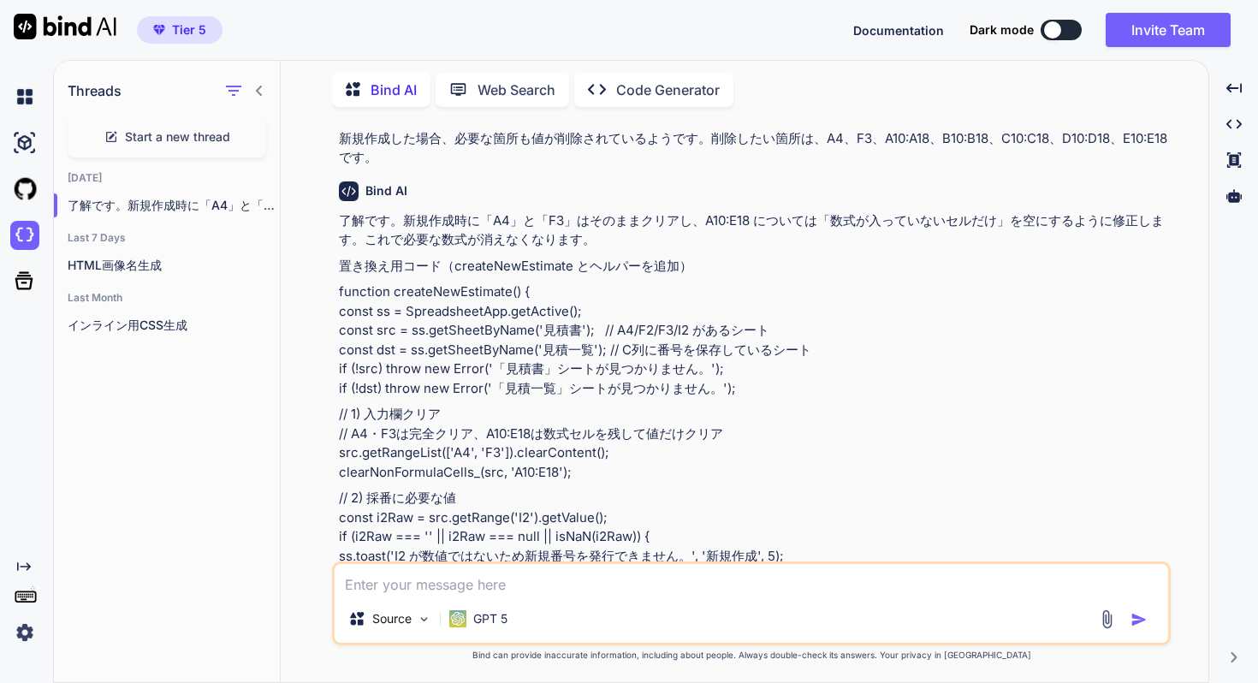
click at [837, 574] on textarea at bounding box center [752, 579] width 834 height 31
type textarea "保存を押すと上書きではなく、新規に作成されるようになってしまいました。"
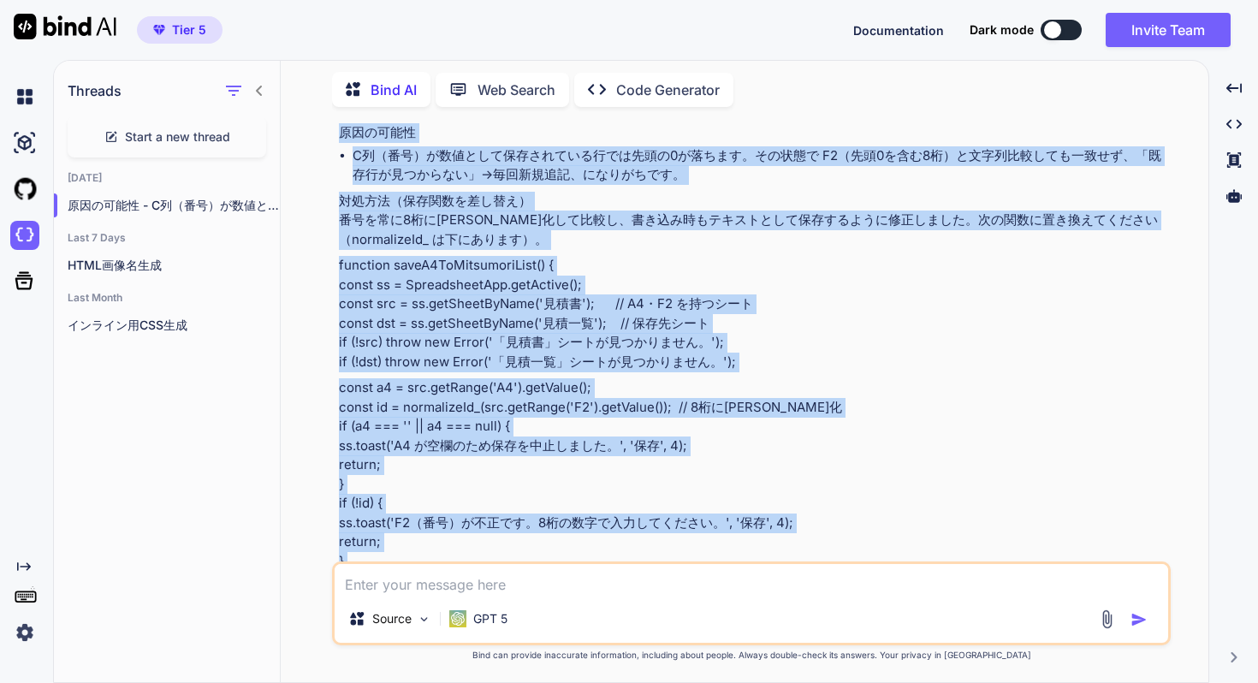
scroll to position [12907, 0]
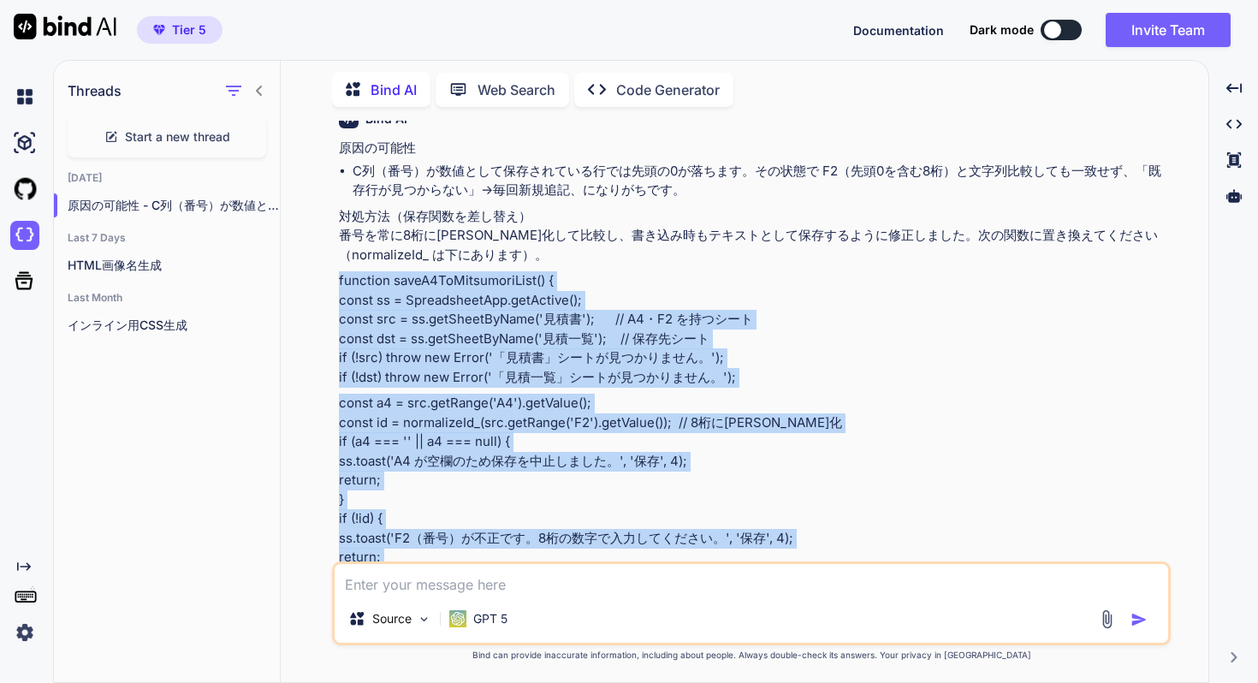
drag, startPoint x: 381, startPoint y: 492, endPoint x: 325, endPoint y: 291, distance: 208.7
click at [325, 291] on div "You Google SheetでA1の列にドロップボックスの選択肢を用意し、その選択肢の内容を別のスプレッドシートから読み込みたいです。 選択肢用のスプレッ…" at bounding box center [751, 401] width 914 height 561
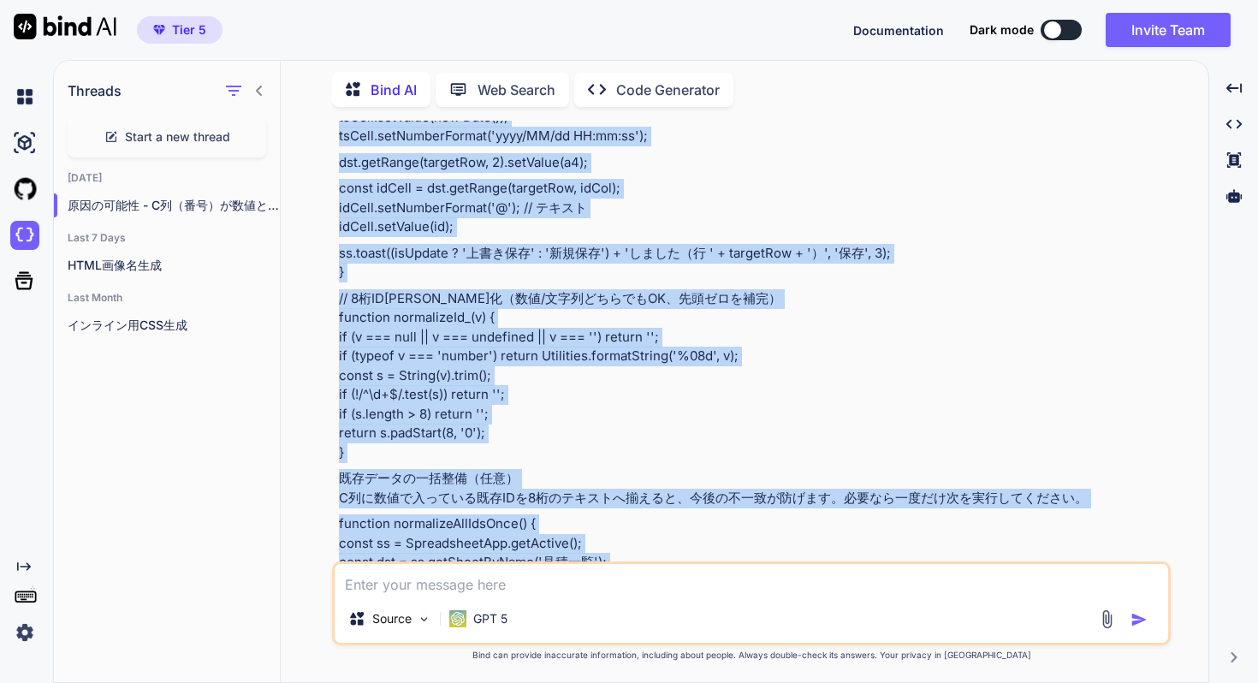
scroll to position [13831, 0]
